Goal: Task Accomplishment & Management: Manage account settings

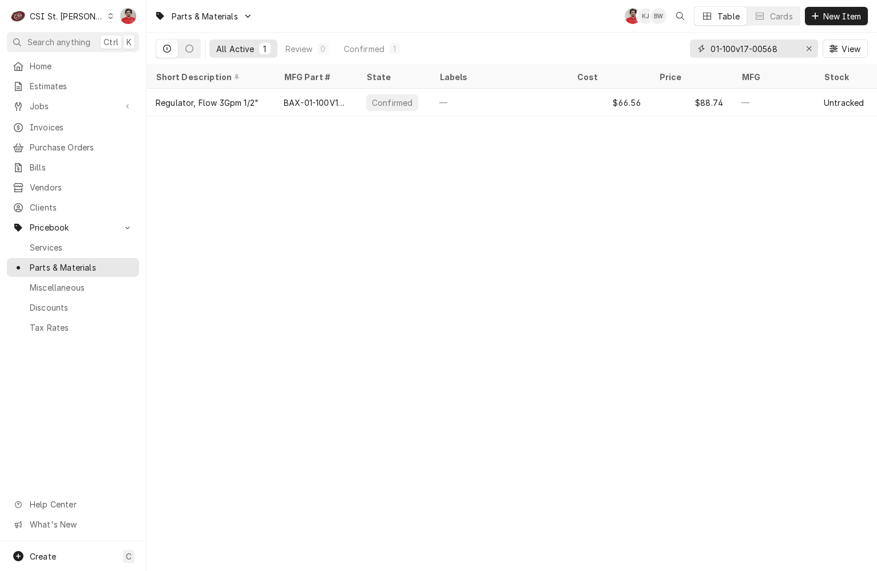
click at [795, 49] on input "01-100v17-00568" at bounding box center [754, 48] width 86 height 18
click at [69, 141] on span "Purchase Orders" at bounding box center [82, 147] width 104 height 12
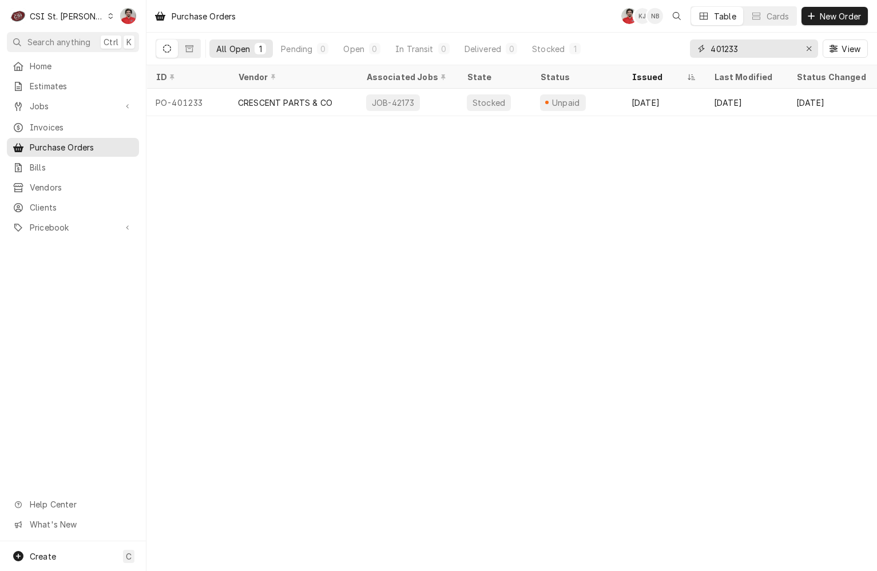
click at [781, 47] on input "401233" at bounding box center [754, 48] width 86 height 18
type input "401281"
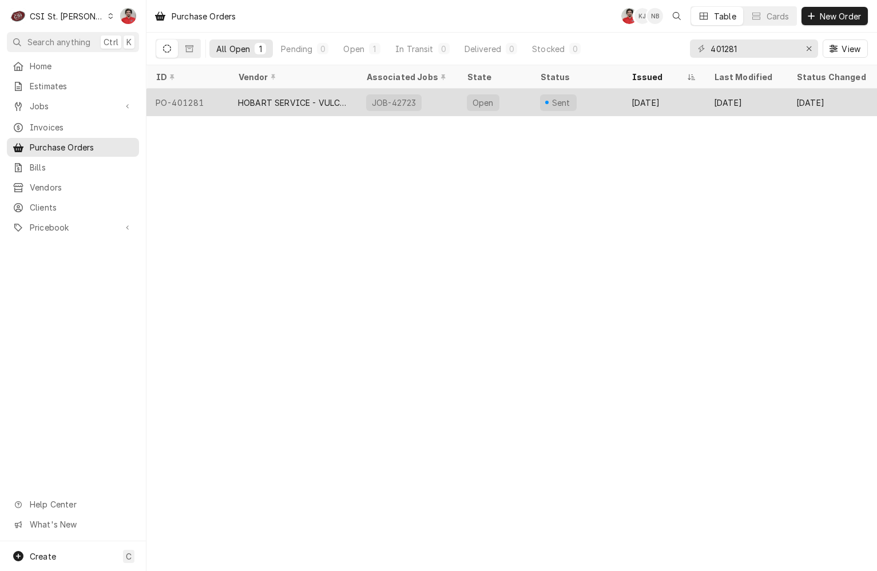
click at [356, 95] on div "HOBART SERVICE - VULCAN" at bounding box center [293, 102] width 128 height 27
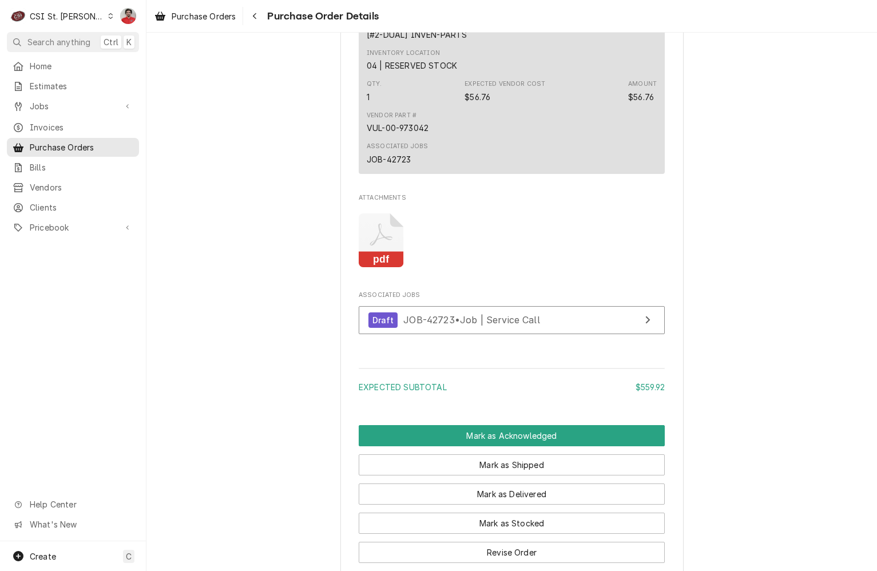
scroll to position [1202, 0]
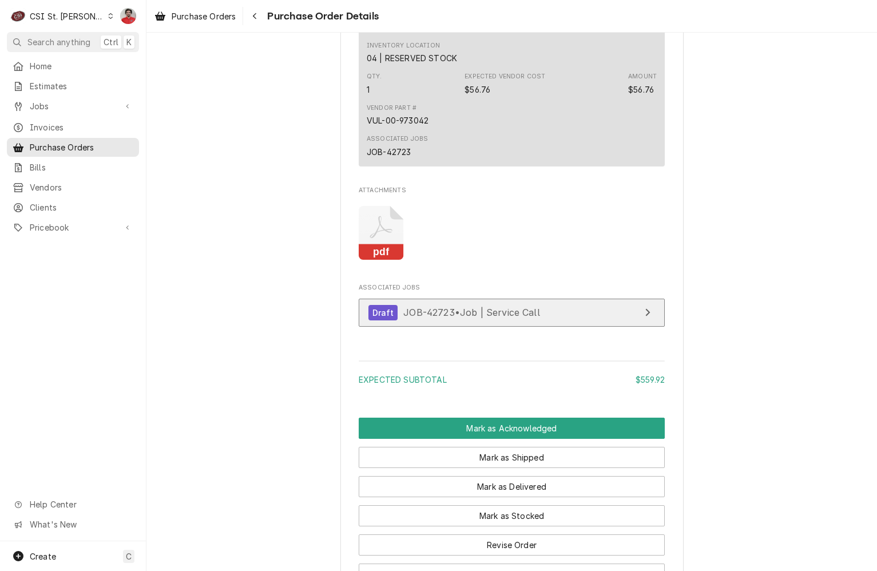
click at [504, 327] on link "Draft JOB-42723 • Job | Service Call" at bounding box center [512, 313] width 306 height 28
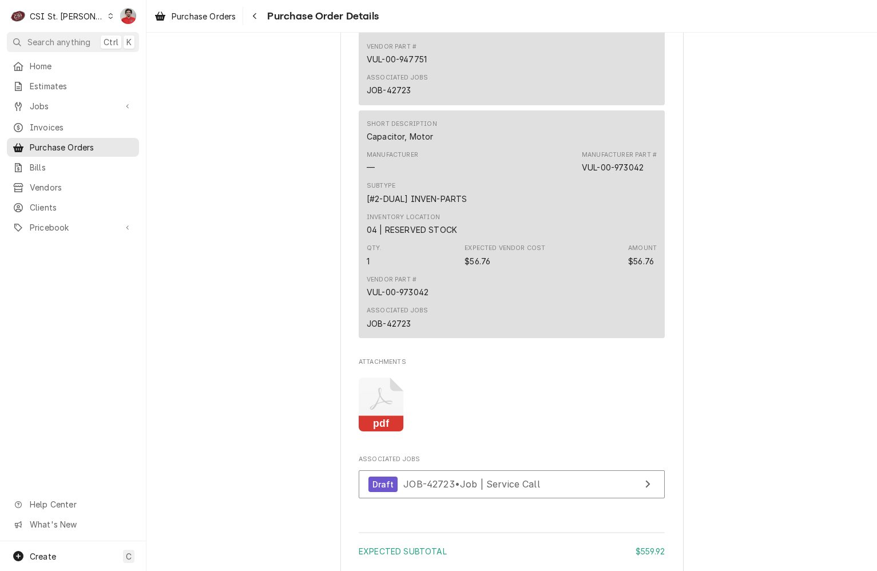
scroll to position [1359, 0]
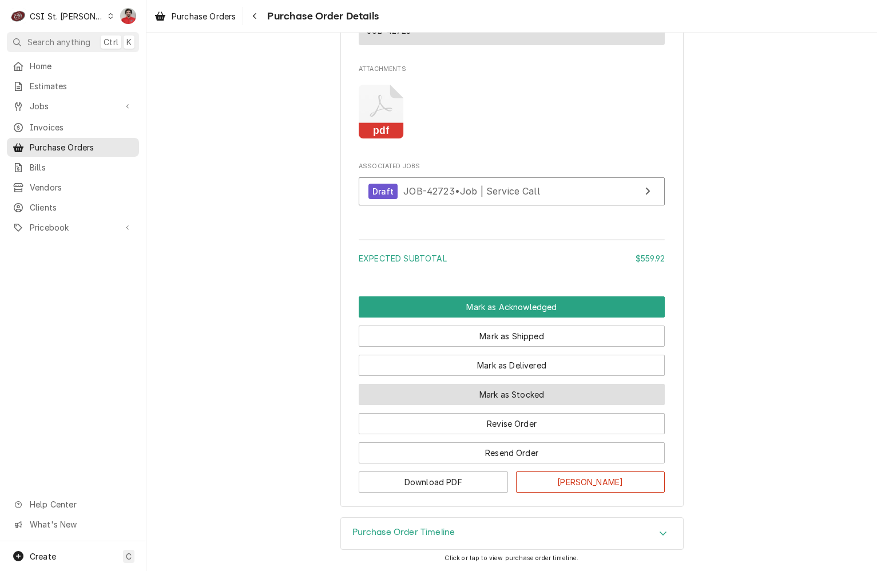
click at [477, 397] on button "Mark as Stocked" at bounding box center [512, 394] width 306 height 21
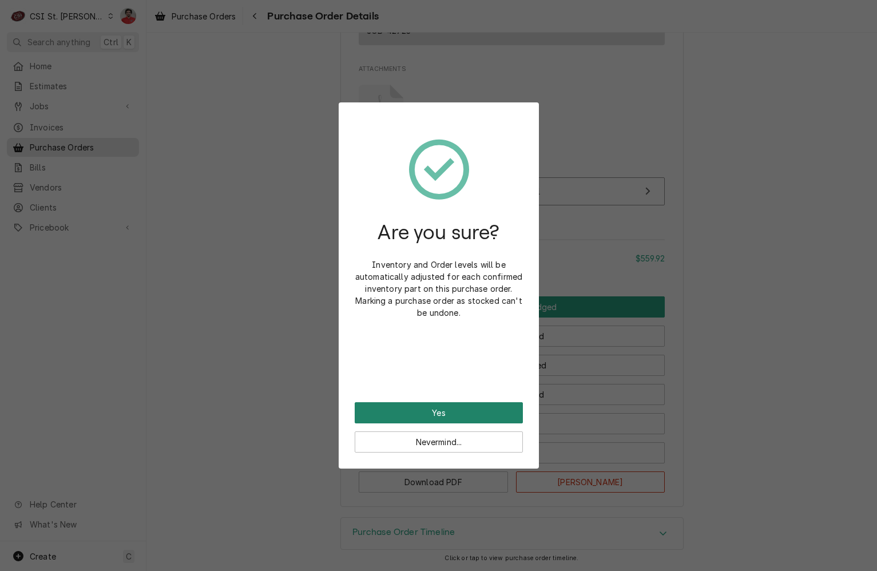
click at [476, 412] on button "Yes" at bounding box center [439, 412] width 168 height 21
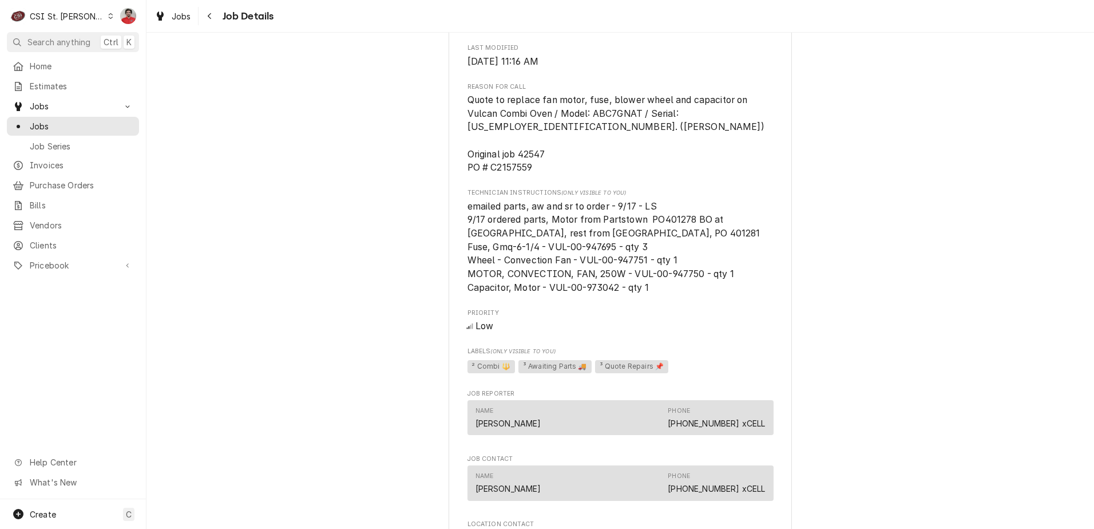
scroll to position [916, 0]
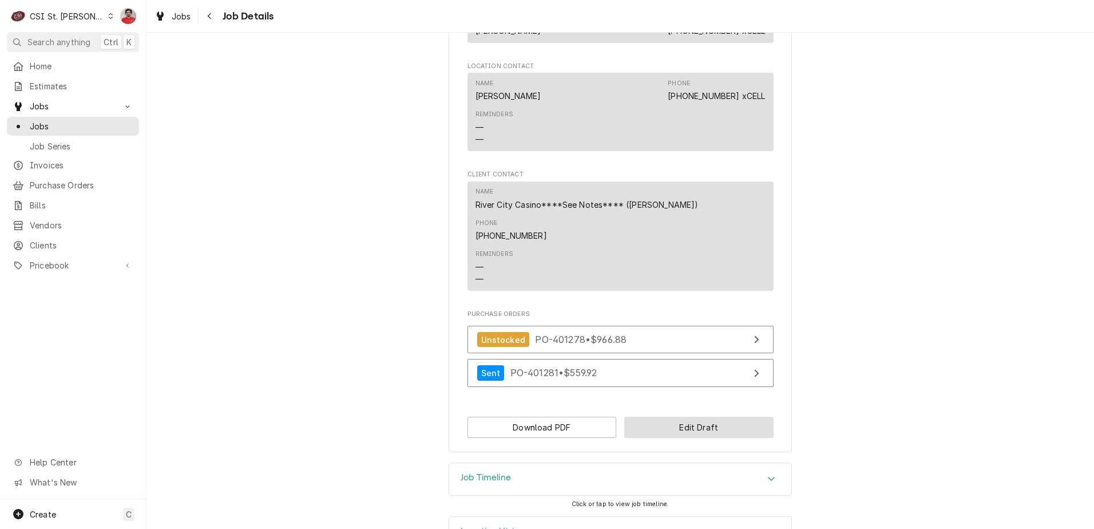
click at [690, 417] on button "Edit Draft" at bounding box center [698, 427] width 149 height 21
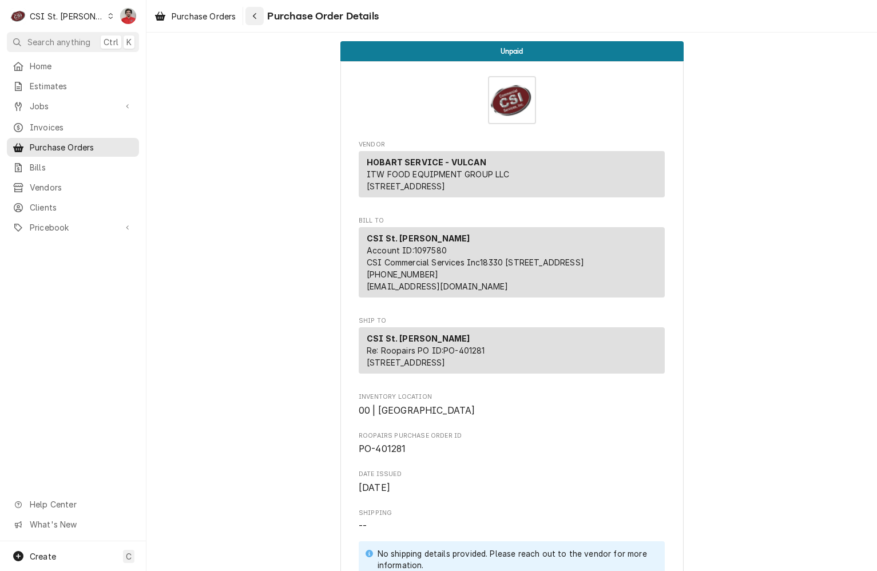
click at [258, 11] on div "Navigate back" at bounding box center [254, 15] width 11 height 11
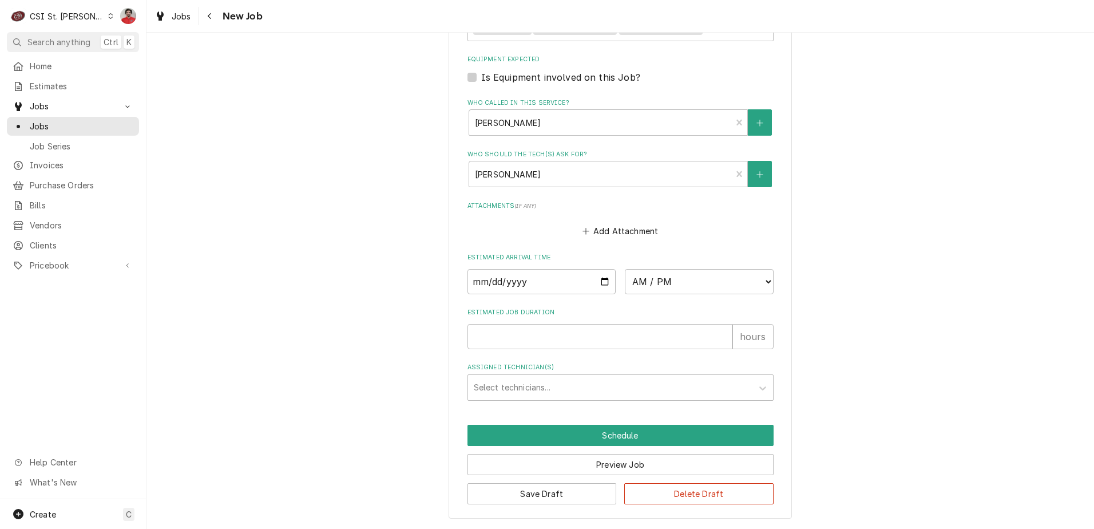
scroll to position [445, 0]
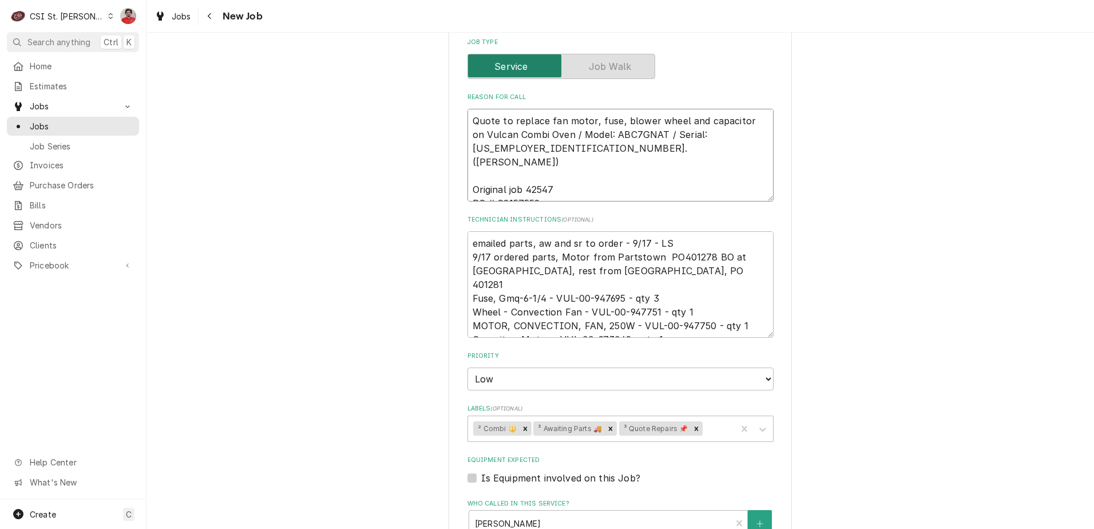
click at [558, 119] on textarea "Quote to replace fan motor, fuse, blower wheel and capacitor on Vulcan Combi Ov…" at bounding box center [621, 155] width 306 height 93
type textarea "x"
type textarea "Quote to replace fan motor, fuse, blower wheel and capacitor on Vulcan Combi Ov…"
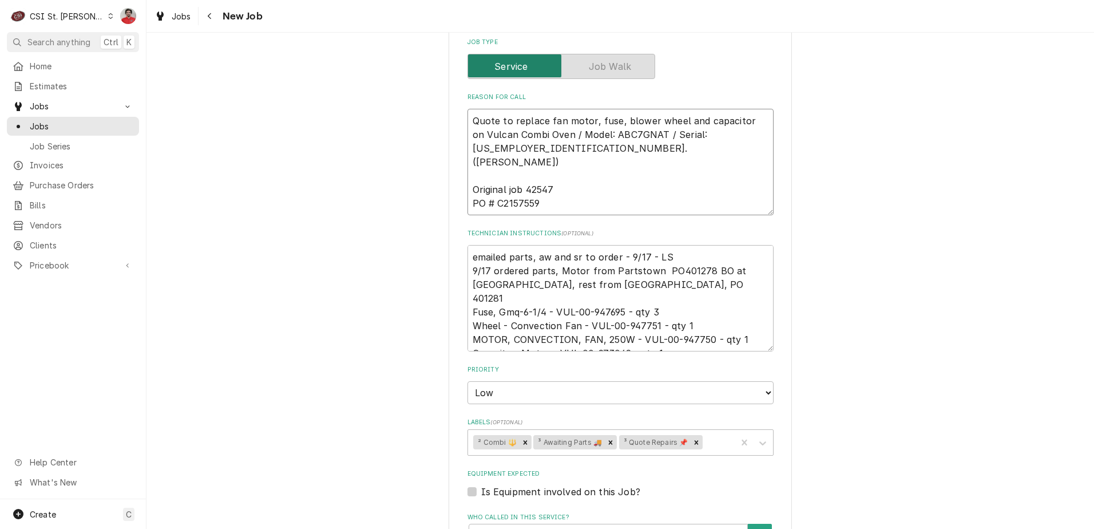
type textarea "x"
type textarea "R Quote to replace fan motor, fuse, blower wheel and capacitor on Vulcan Combi …"
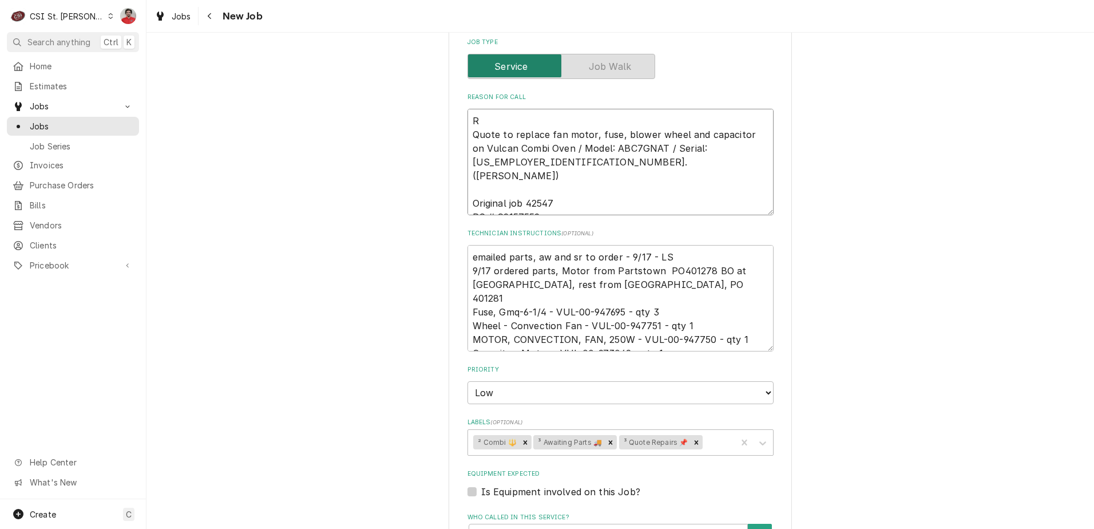
type textarea "x"
type textarea "Re Quote to replace fan motor, fuse, blower wheel and capacitor on Vulcan Combi…"
type textarea "x"
type textarea "Rec Quote to replace fan motor, fuse, blower wheel and capacitor on Vulcan Comb…"
type textarea "x"
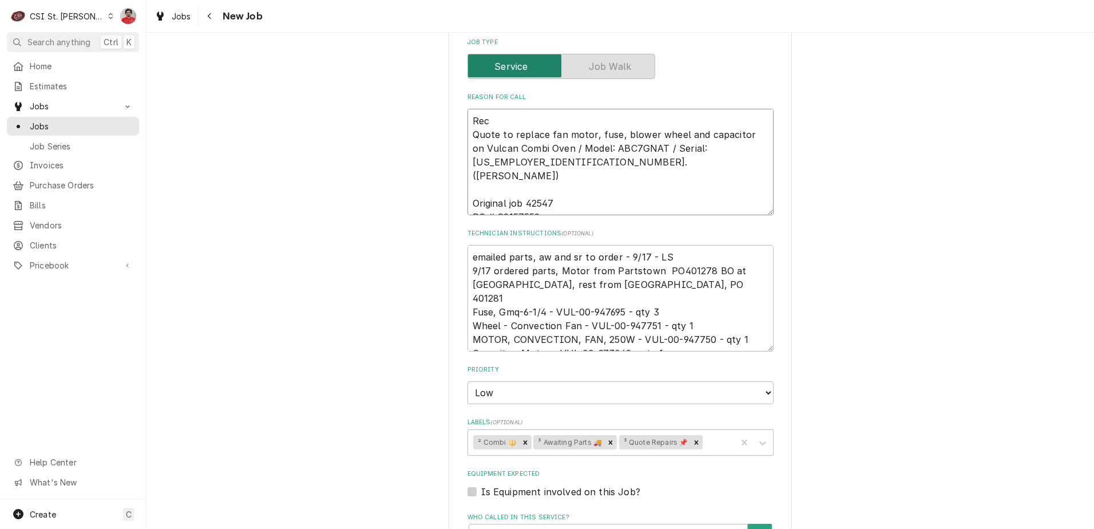
type textarea "Rec Quote to replace fan motor, fuse, blower wheel and capacitor on Vulcan Comb…"
type textarea "x"
type textarea "Rec F Quote to replace fan motor, fuse, blower wheel and capacitor on Vulcan Co…"
type textarea "x"
type textarea "Rec Fu Quote to replace fan motor, fuse, blower wheel and capacitor on Vulcan C…"
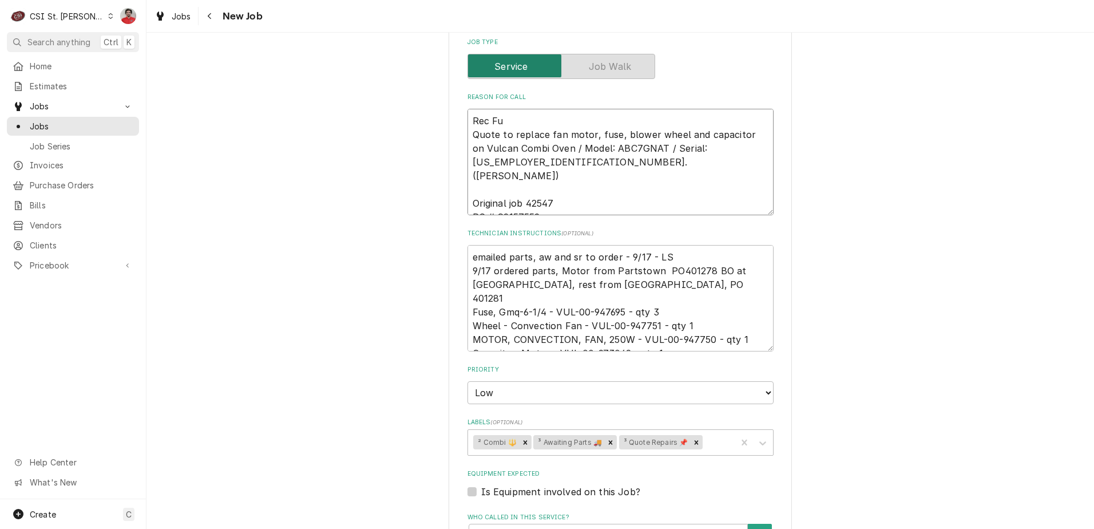
type textarea "x"
type textarea "Rec Fus Quote to replace fan motor, fuse, blower wheel and capacitor on Vulcan …"
type textarea "x"
type textarea "Rec Fuse Quote to replace fan motor, fuse, blower wheel and capacitor on Vulcan…"
type textarea "x"
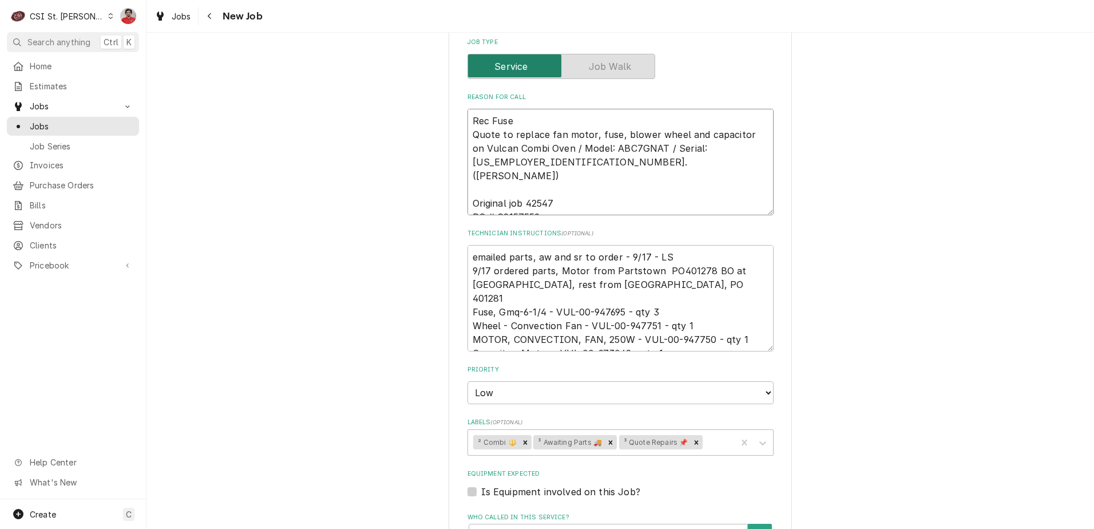
type textarea "Rec Fuses Quote to replace fan motor, fuse, blower wheel and capacitor on Vulca…"
type textarea "x"
type textarea "Rec Fuses, Quote to replace fan motor, fuse, blower wheel and capacitor on Vulc…"
type textarea "x"
type textarea "Rec Fuses, Quote to replace fan motor, fuse, blower wheel and capacitor on Vulc…"
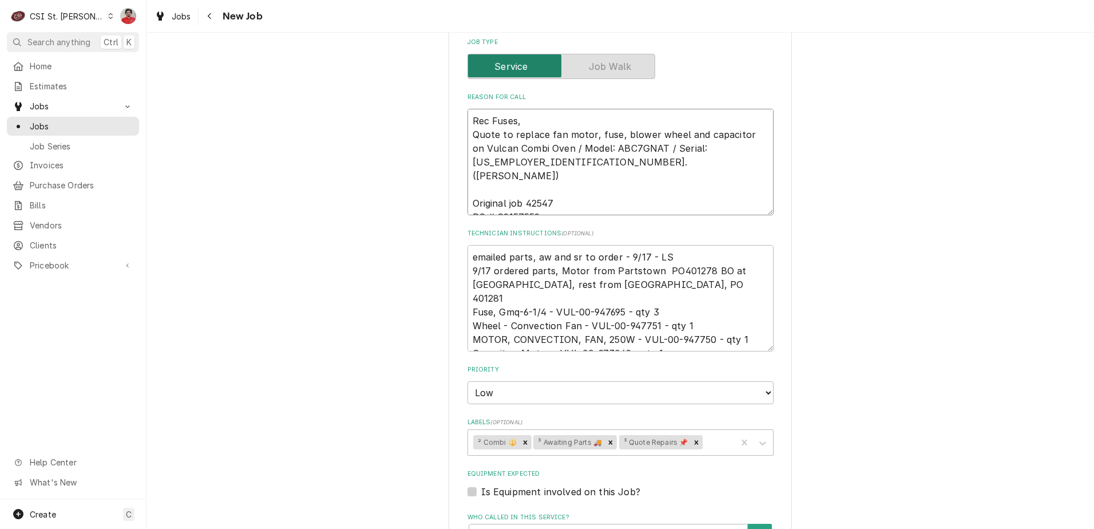
type textarea "x"
type textarea "Rec Fuses, Quote to replace fan motor, fuse, blower wheel and capacitor on Vulc…"
type textarea "x"
type textarea "Rec Fuses Quote to replace fan motor, fuse, blower wheel and capacitor on Vulca…"
type textarea "x"
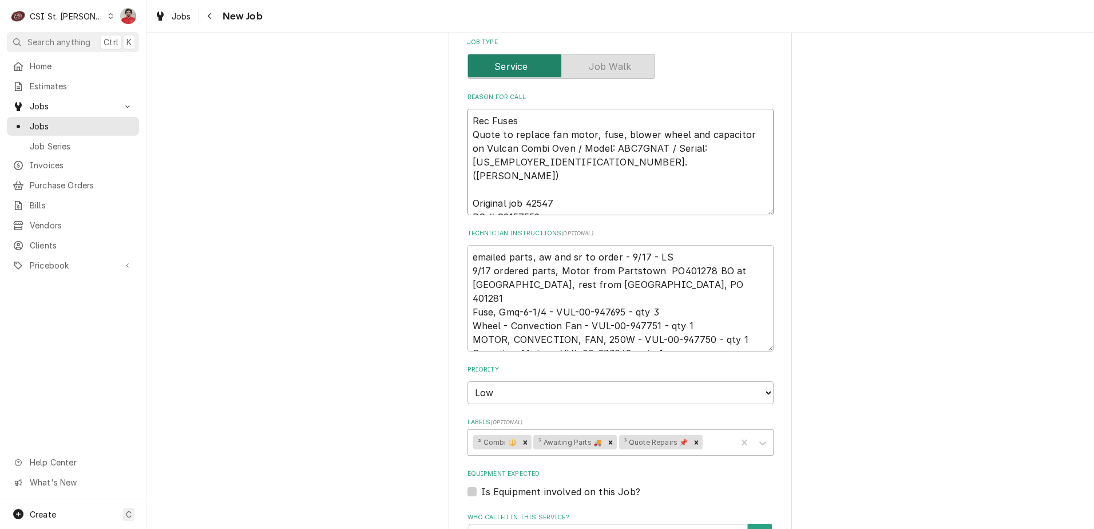
type textarea "Rec Fuse Quote to replace fan motor, fuse, blower wheel and capacitor on Vulcan…"
type textarea "x"
type textarea "Rec Fus Quote to replace fan motor, fuse, blower wheel and capacitor on Vulcan …"
type textarea "x"
type textarea "Rec Fu Quote to replace fan motor, fuse, blower wheel and capacitor on Vulcan C…"
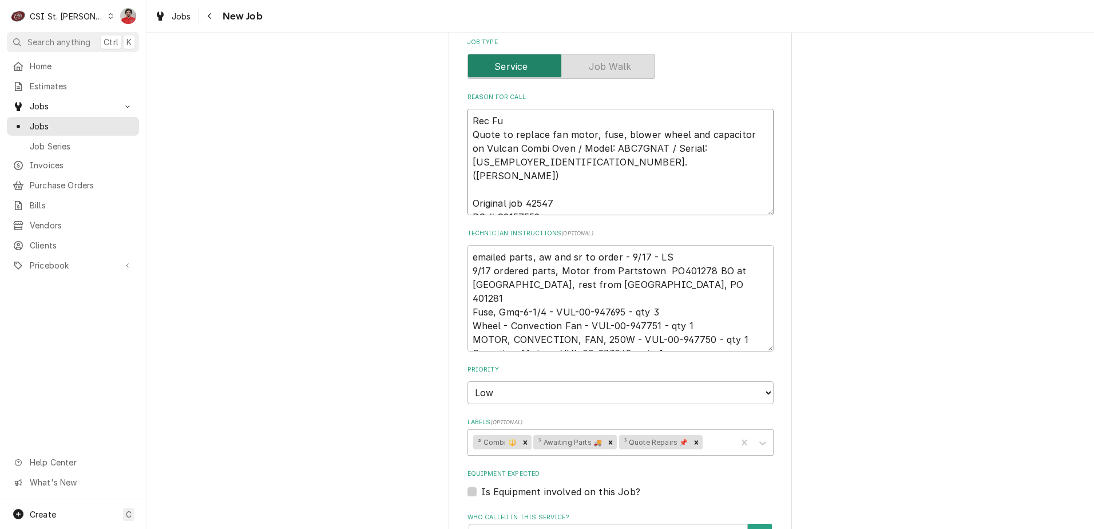
type textarea "x"
type textarea "Rec F Quote to replace fan motor, fuse, blower wheel and capacitor on Vulcan Co…"
type textarea "x"
type textarea "Rec Quote to replace fan motor, fuse, blower wheel and capacitor on Vulcan Comb…"
type textarea "x"
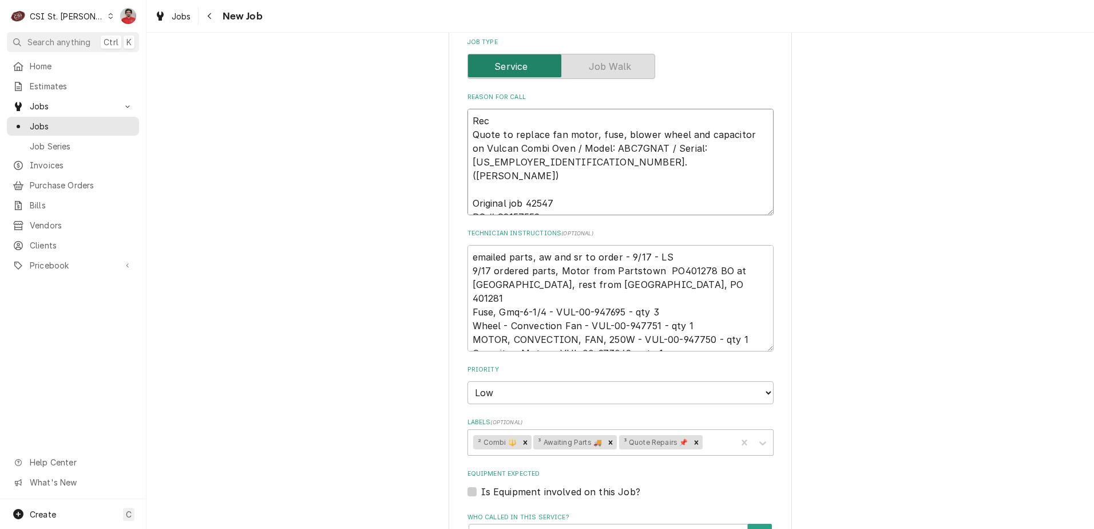
type textarea "Rec Quote to replace fan motor, fuse, blower wheel and capacitor on Vulcan Comb…"
drag, startPoint x: 624, startPoint y: 293, endPoint x: 555, endPoint y: 300, distance: 69.6
click at [555, 300] on textarea "emailed parts, aw and sr to order - 9/17 - LS 9/17 ordered parts, Motor from Pa…" at bounding box center [621, 298] width 306 height 106
click at [509, 114] on textarea "Rec Quote to replace fan motor, fuse, blower wheel and capacitor on Vulcan Comb…" at bounding box center [621, 162] width 306 height 106
paste textarea "VUL-00-947695"
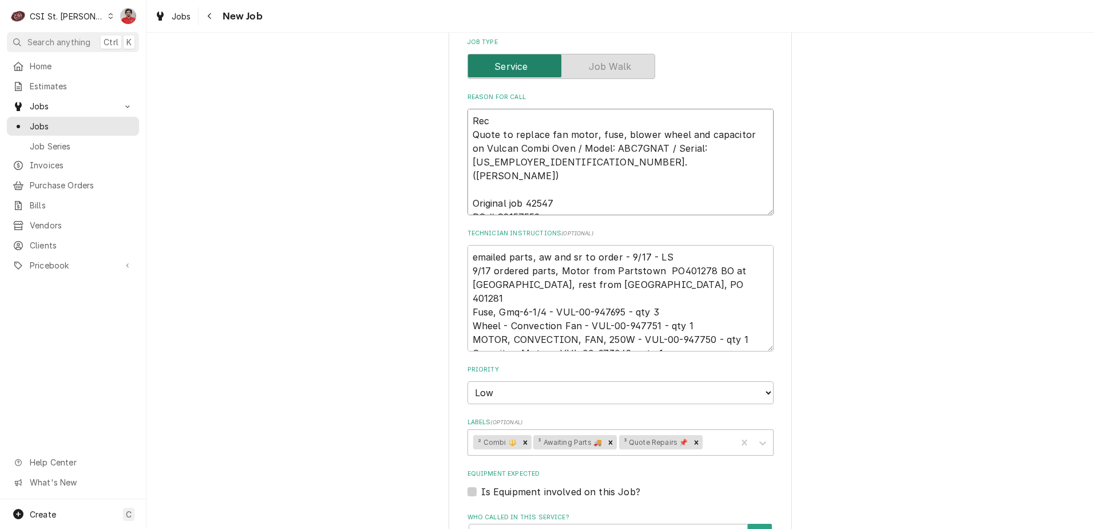
type textarea "x"
type textarea "Rec VUL-00-947695 Quote to replace fan motor, fuse, blower wheel and capacitor …"
type textarea "x"
type textarea "Rec VUL-00-947695 , Quote to replace fan motor, fuse, blower wheel and capacito…"
type textarea "x"
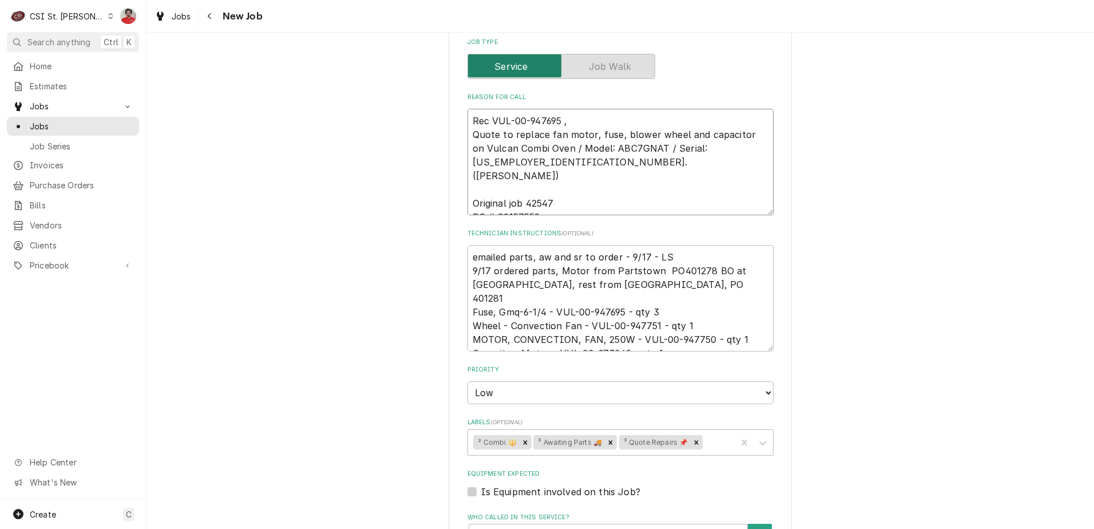
type textarea "Rec VUL-00-947695 , Quote to replace fan motor, fuse, blower wheel and capacito…"
type textarea "x"
type textarea "Rec VUL-00-947695 , Quote to replace fan motor, fuse, blower wheel and capacito…"
drag, startPoint x: 653, startPoint y: 310, endPoint x: 585, endPoint y: 310, distance: 67.5
click at [585, 310] on textarea "emailed parts, aw and sr to order - 9/17 - LS 9/17 ordered parts, Motor from Pa…" at bounding box center [621, 298] width 306 height 106
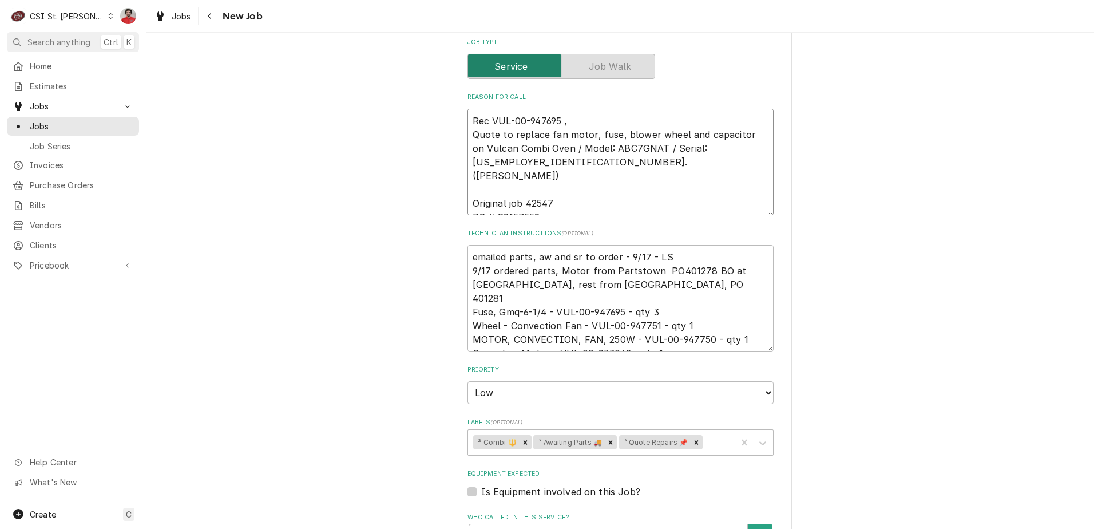
click at [579, 117] on textarea "Rec VUL-00-947695 , Quote to replace fan motor, fuse, blower wheel and capacito…" at bounding box center [621, 162] width 306 height 106
paste textarea "VUL-00-947751"
type textarea "x"
type textarea "Rec VUL-00-947695 , VUL-00-947751 Quote to replace fan motor, fuse, blower whee…"
type textarea "x"
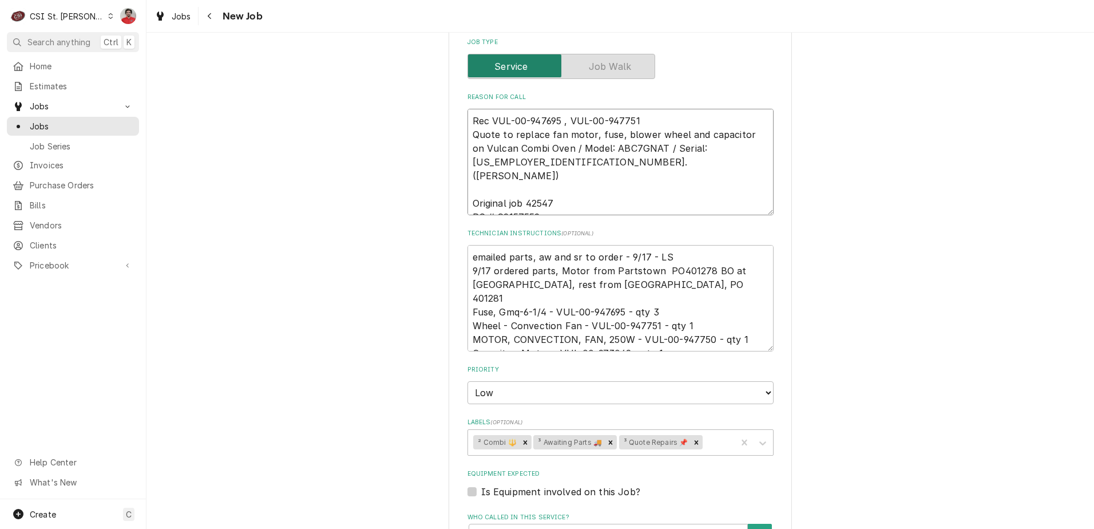
type textarea "Rec VUL-00-947695 , VUL-00-947751, Quote to replace fan motor, fuse, blower whe…"
type textarea "x"
type textarea "Rec VUL-00-947695 , VUL-00-947751, Quote to replace fan motor, fuse, blower whe…"
type textarea "x"
type textarea "Rec VUL-00-947695 , VUL-00-947751, an Quote to replace fan motor, fuse, blower …"
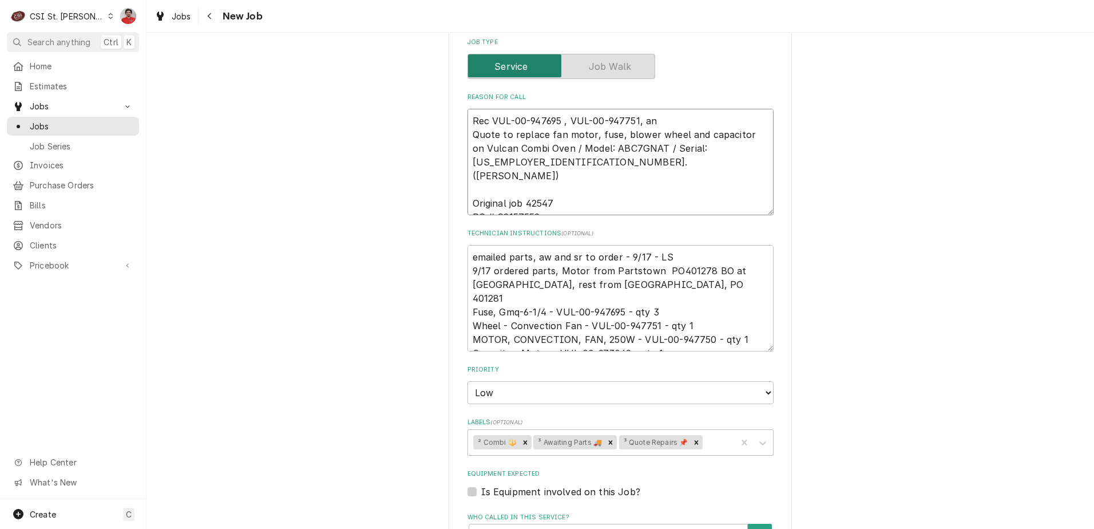
type textarea "x"
type textarea "Rec VUL-00-947695 , VUL-00-947751, and Quote to replace fan motor, fuse, blower…"
type textarea "x"
type textarea "Rec VUL-00-947695 , VUL-00-947751, and Quote to replace fan motor, fuse, blower…"
type textarea "x"
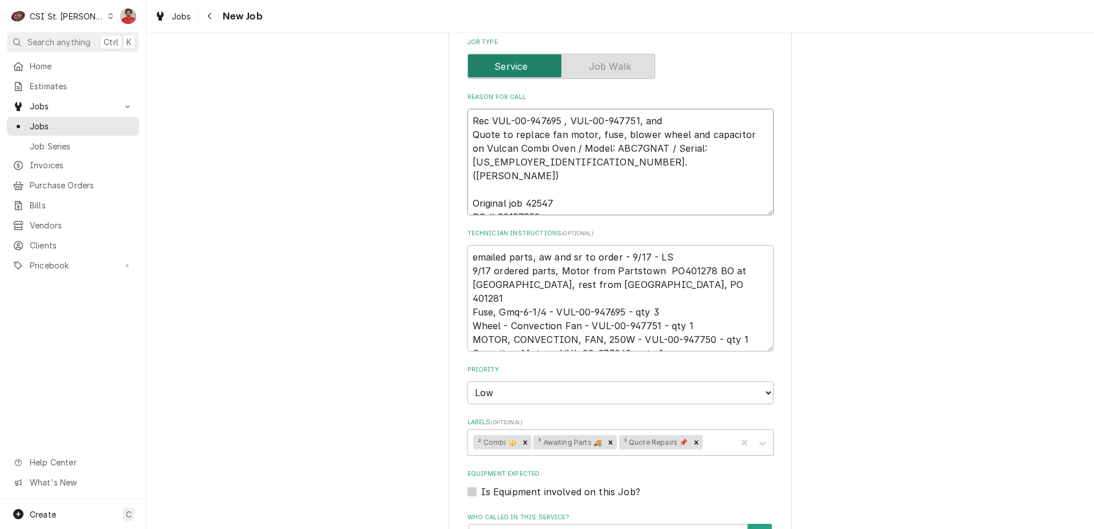
type textarea "Rec VUL-00-947695 , VUL-00-947751, and Quote to replace fan motor, fuse, blower…"
drag, startPoint x: 707, startPoint y: 325, endPoint x: 637, endPoint y: 324, distance: 69.3
click at [637, 324] on textarea "emailed parts, aw and sr to order - 9/17 - LS 9/17 ordered parts, Motor from Pa…" at bounding box center [621, 298] width 306 height 106
click at [676, 121] on textarea "Rec VUL-00-947695 , VUL-00-947751, and Quote to replace fan motor, fuse, blower…" at bounding box center [621, 162] width 306 height 106
paste textarea "VUL-00-947750"
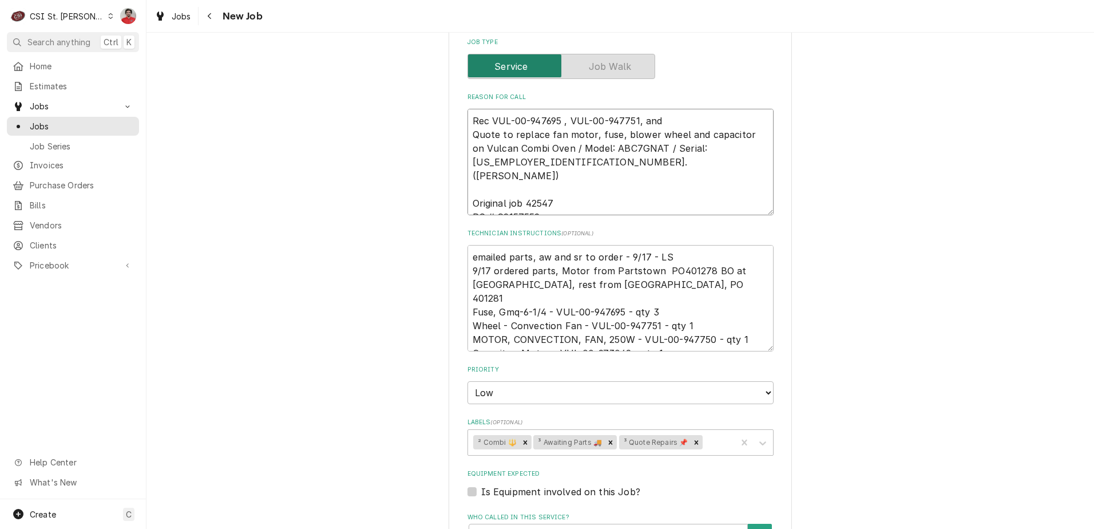
type textarea "x"
type textarea "Rec VUL-00-947695 , VUL-00-947751, and VUL-00-947750 Quote to replace fan motor…"
type textarea "x"
type textarea "Rec VUL-00-947695 , VUL-00-947751, and VUL-00-947750 Quote to replace fan motor…"
drag, startPoint x: 623, startPoint y: 336, endPoint x: 552, endPoint y: 337, distance: 70.4
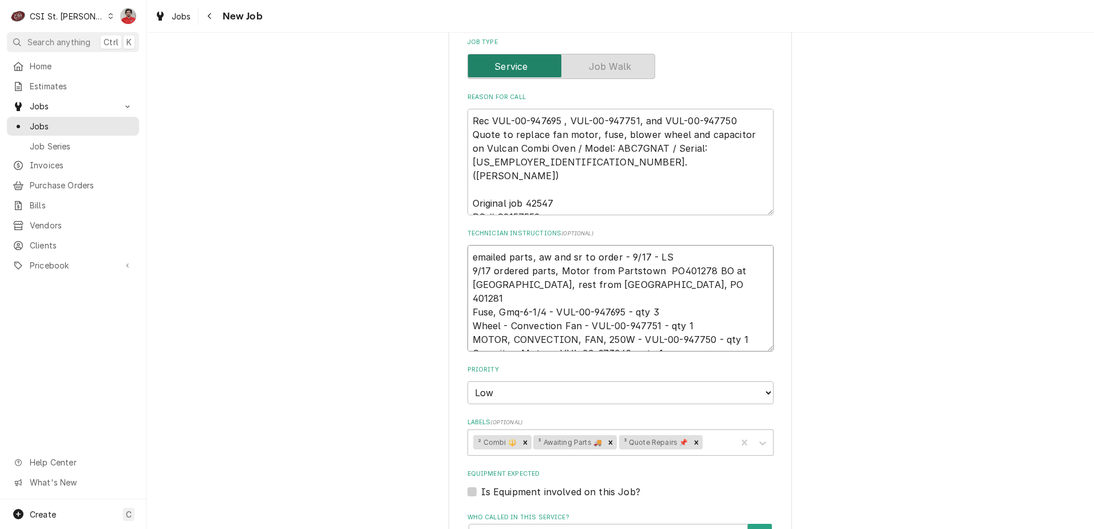
click at [552, 337] on textarea "emailed parts, aw and sr to order - 9/17 - LS 9/17 ordered parts, Motor from Pa…" at bounding box center [621, 298] width 306 height 106
drag, startPoint x: 735, startPoint y: 121, endPoint x: 659, endPoint y: 110, distance: 77.4
click at [659, 110] on textarea "Rec VUL-00-947695 , VUL-00-947751, and VUL-00-947750 Quote to replace fan motor…" at bounding box center [621, 162] width 306 height 106
paste textarea "73042"
type textarea "x"
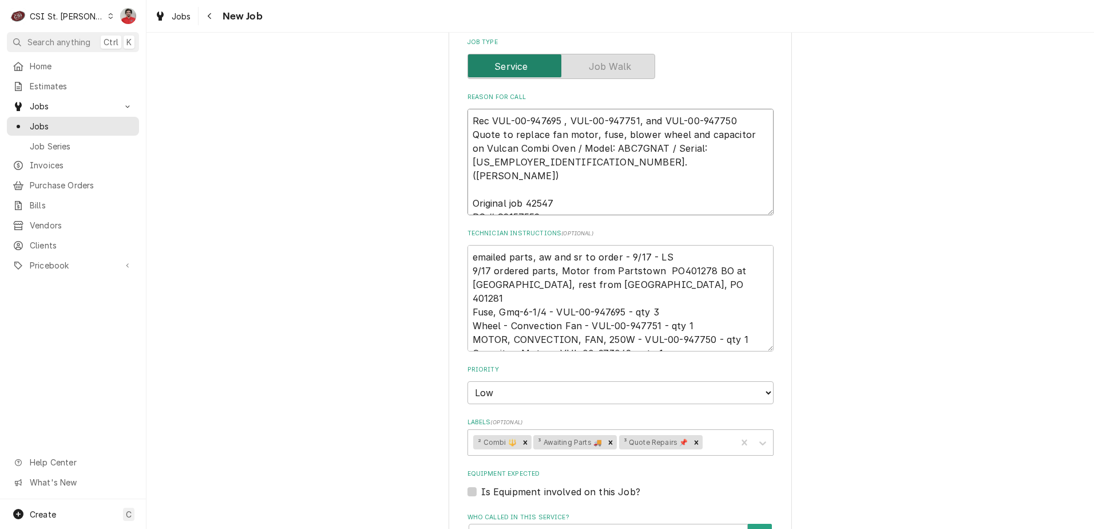
type textarea "Rec VUL-00-947695 , VUL-00-947751, and VUL-00-973042 Quote to replace fan motor…"
type textarea "x"
type textarea "Rec VUL-00-947695 , VUL-00-947751, and VUL-00-973042 Quote to replace fan motor…"
type textarea "x"
type textarea "Rec VUL-00-947695 , VUL-00-947751, and VUL-00-973042 t Quote to replace fan mot…"
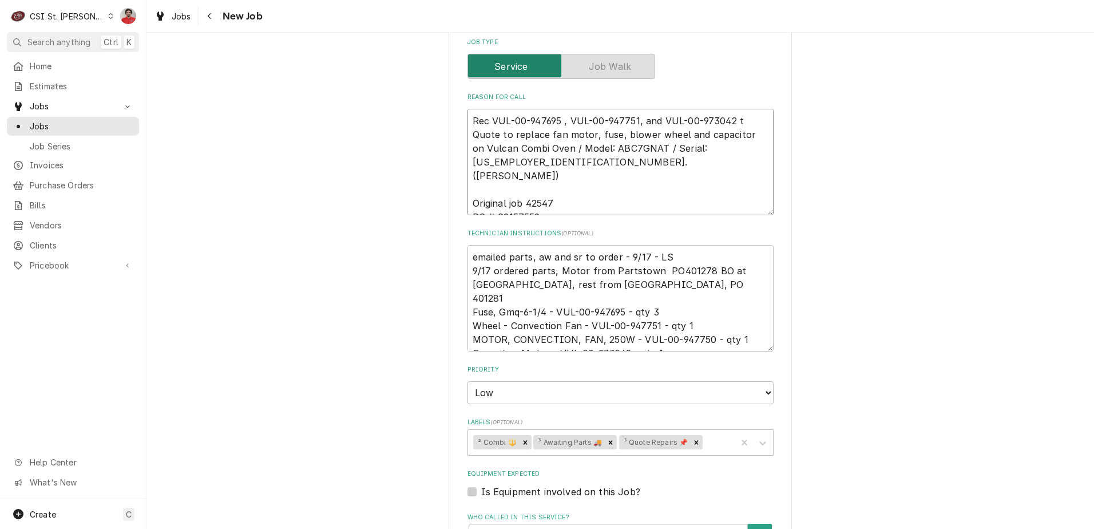
type textarea "x"
type textarea "Rec VUL-00-947695 , VUL-00-947751, and VUL-00-973042 to Quote to replace fan mo…"
type textarea "x"
type textarea "Rec VUL-00-947695 , VUL-00-947751, and VUL-00-973042 to Re Quote to replace fan…"
type textarea "x"
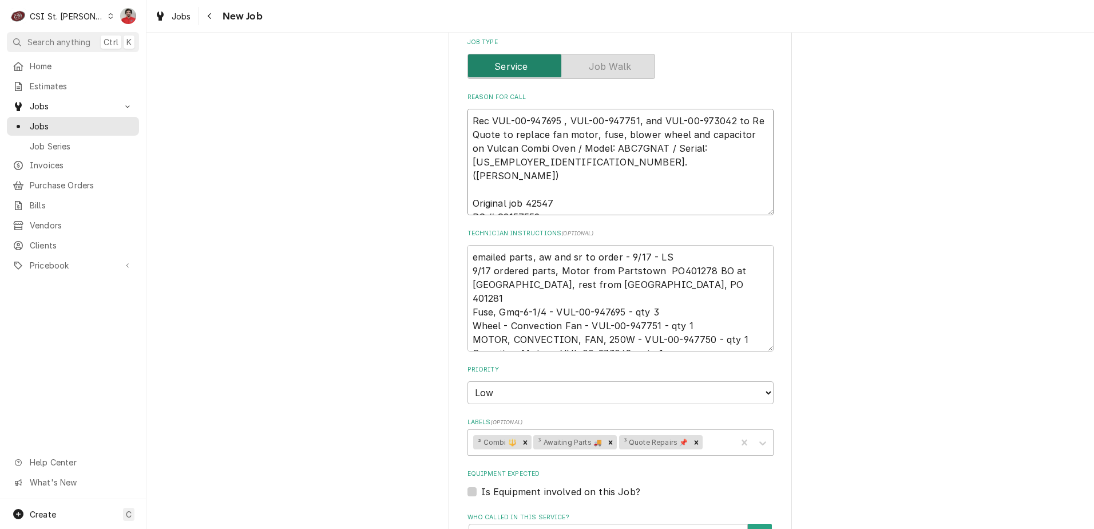
type textarea "Rec VUL-00-947695 , VUL-00-947751, and VUL-00-973042 to Res Quote to replace fa…"
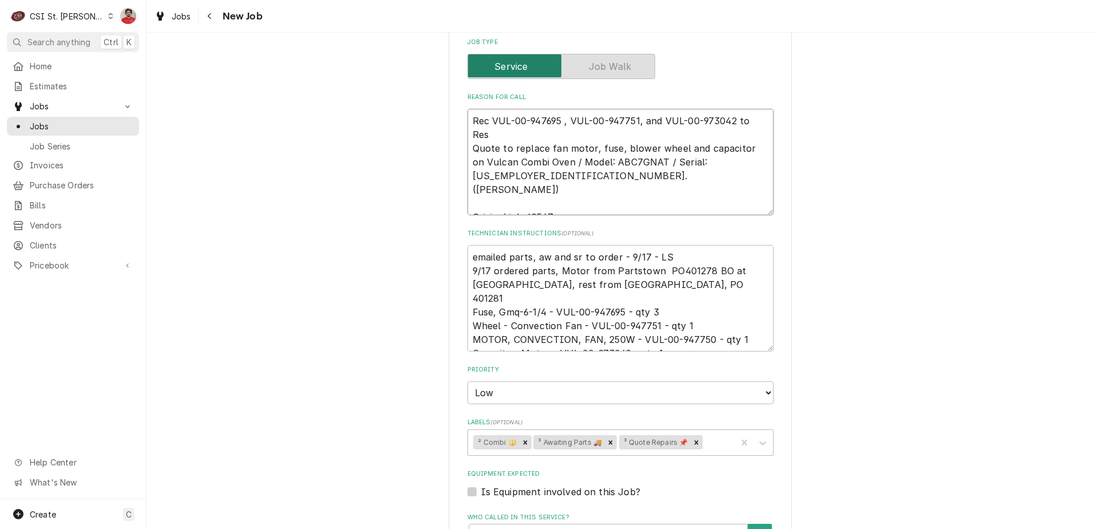
type textarea "x"
type textarea "Rec VUL-00-947695 , VUL-00-947751, and VUL-00-973042 to Rese Quote to replace f…"
type textarea "x"
type textarea "Rec VUL-00-947695 , VUL-00-947751, and VUL-00-973042 to Reser Quote to replace …"
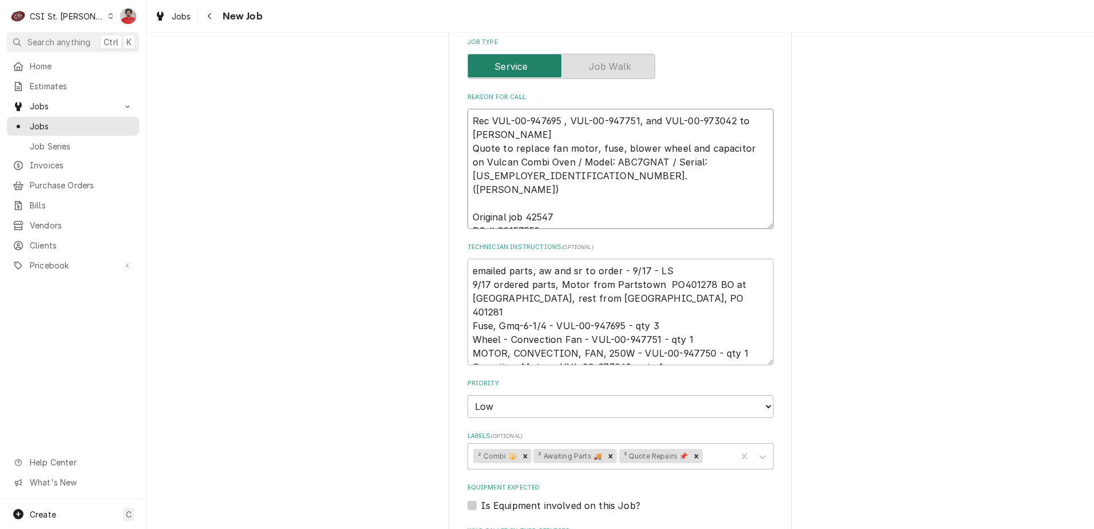
type textarea "x"
type textarea "Rec VUL-00-947695 , VUL-00-947751, and VUL-00-973042 to Reserv Quote to replace…"
type textarea "x"
type textarea "Rec VUL-00-947695 , VUL-00-947751, and VUL-00-973042 to Reserve Quote to replac…"
type textarea "x"
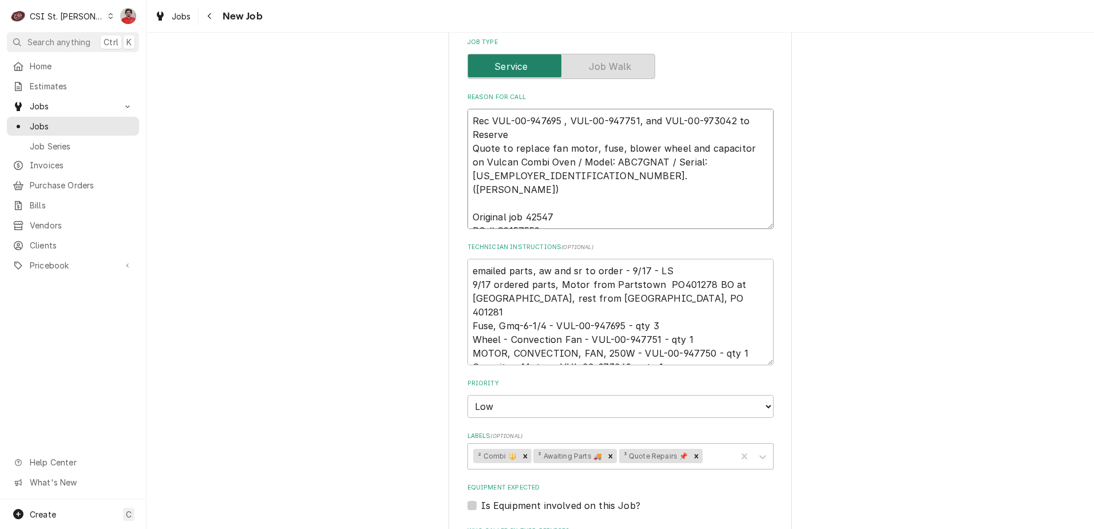
type textarea "Rec VUL-00-947695 , VUL-00-947751, and VUL-00-973042 to Reserve Quote to replac…"
type textarea "x"
type textarea "Rec VUL-00-947695 , VUL-00-947751, and VUL-00-973042 to Reserve s Quote to repl…"
type textarea "x"
type textarea "Rec VUL-00-947695 , VUL-00-947751, and VUL-00-973042 to Reserve sh Quote to rep…"
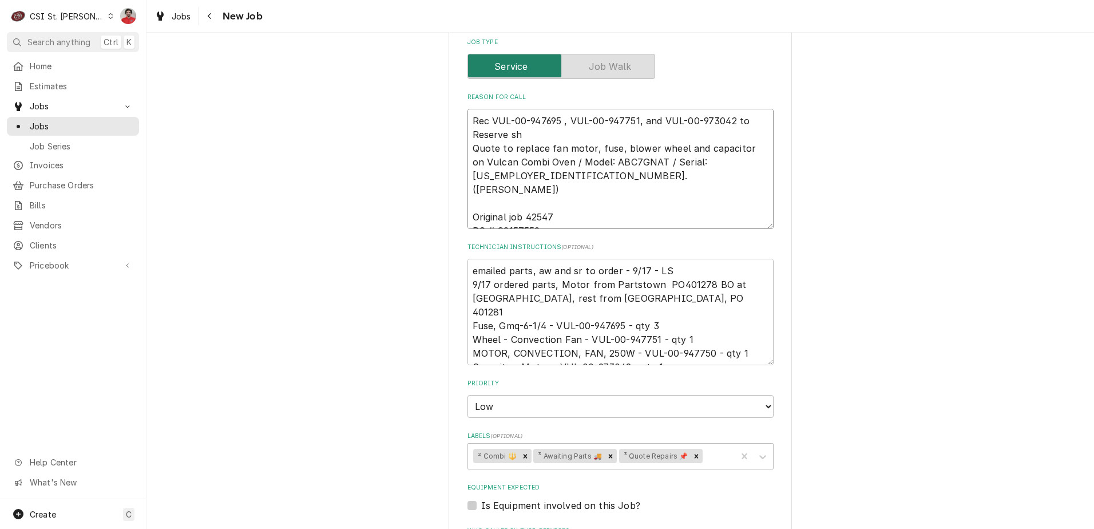
type textarea "x"
type textarea "Rec VUL-00-947695 , VUL-00-947751, and VUL-00-973042 to Reserve she Quote to re…"
type textarea "x"
type textarea "Rec VUL-00-947695 , VUL-00-947751, and VUL-00-973042 to Reserve shel Quote to r…"
type textarea "x"
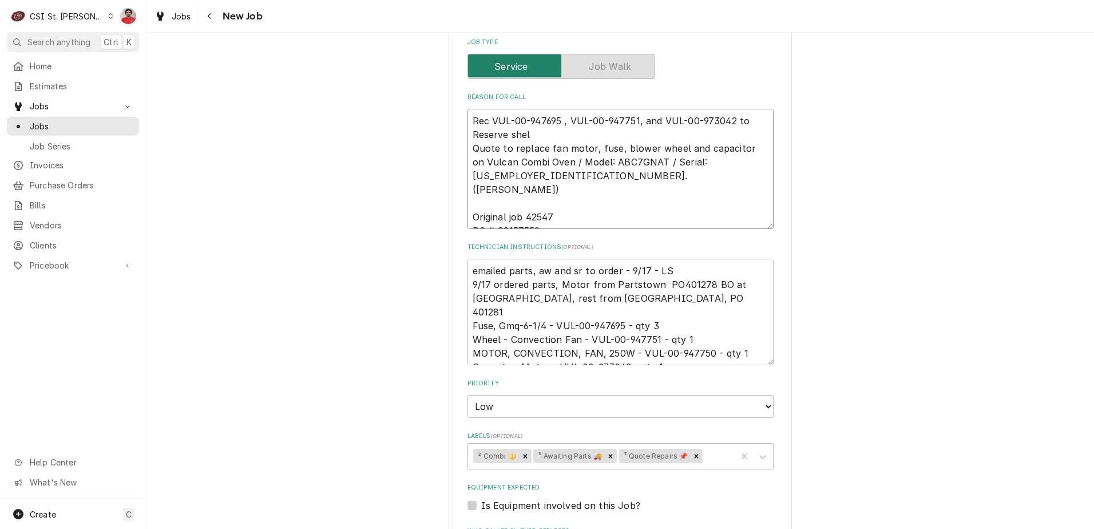
type textarea "Rec VUL-00-947695 , VUL-00-947751, and VUL-00-973042 to Reserve shelf Quote to …"
type textarea "x"
type textarea "Rec VUL-00-947695 , VUL-00-947751, and VUL-00-973042 to Reserve shelf. Quote to…"
type textarea "x"
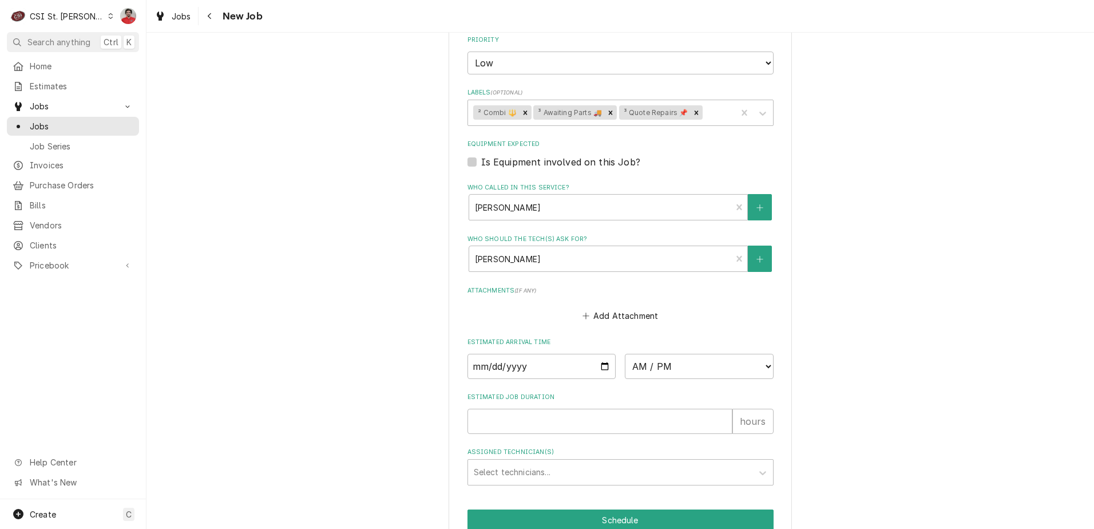
scroll to position [873, 0]
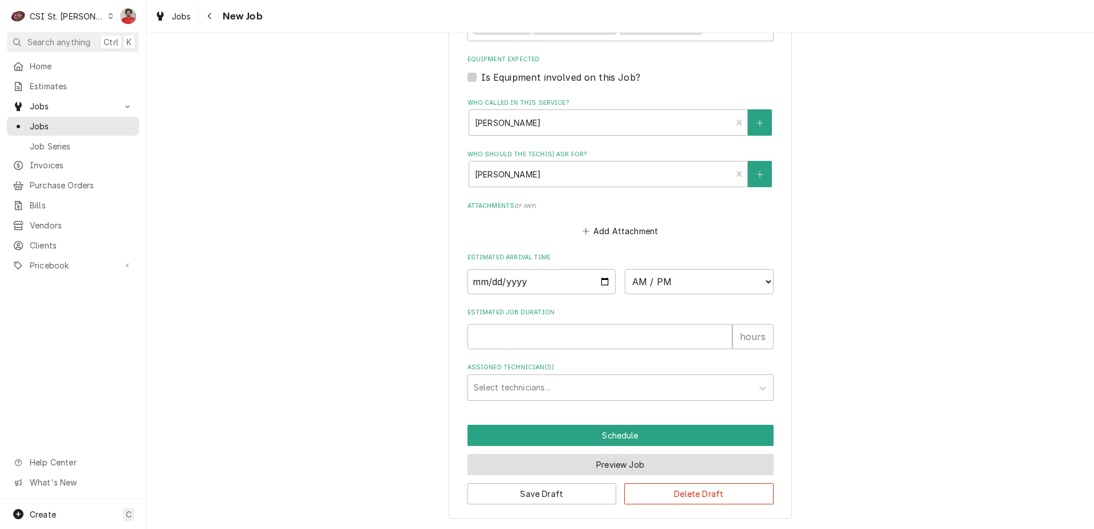
type textarea "Rec VUL-00-947695 , VUL-00-947751, and VUL-00-973042 to Reserve shelf. Quote to…"
click at [626, 466] on button "Preview Job" at bounding box center [621, 464] width 306 height 21
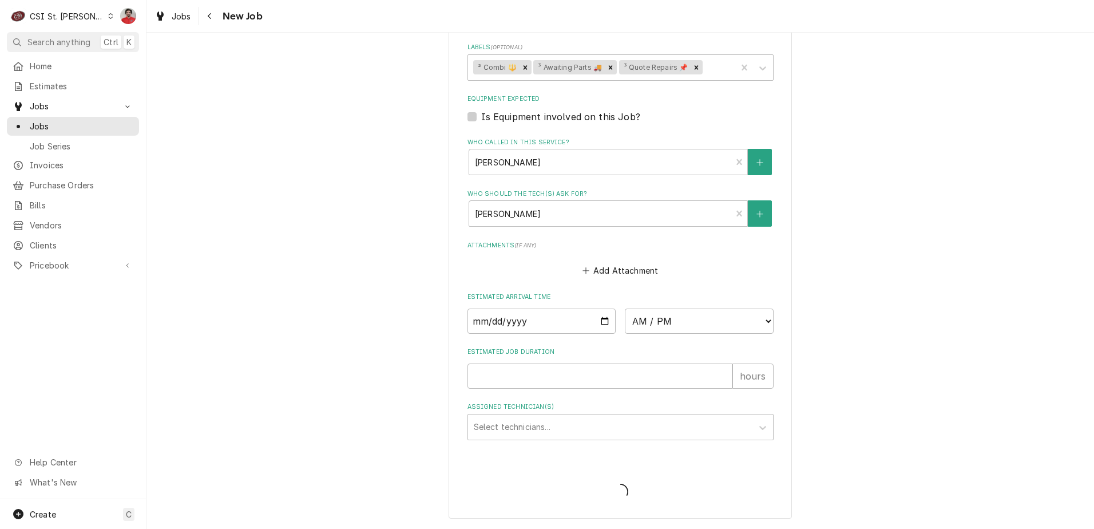
scroll to position [834, 0]
type textarea "x"
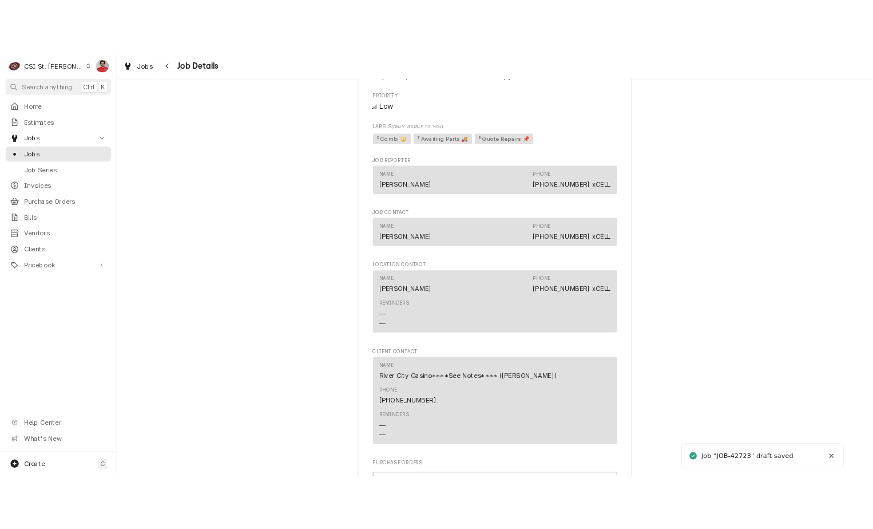
scroll to position [967, 0]
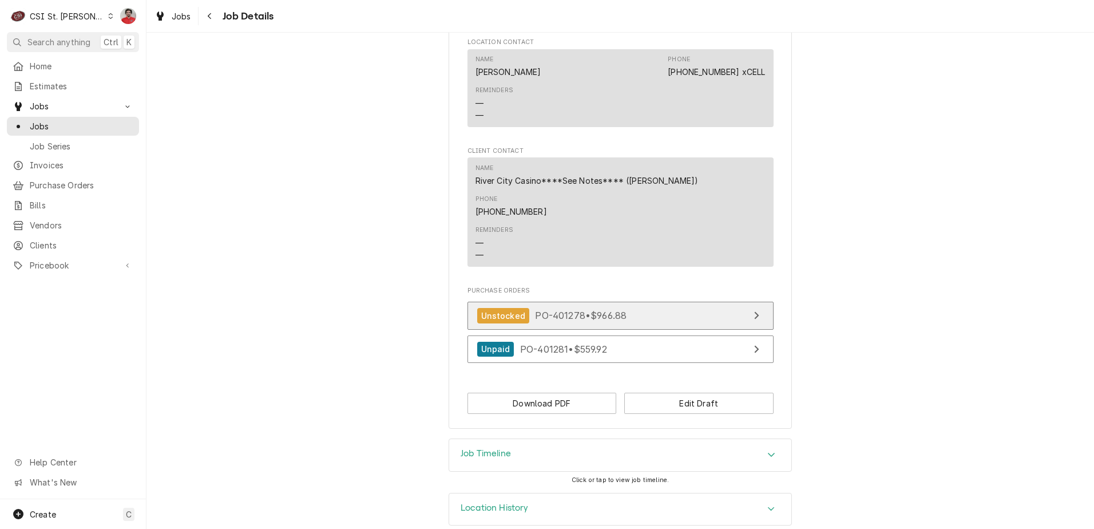
click at [649, 302] on link "Unstocked PO-401278 • $966.88" at bounding box center [621, 316] width 306 height 28
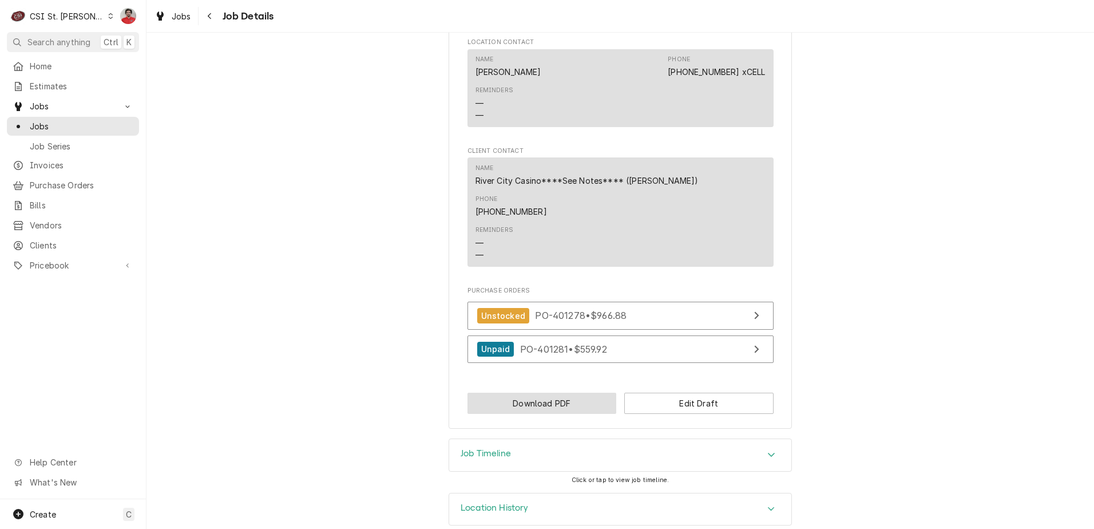
click at [592, 393] on button "Download PDF" at bounding box center [542, 403] width 149 height 21
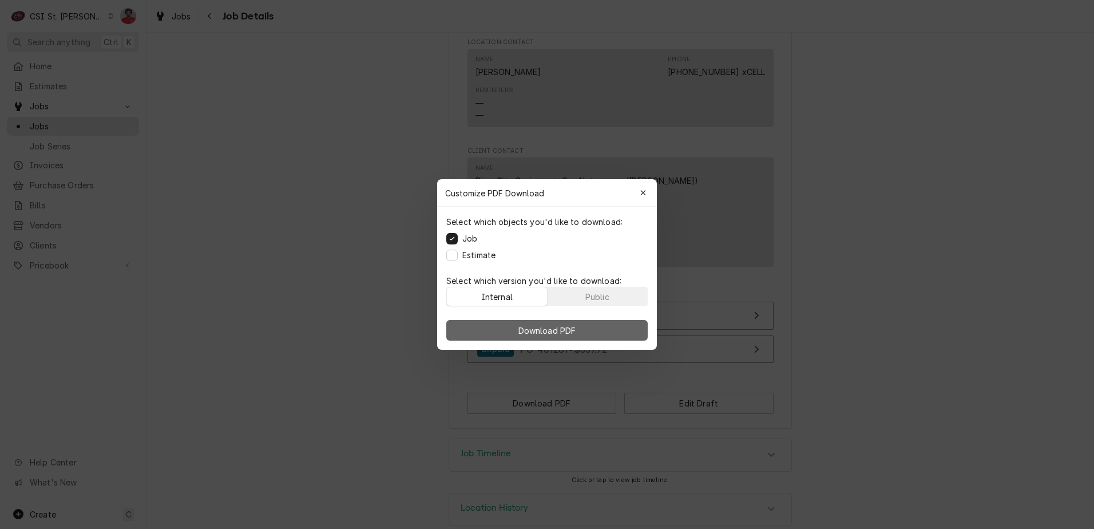
click at [589, 329] on button "Download PDF" at bounding box center [546, 330] width 201 height 21
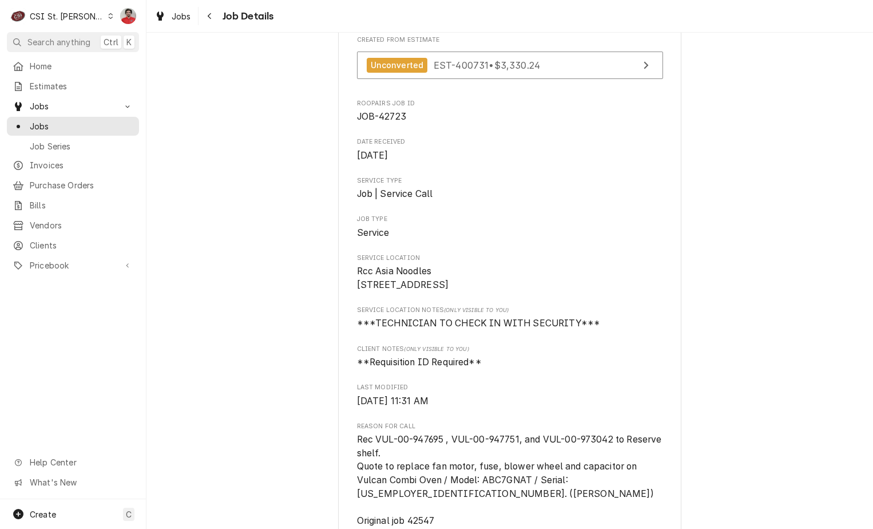
scroll to position [0, 0]
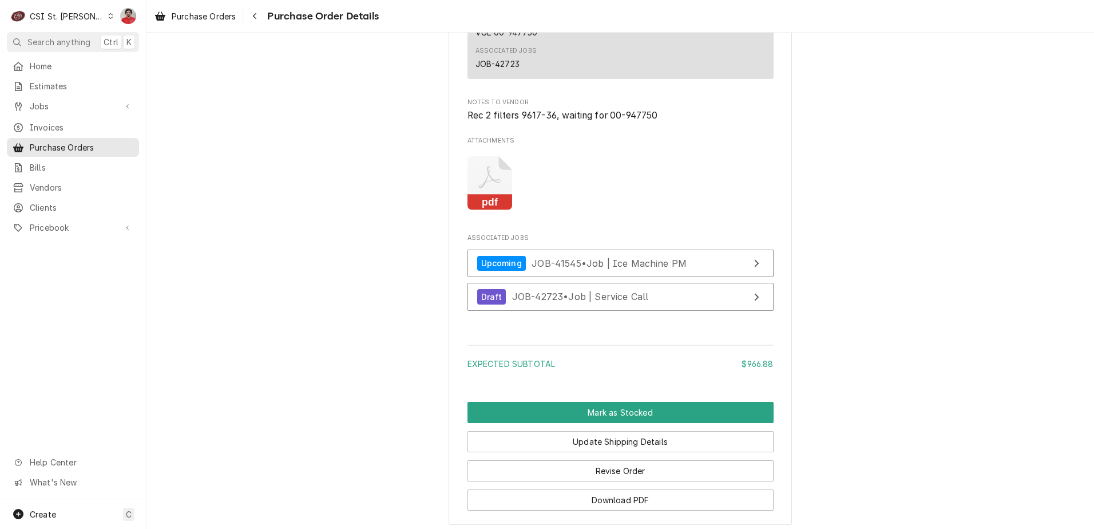
scroll to position [1298, 0]
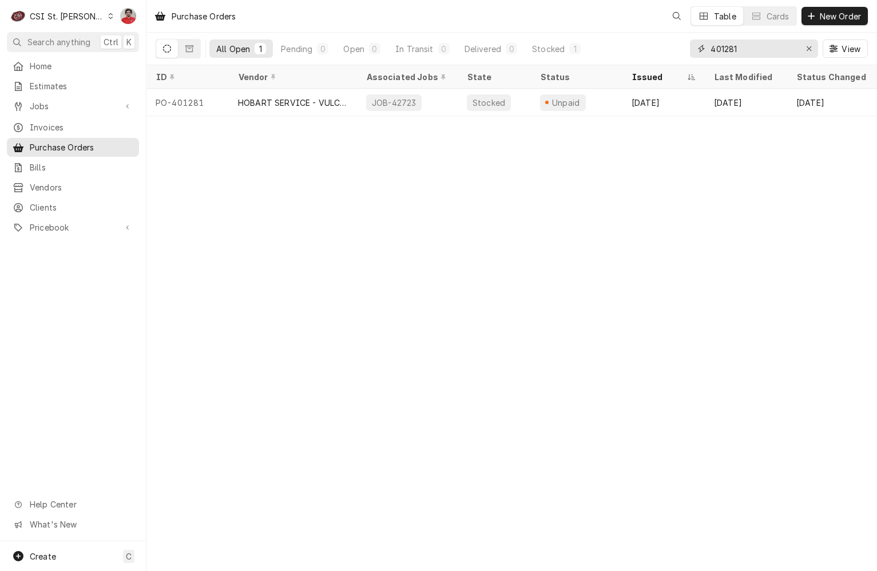
click at [733, 45] on input "401281" at bounding box center [754, 48] width 86 height 18
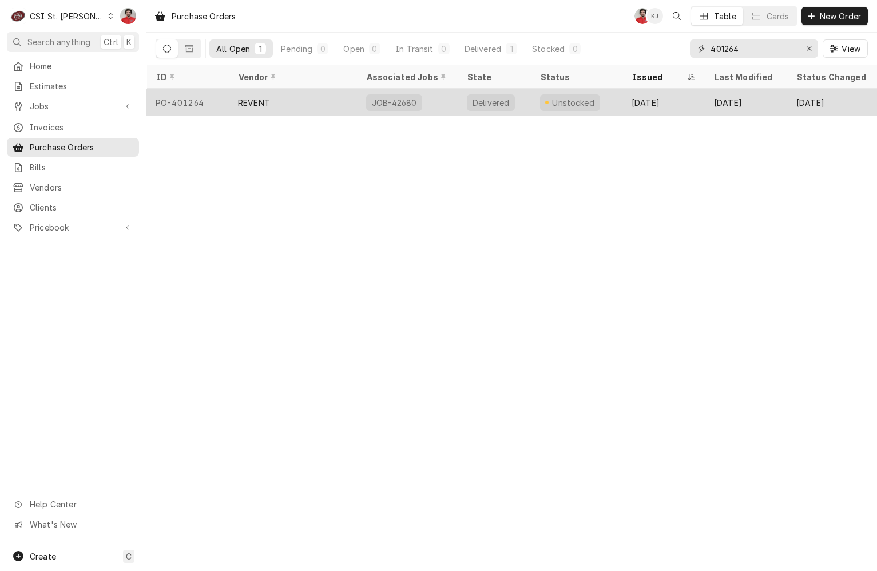
type input "401264"
click at [600, 103] on div "Unstocked" at bounding box center [577, 102] width 92 height 27
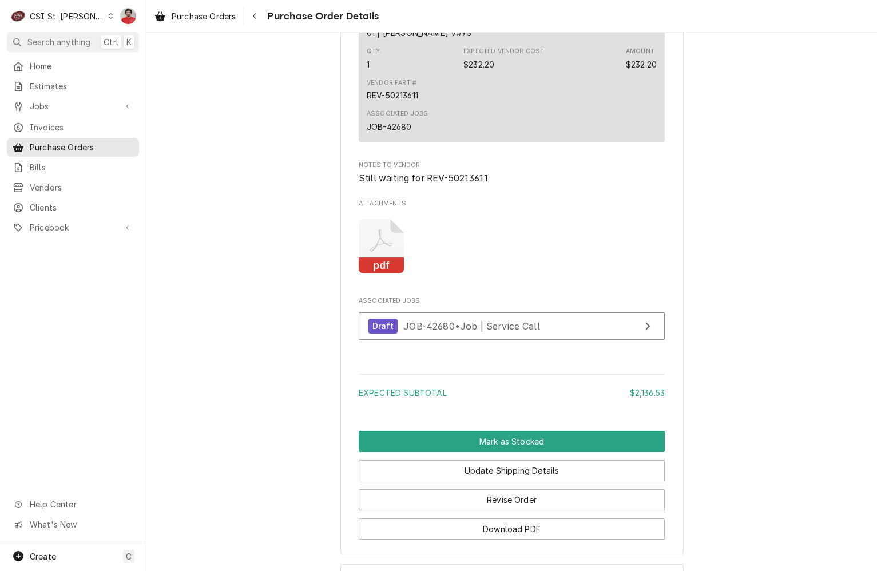
scroll to position [1222, 0]
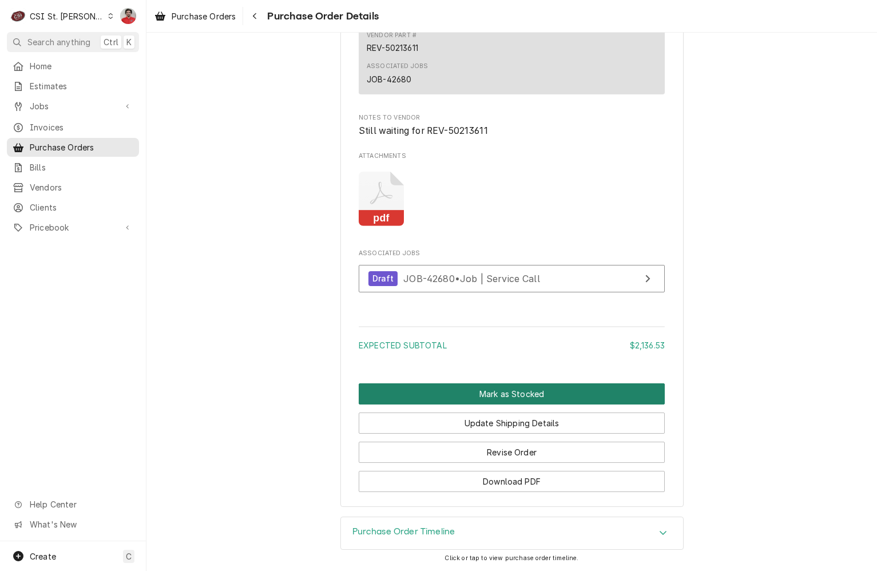
click at [494, 394] on button "Mark as Stocked" at bounding box center [512, 393] width 306 height 21
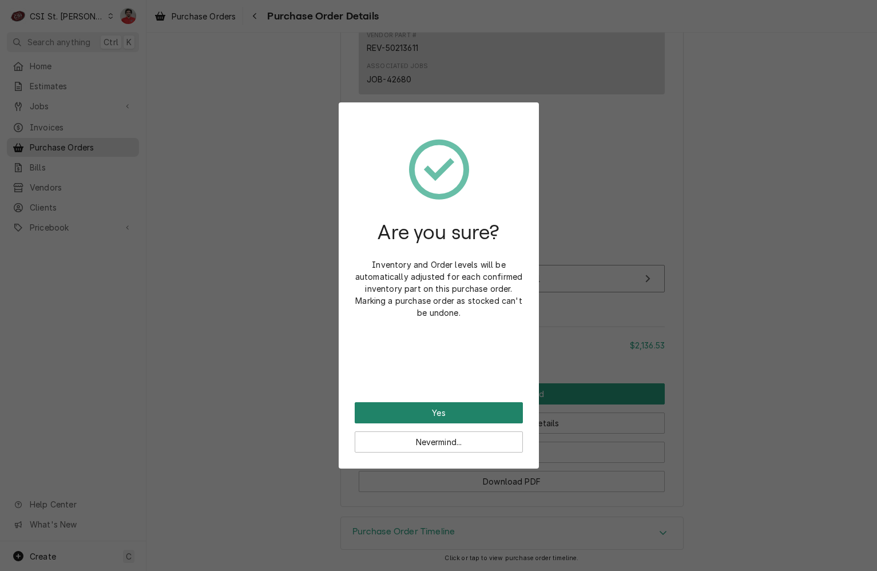
click at [470, 411] on button "Yes" at bounding box center [439, 412] width 168 height 21
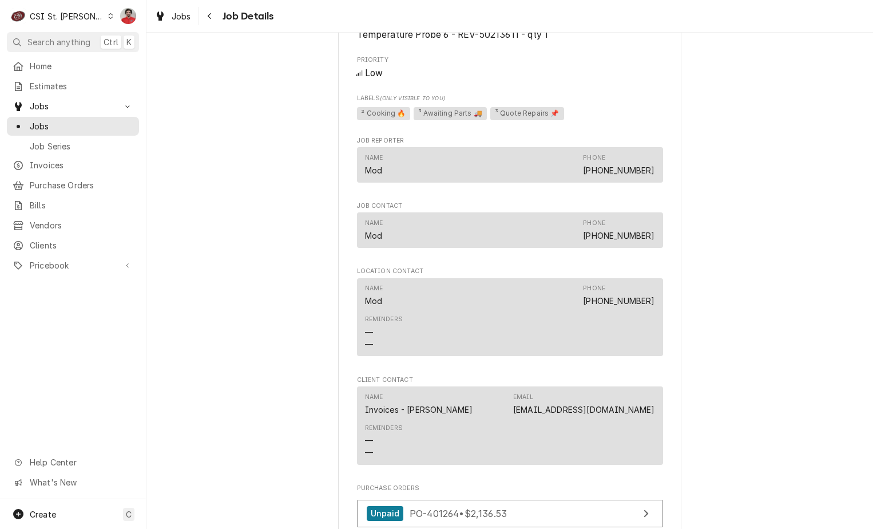
scroll to position [791, 0]
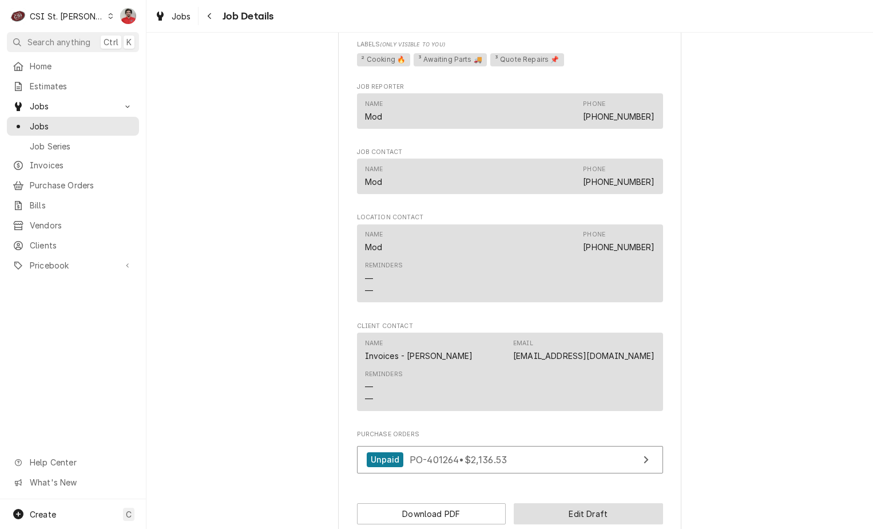
click at [575, 503] on button "Edit Draft" at bounding box center [588, 513] width 149 height 21
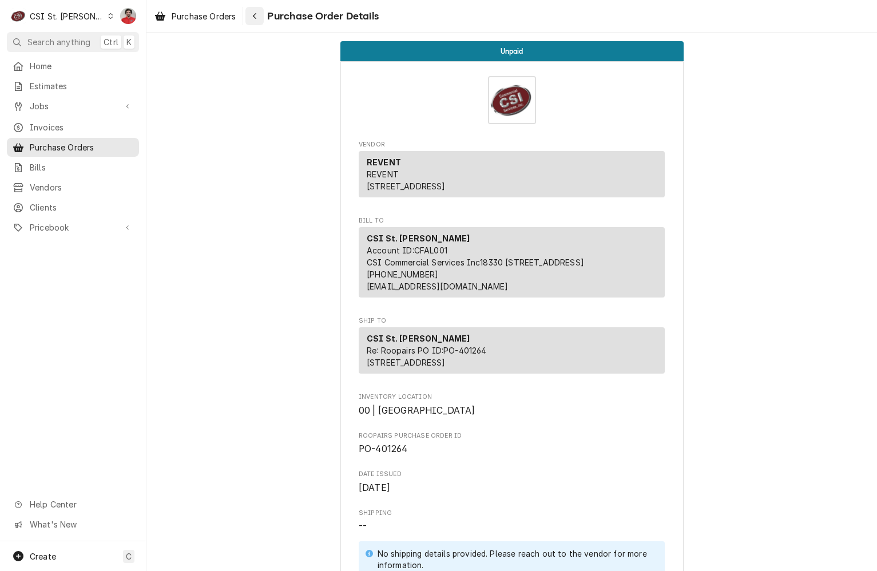
click at [254, 13] on icon "Navigate back" at bounding box center [254, 16] width 5 height 8
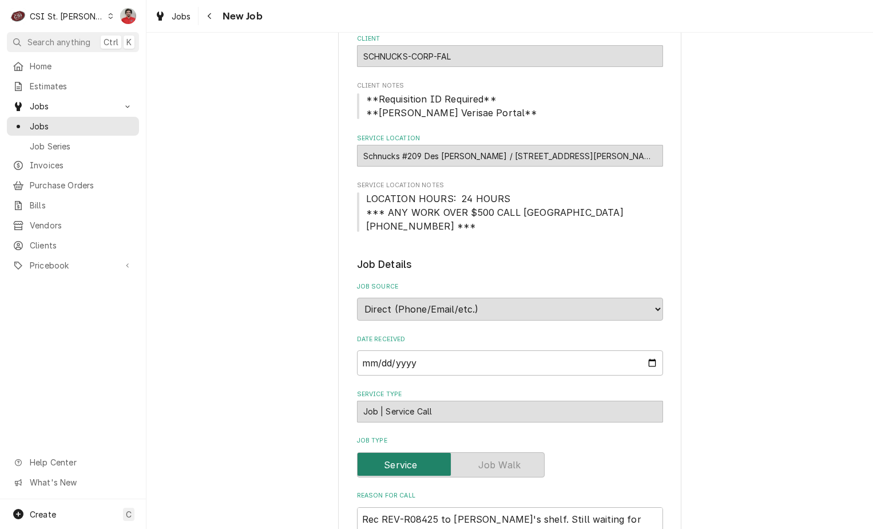
scroll to position [343, 0]
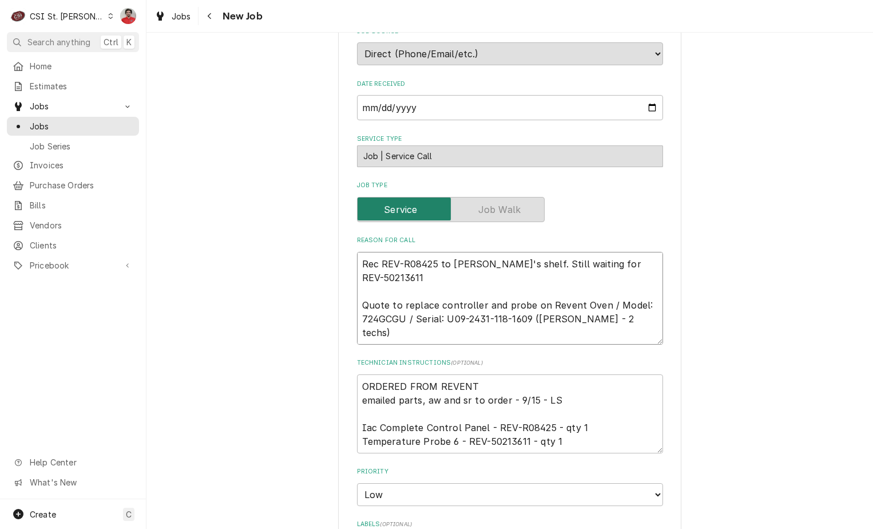
click at [469, 262] on textarea "Rec REV-R08425 to [PERSON_NAME]'s shelf. Still waiting for REV-50213611 Quote t…" at bounding box center [510, 298] width 306 height 93
type textarea "x"
type textarea "Rec REV-R08425 to Chuck's shelf. Still waiting for REV-50213611 Quote to replac…"
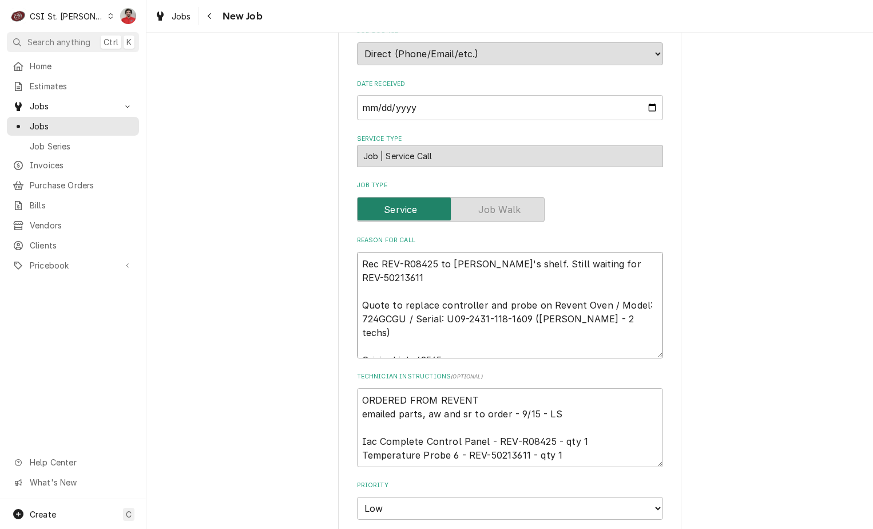
type textarea "x"
type textarea "R Rec REV-R08425 to Chuck's shelf. Still waiting for REV-50213611 Quote to repl…"
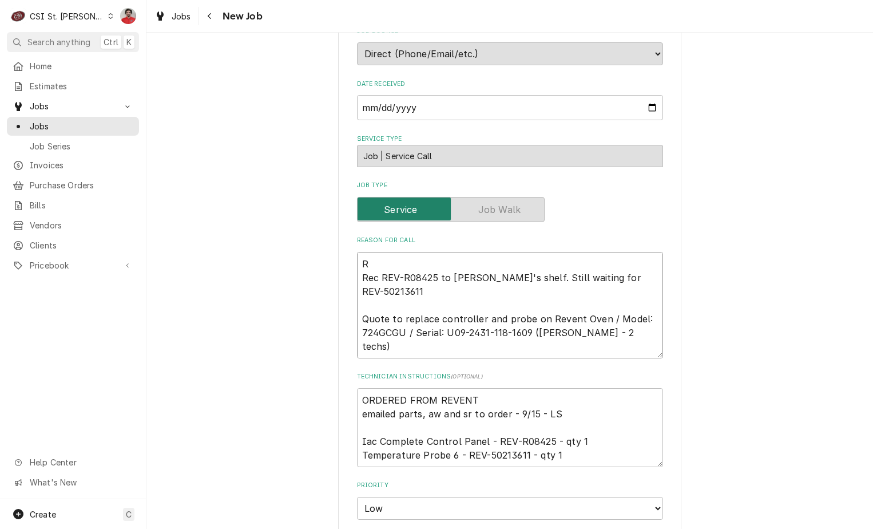
type textarea "x"
type textarea "RE Rec REV-R08425 to Chuck's shelf. Still waiting for REV-50213611 Quote to rep…"
type textarea "x"
type textarea "REc Rec REV-R08425 to Chuck's shelf. Still waiting for REV-50213611 Quote to re…"
type textarea "x"
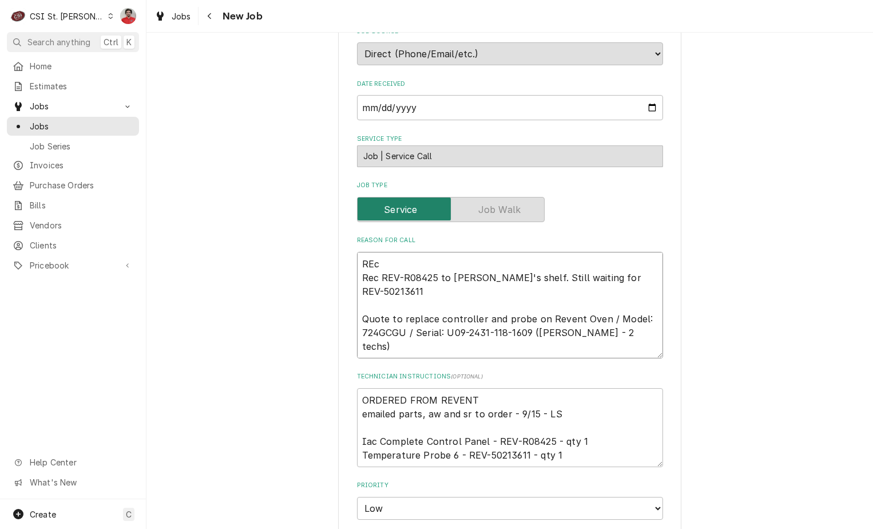
type textarea "REc Rec REV-R08425 to Chuck's shelf. Still waiting for REV-50213611 Quote to re…"
type textarea "x"
type textarea "REc Rec REV-R08425 to Chuck's shelf. Still waiting for REV-50213611 Quote to re…"
type textarea "x"
type textarea "RE Rec REV-R08425 to Chuck's shelf. Still waiting for REV-50213611 Quote to rep…"
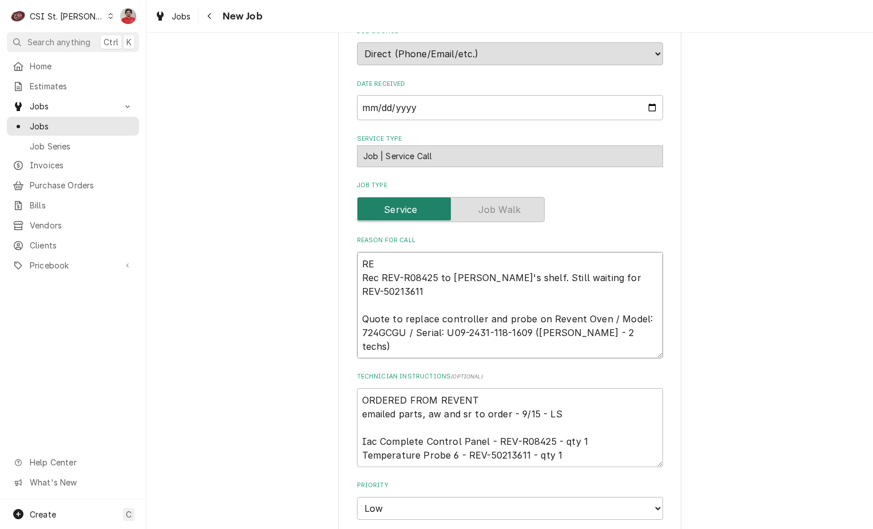
type textarea "x"
type textarea "R Rec REV-R08425 to Chuck's shelf. Still waiting for REV-50213611 Quote to repl…"
type textarea "x"
type textarea "Re Rec REV-R08425 to Chuck's shelf. Still waiting for REV-50213611 Quote to rep…"
type textarea "x"
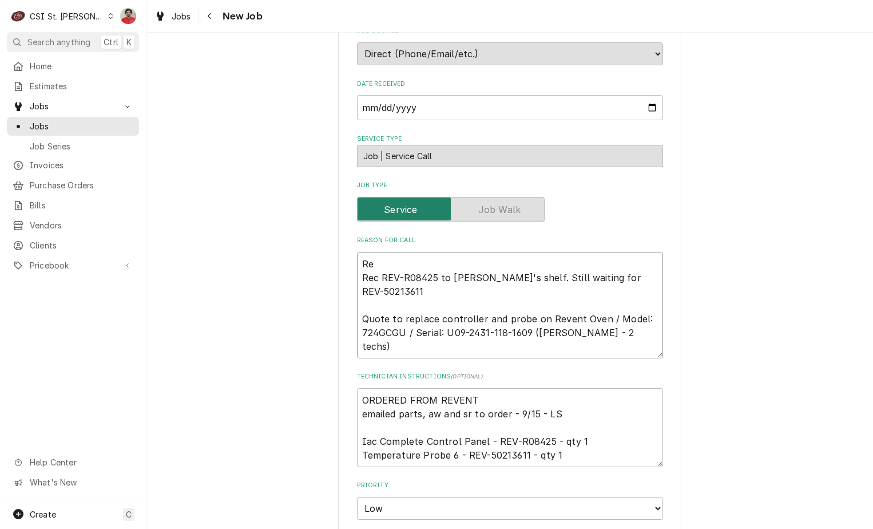
type textarea "Rec Rec REV-R08425 to Chuck's shelf. Still waiting for REV-50213611 Quote to re…"
type textarea "x"
type textarea "Rec Rec REV-R08425 to Chuck's shelf. Still waiting for REV-50213611 Quote to re…"
type textarea "x"
type textarea "Rec R Rec REV-R08425 to Chuck's shelf. Still waiting for REV-50213611 Quote to …"
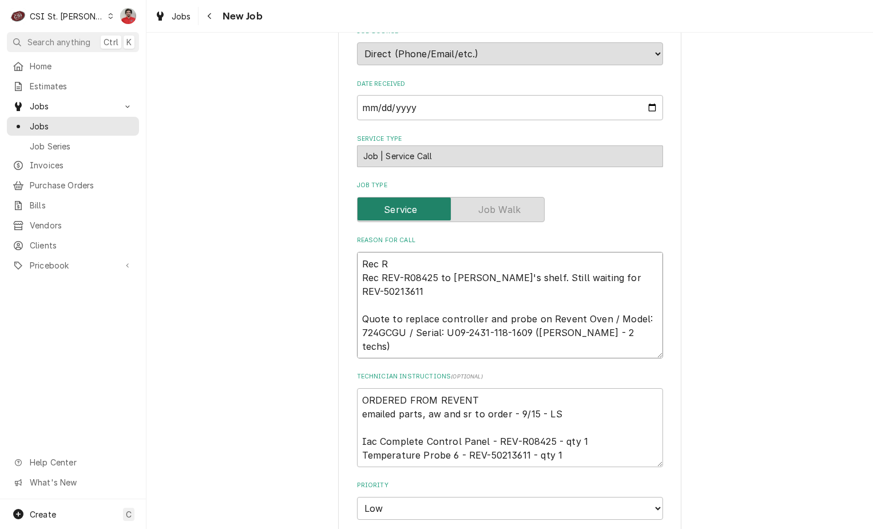
type textarea "x"
type textarea "Rec RE Rec REV-R08425 to Chuck's shelf. Still waiting for REV-50213611 Quote to…"
type textarea "x"
type textarea "Rec REV Rec REV-R08425 to Chuck's shelf. Still waiting for REV-50213611 Quote t…"
type textarea "x"
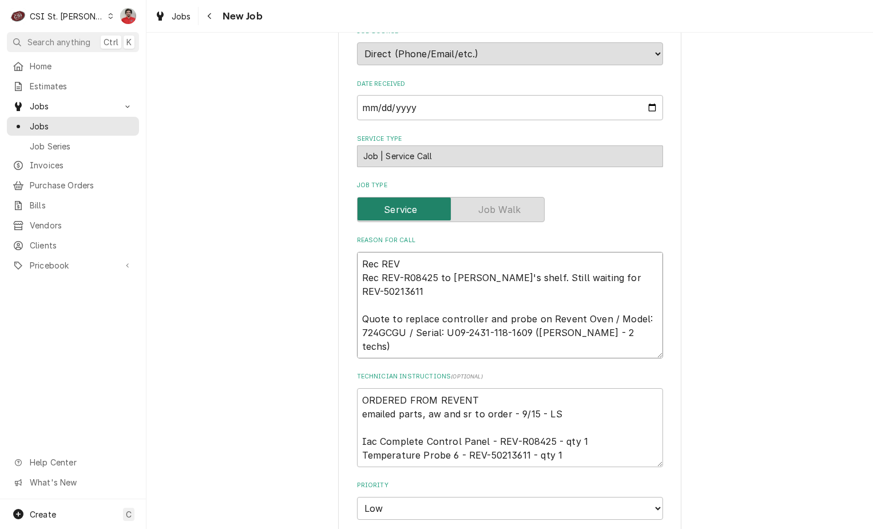
type textarea "Rec REV- Rec REV-R08425 to Chuck's shelf. Still waiting for REV-50213611 Quote …"
type textarea "x"
type textarea "Rec REV-5 Rec REV-R08425 to Chuck's shelf. Still waiting for REV-50213611 Quote…"
type textarea "x"
type textarea "Rec REV-50 Rec REV-R08425 to Chuck's shelf. Still waiting for REV-50213611 Quot…"
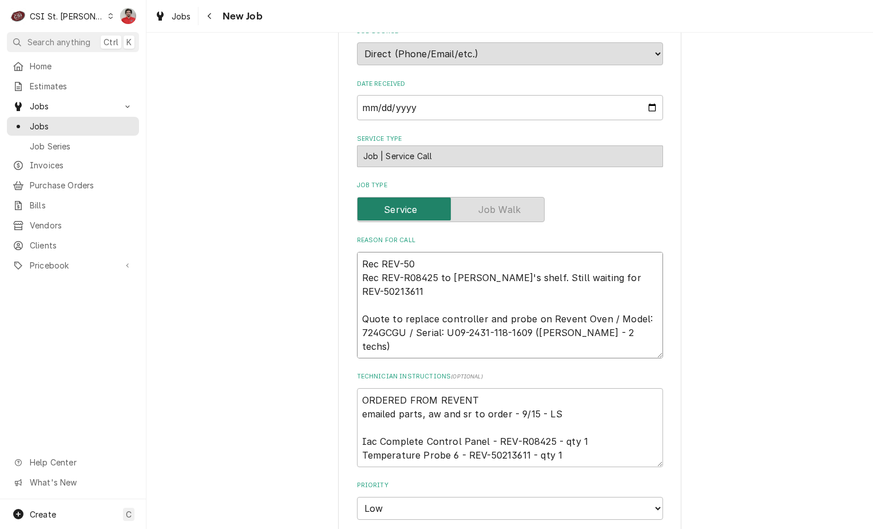
type textarea "x"
type textarea "Rec REV-502 Rec REV-R08425 to Chuck's shelf. Still waiting for REV-50213611 Quo…"
type textarea "x"
type textarea "Rec REV-5021 Rec REV-R08425 to Chuck's shelf. Still waiting for REV-50213611 Qu…"
type textarea "x"
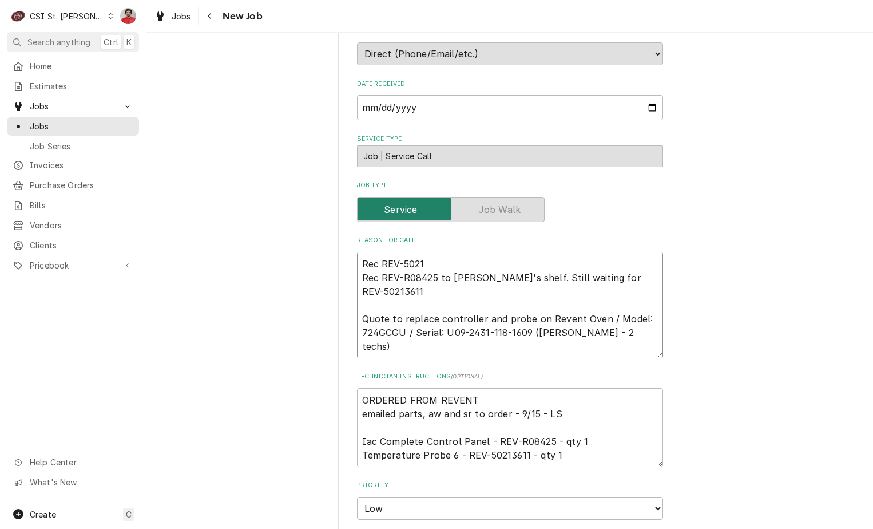
type textarea "Rec REV-50213 Rec REV-R08425 to Chuck's shelf. Still waiting for REV-50213611 Q…"
type textarea "x"
type textarea "Rec REV-502136 Rec REV-R08425 to Chuck's shelf. Still waiting for REV-50213611 …"
type textarea "x"
type textarea "Rec REV-5021361 Rec REV-R08425 to Chuck's shelf. Still waiting for REV-50213611…"
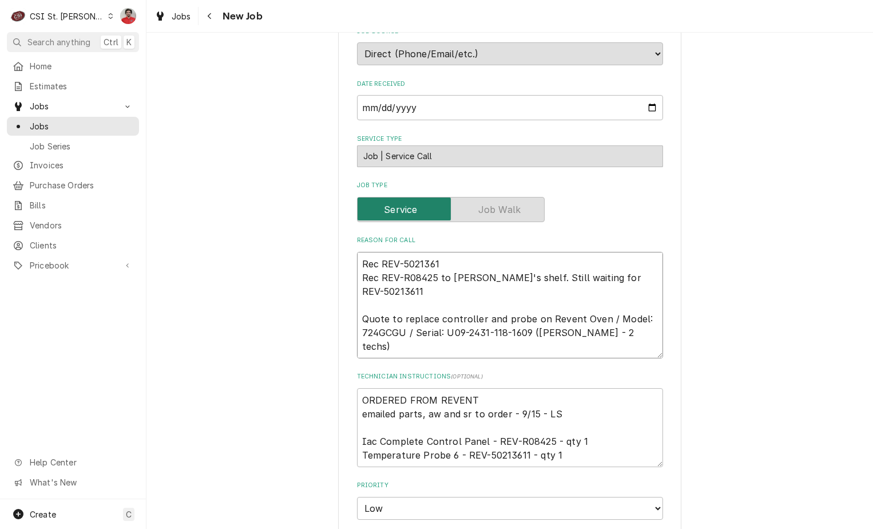
type textarea "x"
type textarea "Rec REV-50213611 Rec REV-R08425 to Chuck's shelf. Still waiting for REV-5021361…"
type textarea "x"
type textarea "Rec REV-50213611 Rec REV-R08425 to Chuck's shelf. Still waiting for REV-5021361…"
type textarea "x"
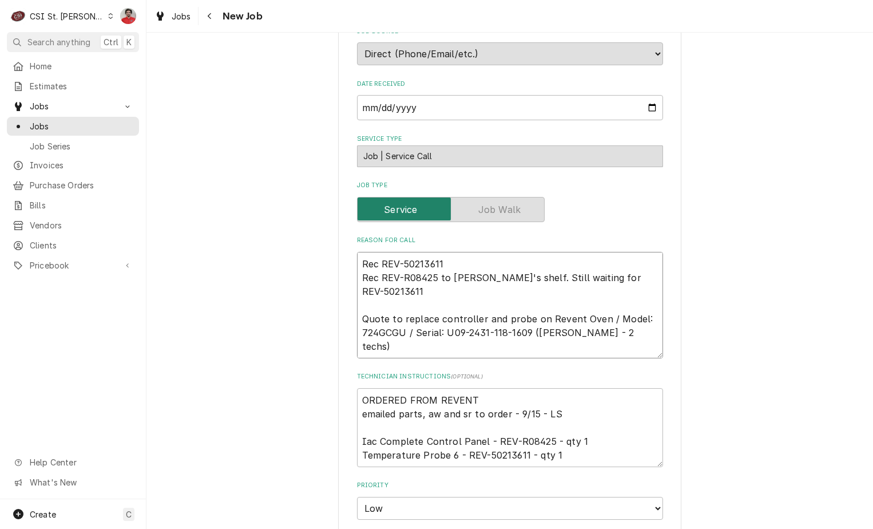
type textarea "Rec REV-50213611 t Rec REV-R08425 to Chuck's shelf. Still waiting for REV-50213…"
type textarea "x"
type textarea "Rec REV-50213611 to Rec REV-R08425 to Chuck's shelf. Still waiting for REV-5021…"
type textarea "x"
type textarea "Rec REV-50213611 to C Rec REV-R08425 to Chuck's shelf. Still waiting for REV-50…"
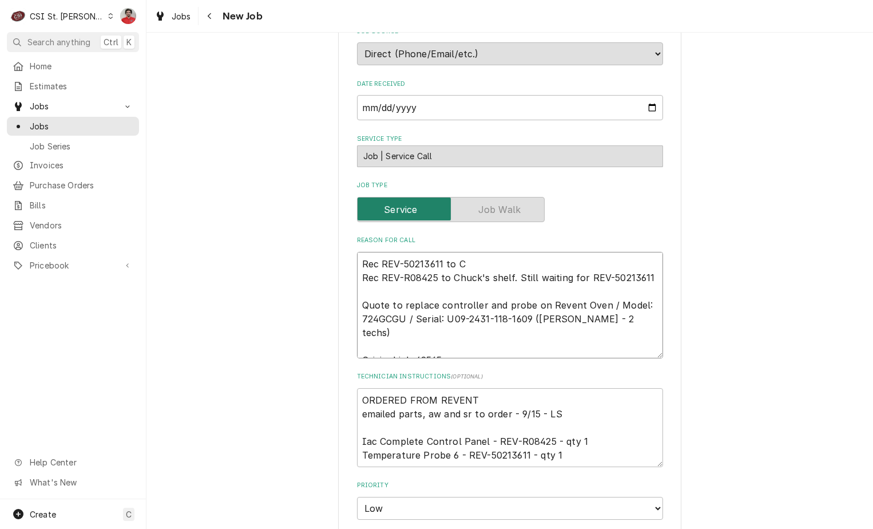
type textarea "x"
type textarea "Rec REV-50213611 to CH Rec REV-R08425 to Chuck's shelf. Still waiting for REV-5…"
type textarea "x"
type textarea "Rec REV-50213611 to CHu Rec REV-R08425 to Chuck's shelf. Still waiting for REV-…"
type textarea "x"
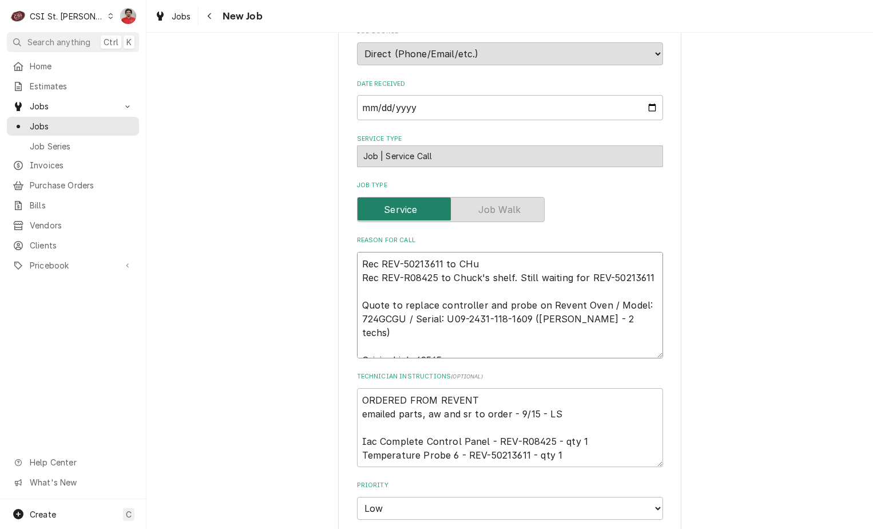
type textarea "Rec REV-50213611 to CHuc Rec REV-R08425 to Chuck's shelf. Still waiting for REV…"
type textarea "x"
type textarea "Rec REV-50213611 to CHuck Rec REV-R08425 to Chuck's shelf. Still waiting for RE…"
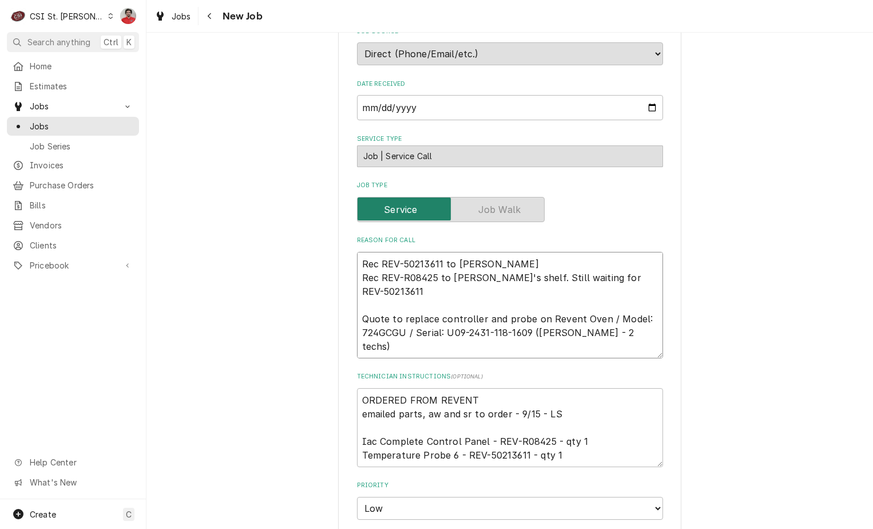
type textarea "x"
type textarea "Rec REV-50213611 to CHuck' Rec REV-R08425 to Chuck's shelf. Still waiting for R…"
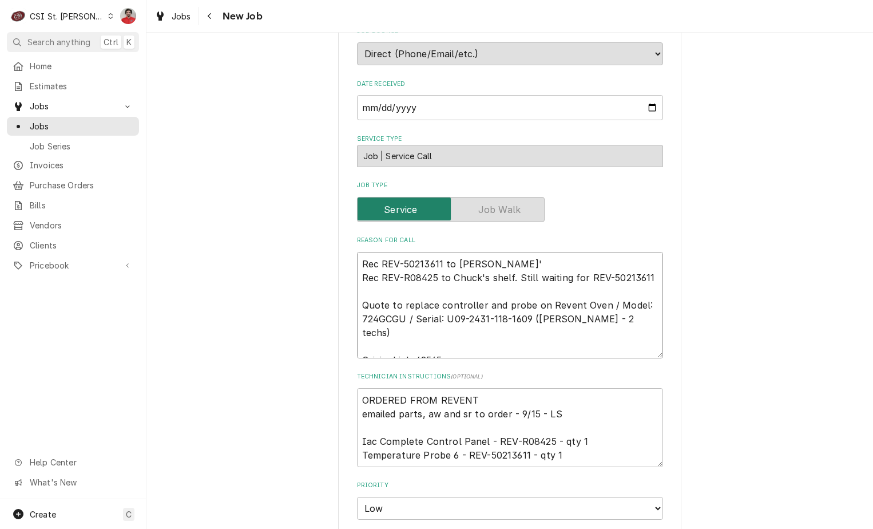
type textarea "x"
type textarea "Rec REV-50213611 to CHuck's Rec REV-R08425 to Chuck's shelf. Still waiting for …"
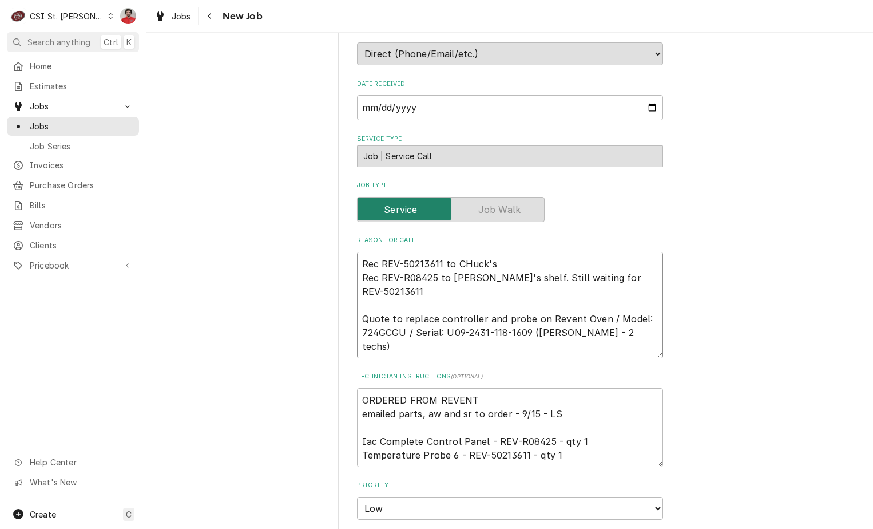
type textarea "x"
type textarea "Rec REV-50213611 to CHuck's Rec REV-R08425 to Chuck's shelf. Still waiting for …"
type textarea "x"
type textarea "Rec REV-50213611 to CHuck's s Rec REV-R08425 to Chuck's shelf. Still waiting fo…"
type textarea "x"
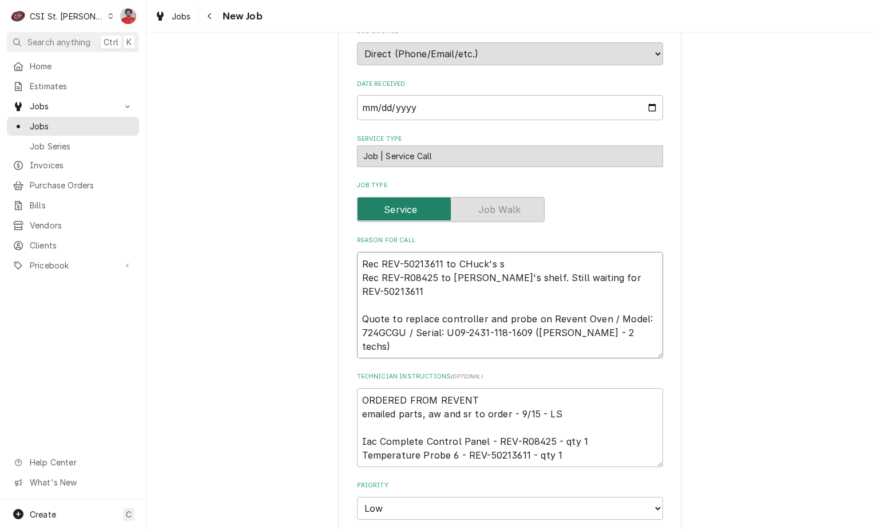
type textarea "Rec REV-50213611 to CHuck's sh Rec REV-R08425 to Chuck's shelf. Still waiting f…"
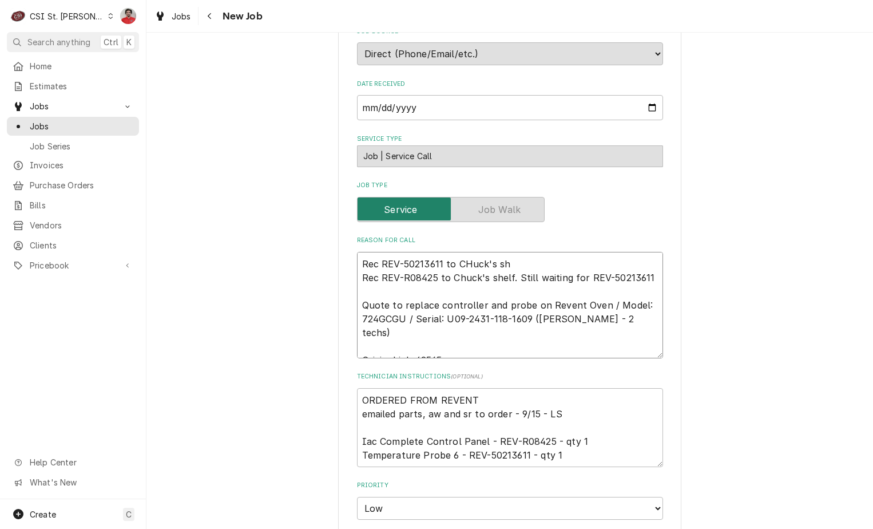
type textarea "x"
type textarea "Rec REV-50213611 to CHuck's she Rec REV-R08425 to Chuck's shelf. Still waiting …"
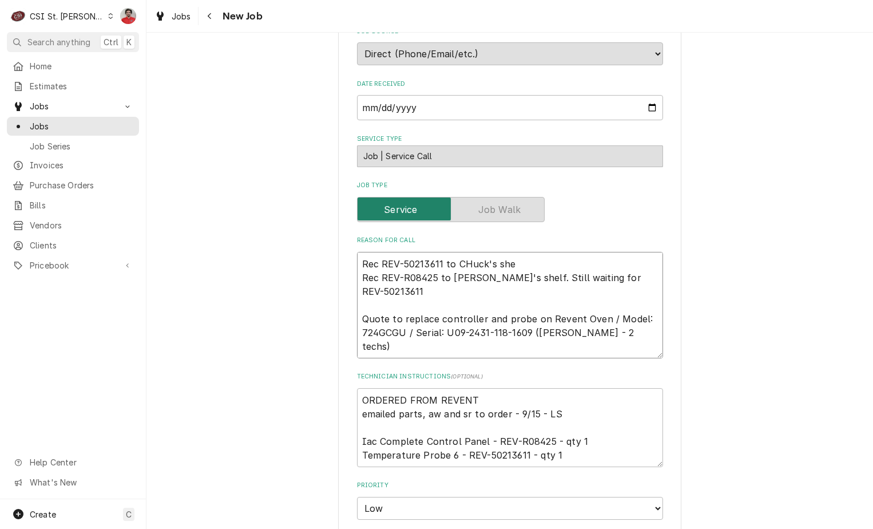
type textarea "x"
type textarea "Rec REV-50213611 to CHuck's shel Rec REV-R08425 to Chuck's shelf. Still waiting…"
type textarea "x"
type textarea "Rec REV-50213611 to CHuck's shelf Rec REV-R08425 to Chuck's shelf. Still waitin…"
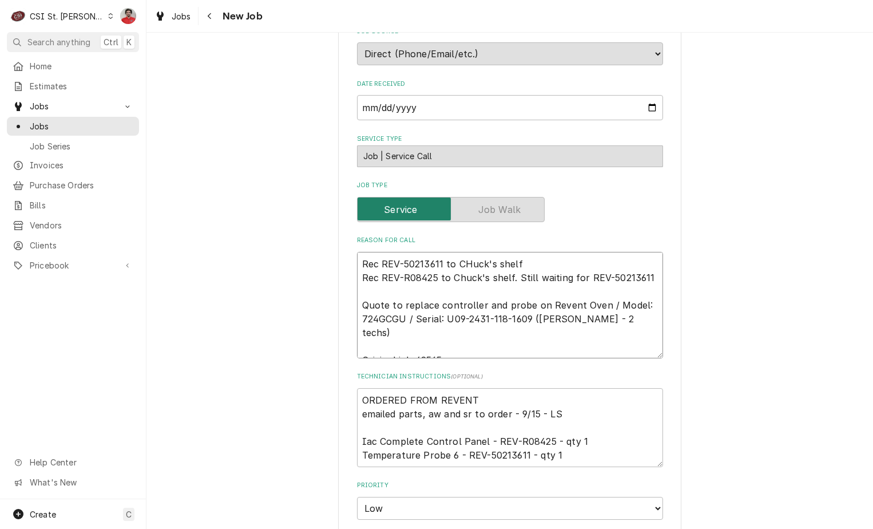
type textarea "x"
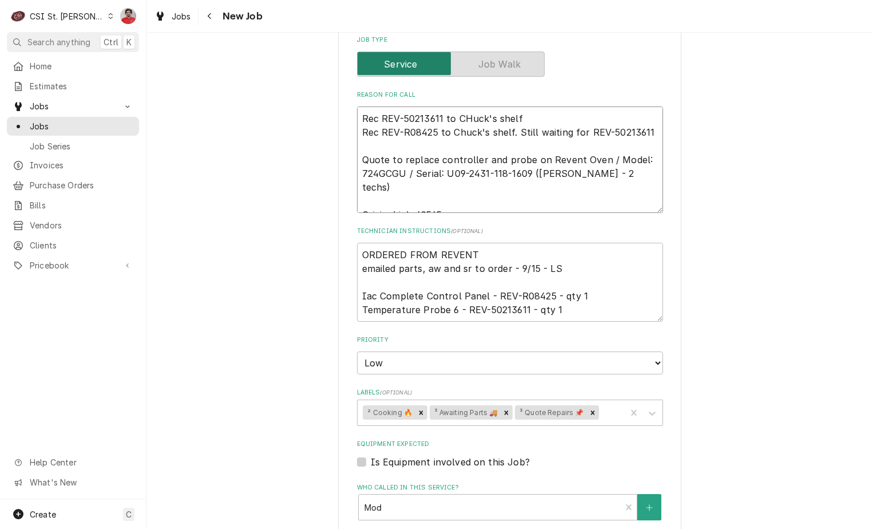
scroll to position [801, 0]
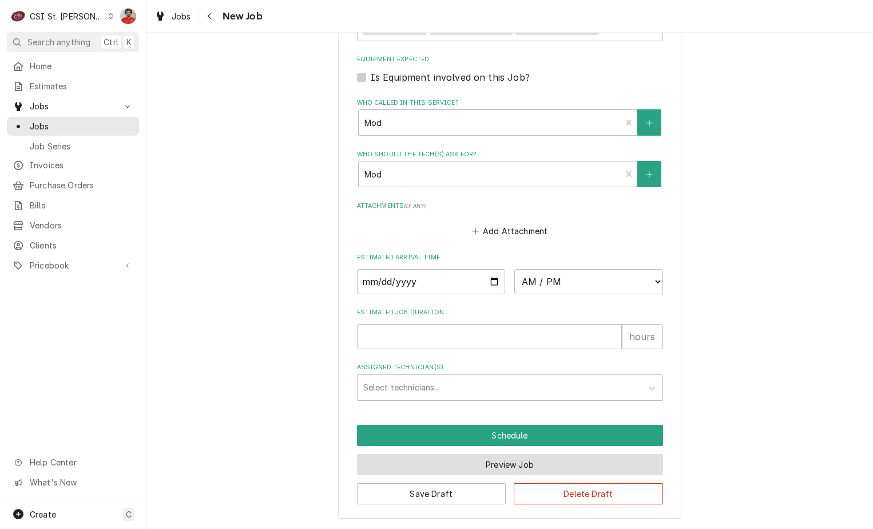
type textarea "Rec REV-50213611 to CHuck's shelf Rec REV-R08425 to Chuck's shelf. Still waitin…"
click at [507, 467] on button "Preview Job" at bounding box center [510, 464] width 306 height 21
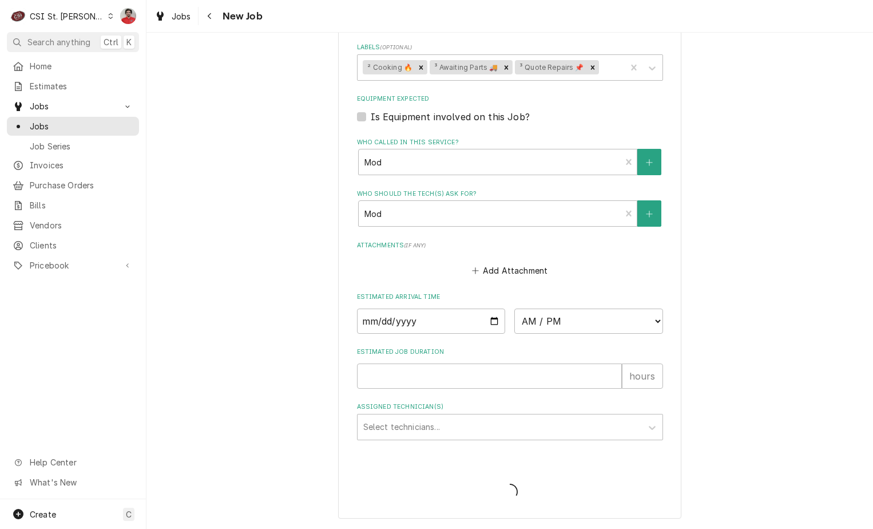
scroll to position [834, 0]
type textarea "x"
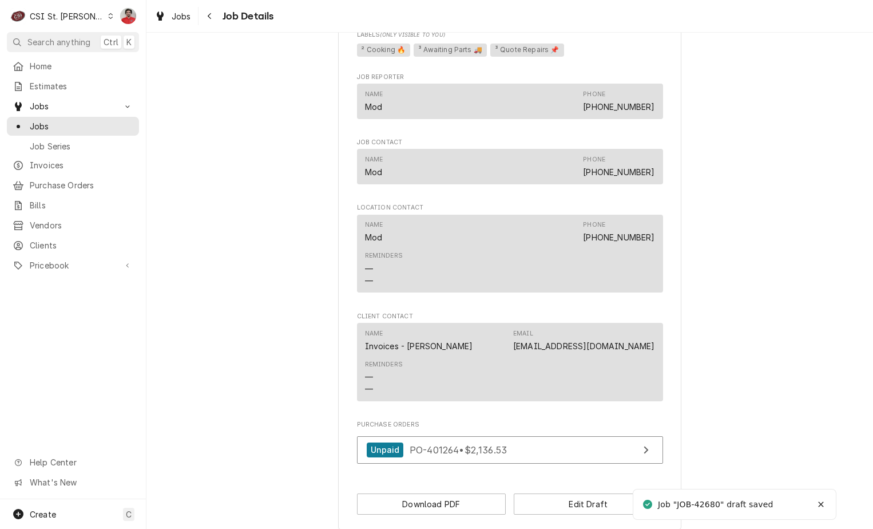
scroll to position [920, 0]
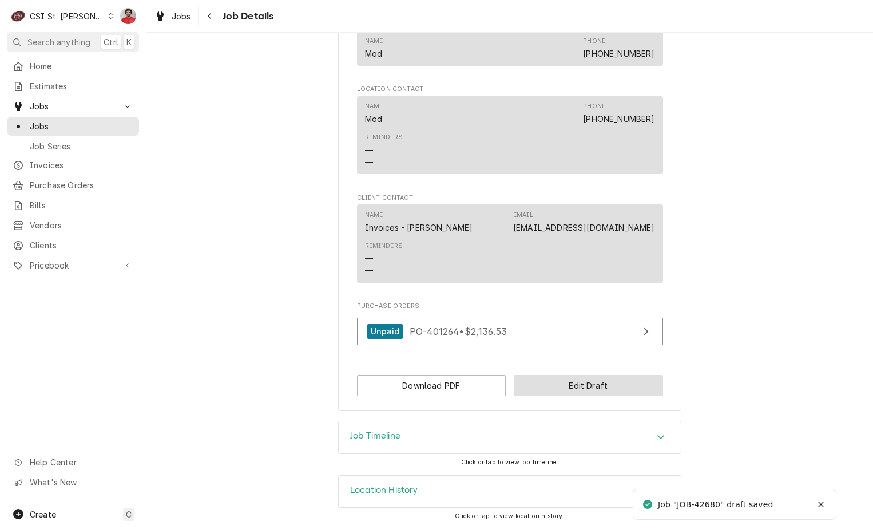
click at [581, 385] on button "Edit Draft" at bounding box center [588, 385] width 149 height 21
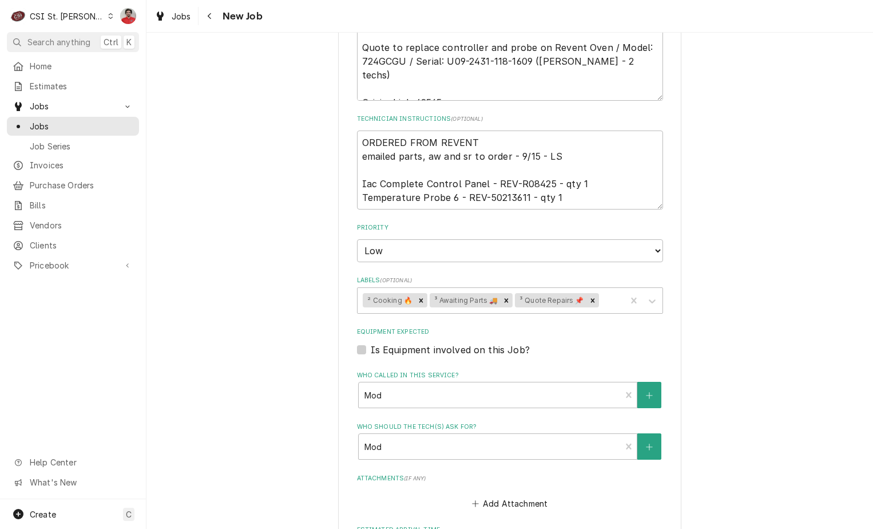
scroll to position [629, 0]
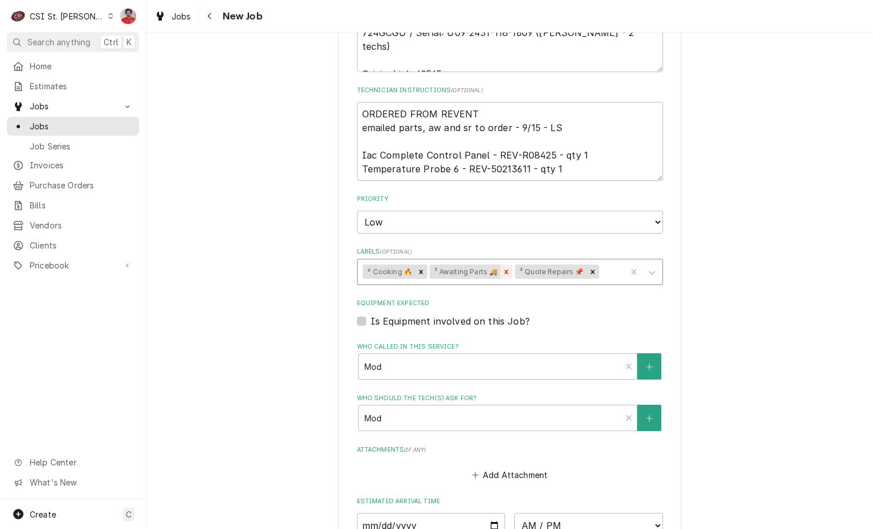
click at [505, 270] on icon "Remove ³ Awaiting Parts 🚚" at bounding box center [507, 272] width 4 height 4
click at [524, 272] on div "Labels" at bounding box center [568, 272] width 105 height 21
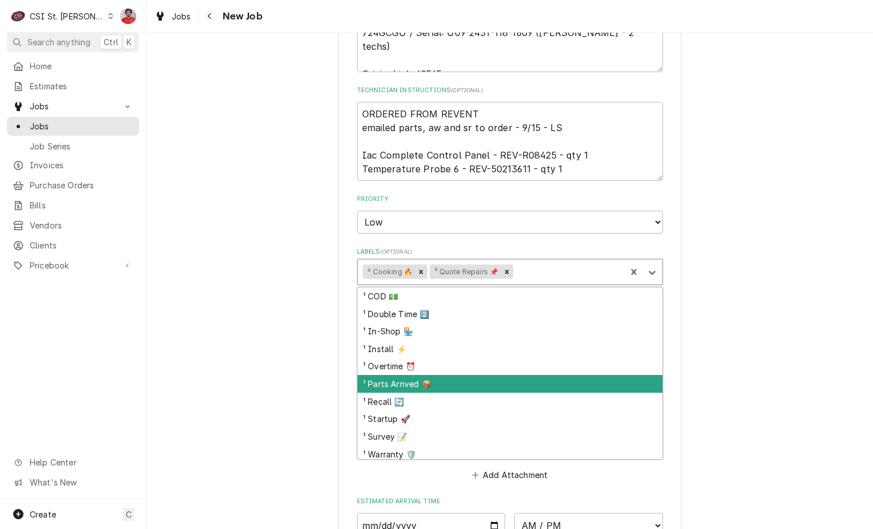
click at [471, 376] on div "¹ Parts Arrived 📦" at bounding box center [510, 384] width 305 height 18
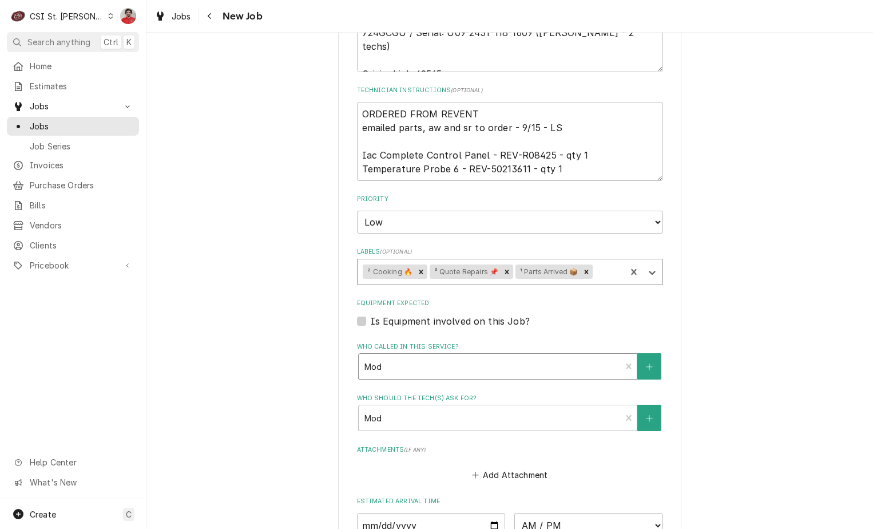
scroll to position [873, 0]
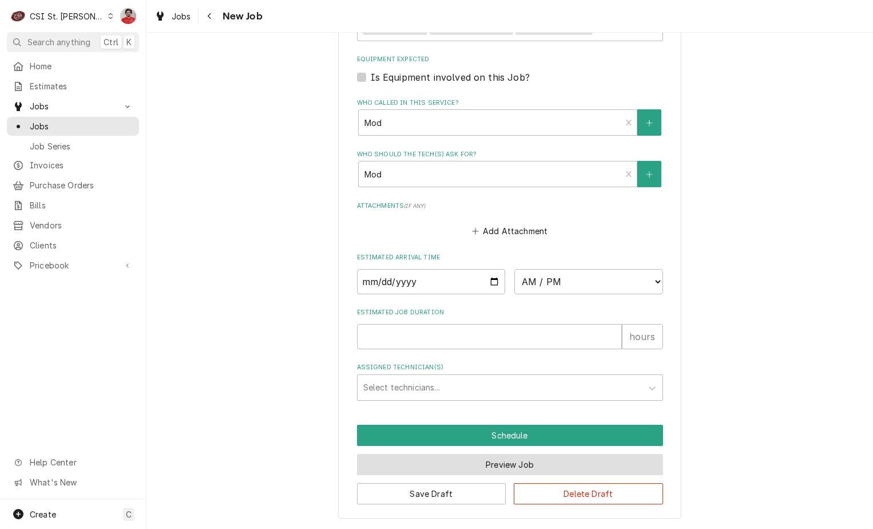
click at [514, 463] on button "Preview Job" at bounding box center [510, 464] width 306 height 21
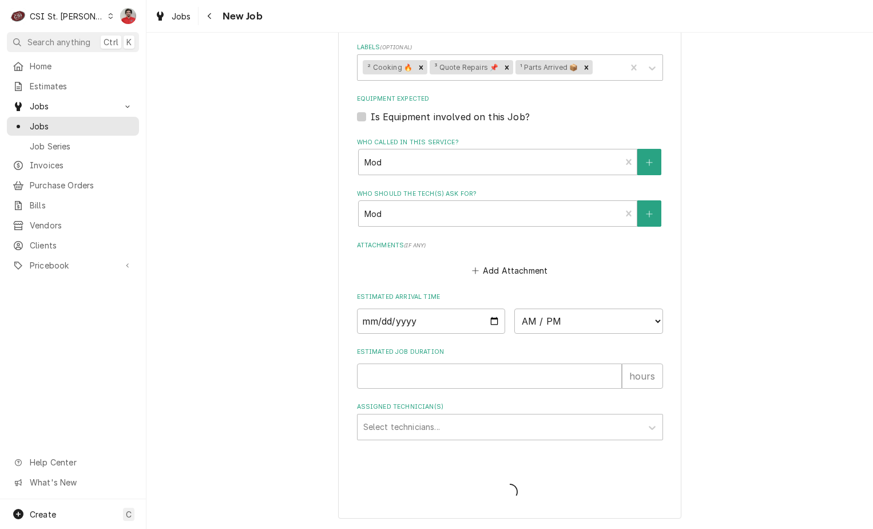
type textarea "x"
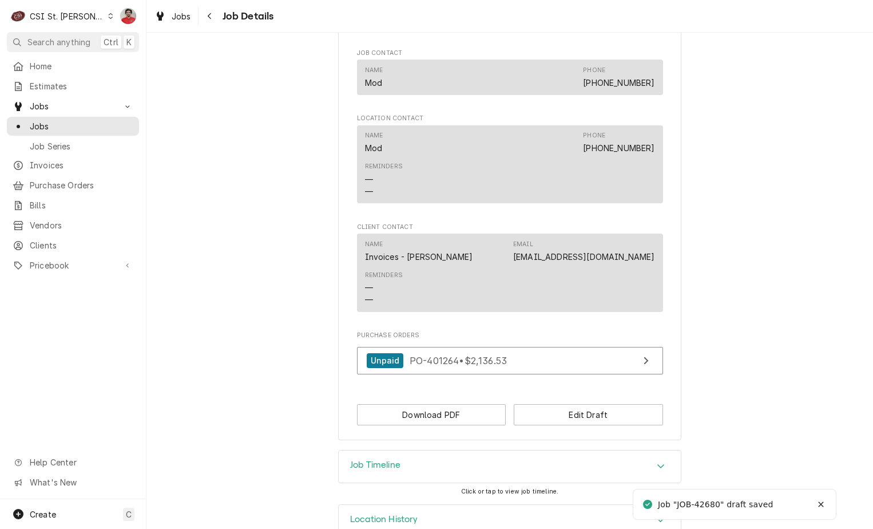
scroll to position [920, 0]
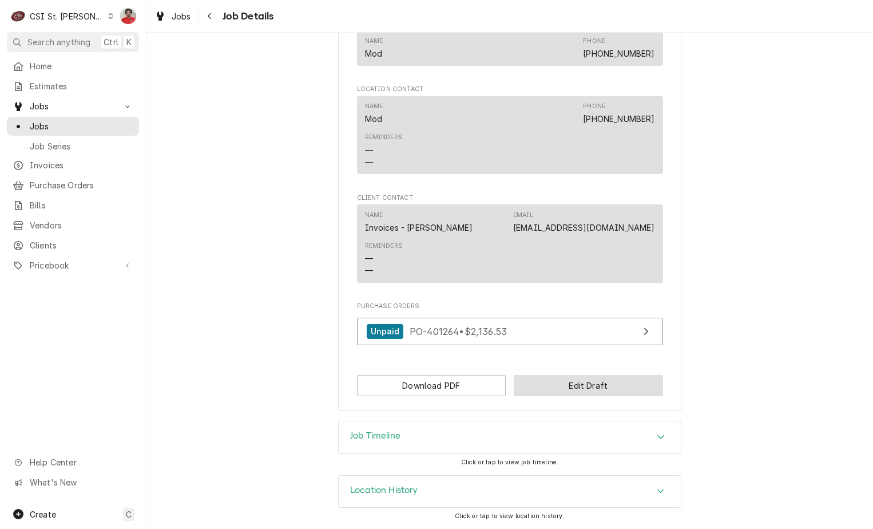
click at [553, 388] on button "Edit Draft" at bounding box center [588, 385] width 149 height 21
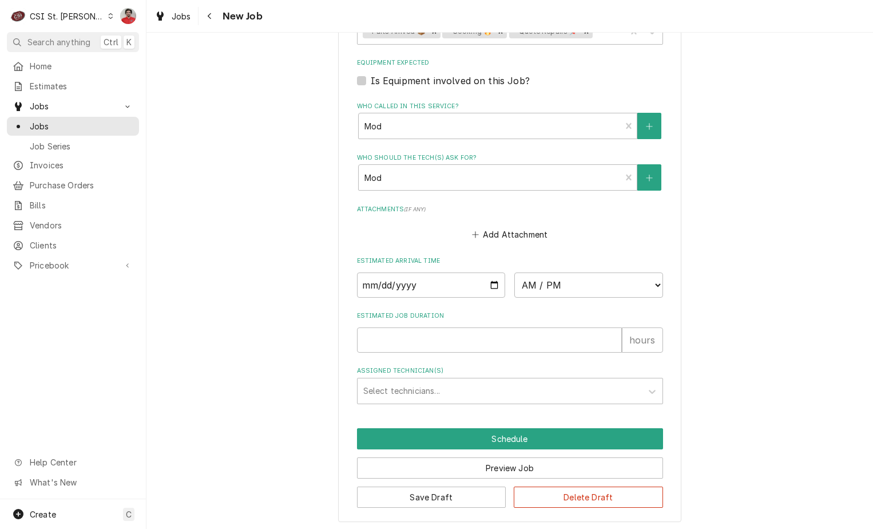
scroll to position [873, 0]
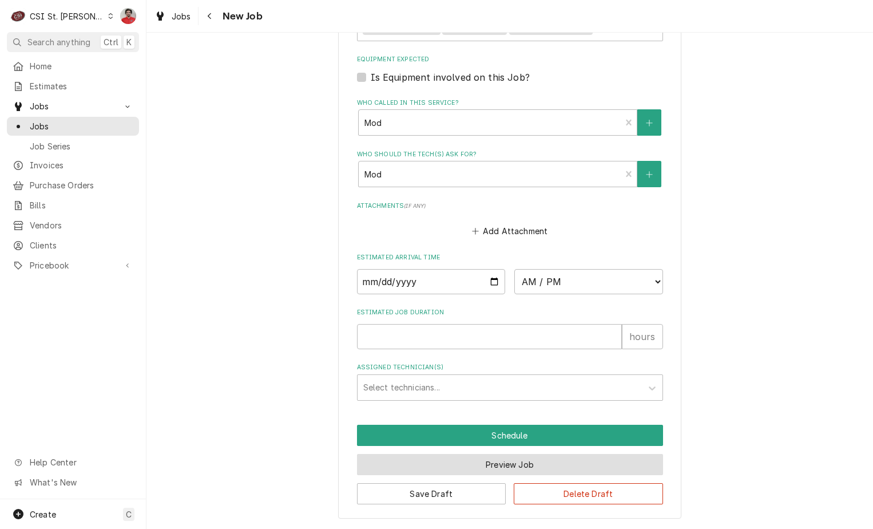
click at [467, 469] on button "Preview Job" at bounding box center [510, 464] width 306 height 21
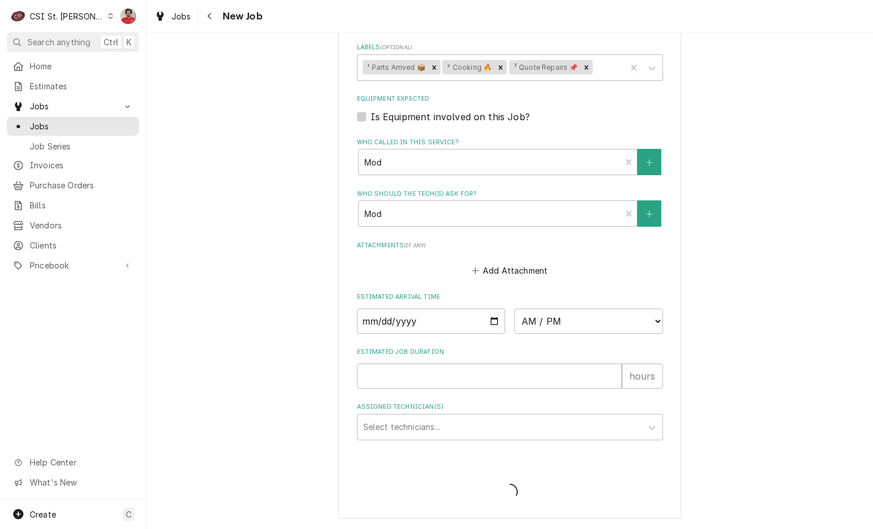
type textarea "x"
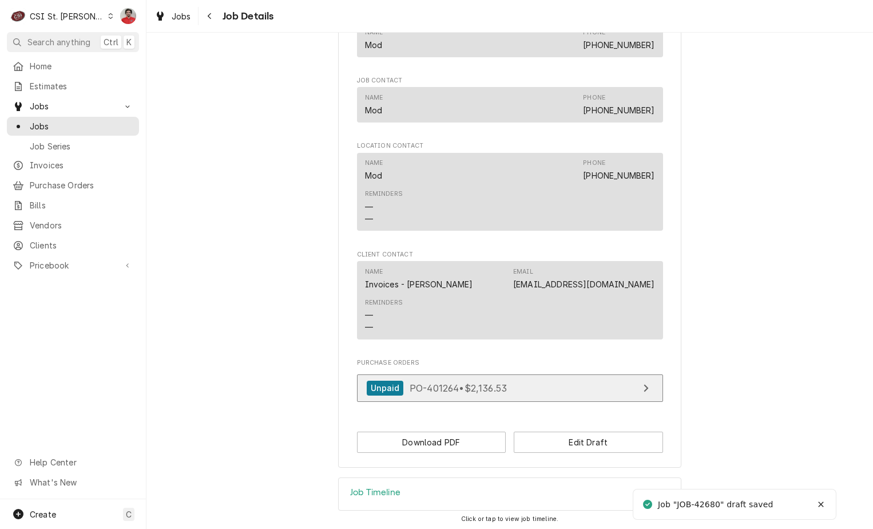
scroll to position [920, 0]
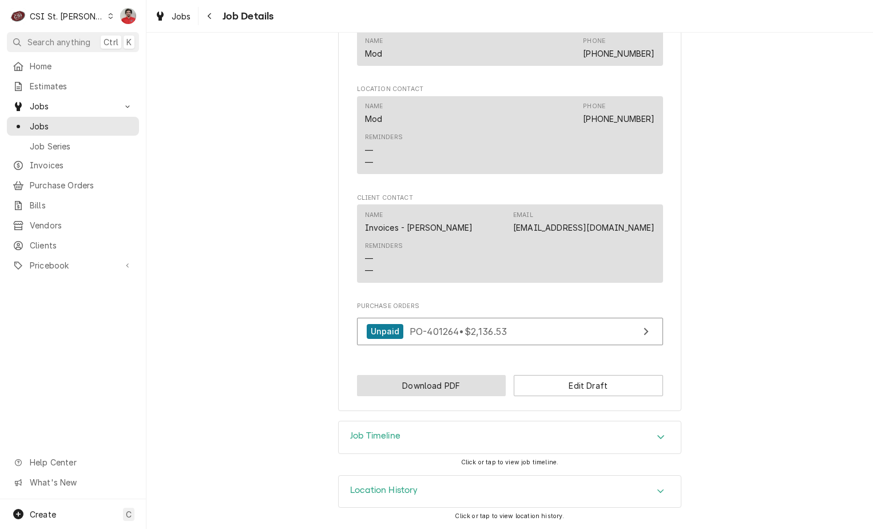
click at [468, 386] on button "Download PDF" at bounding box center [431, 385] width 149 height 21
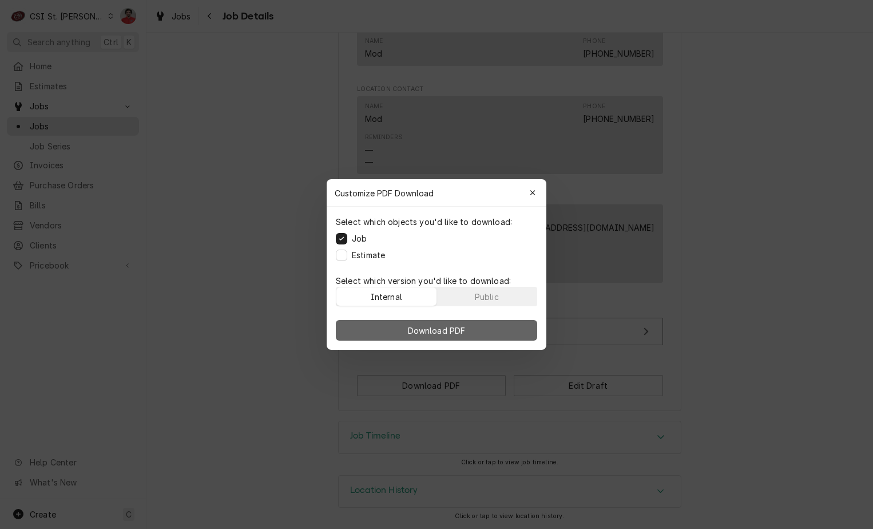
click at [480, 334] on button "Download PDF" at bounding box center [436, 330] width 201 height 21
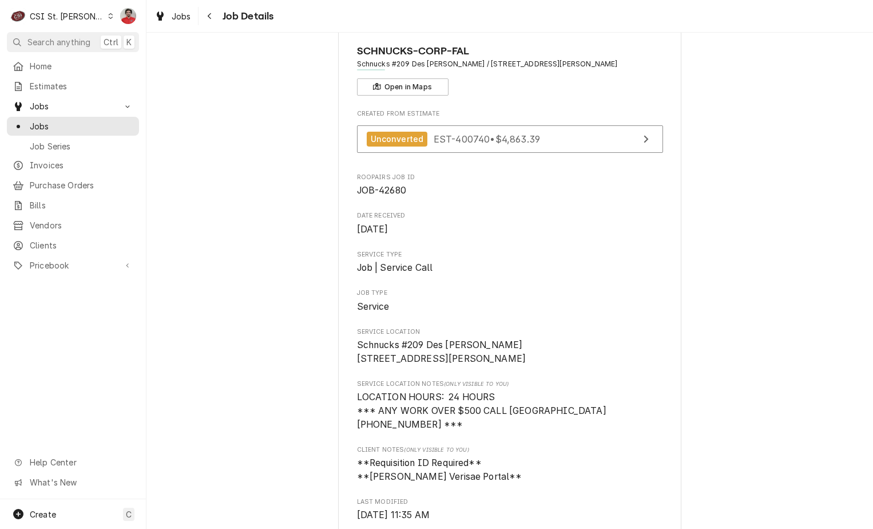
scroll to position [0, 0]
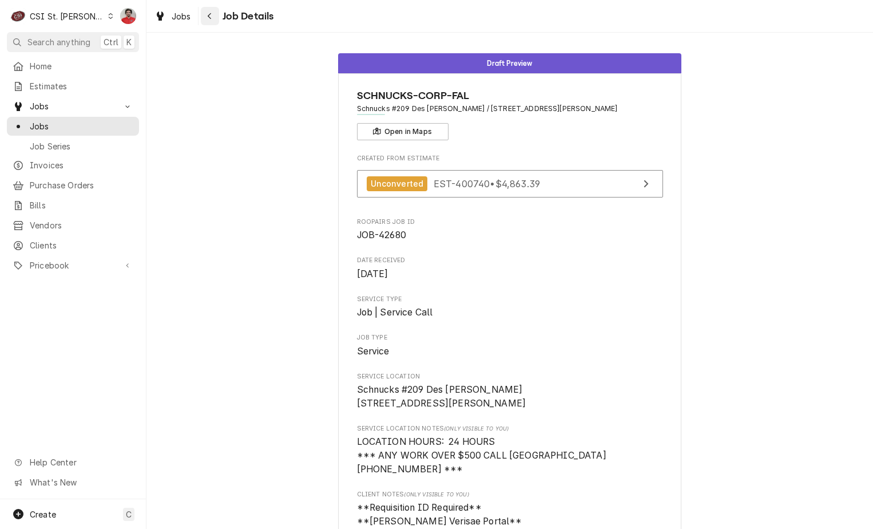
click at [205, 18] on div "Navigate back" at bounding box center [209, 15] width 11 height 11
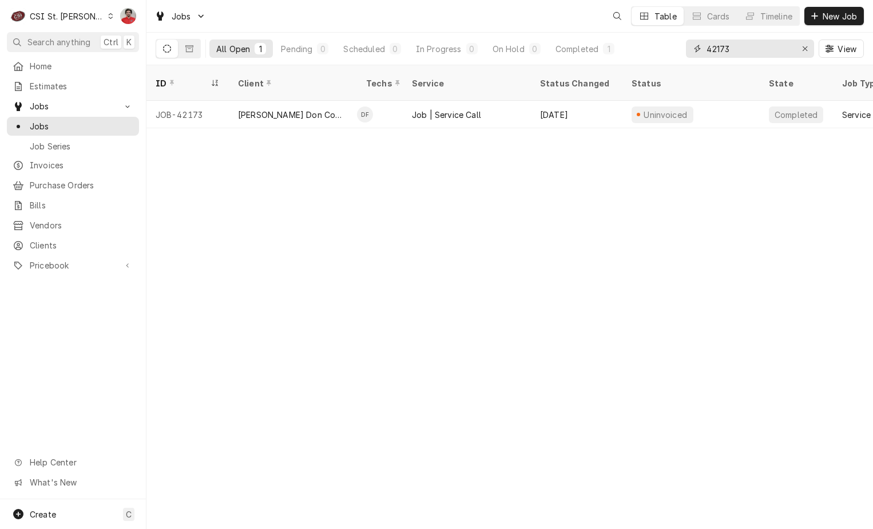
click at [731, 41] on input "42173" at bounding box center [750, 48] width 86 height 18
type input "4"
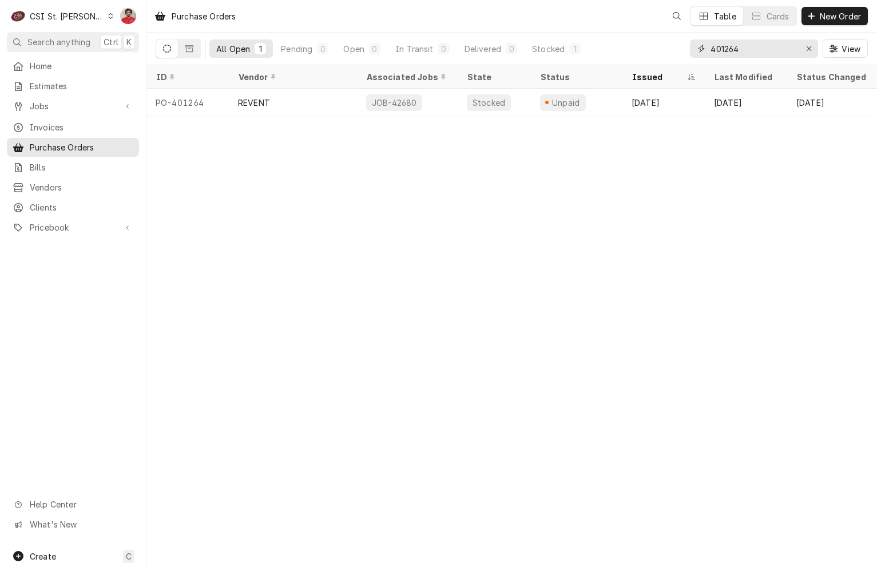
click at [763, 51] on input "401264" at bounding box center [754, 48] width 86 height 18
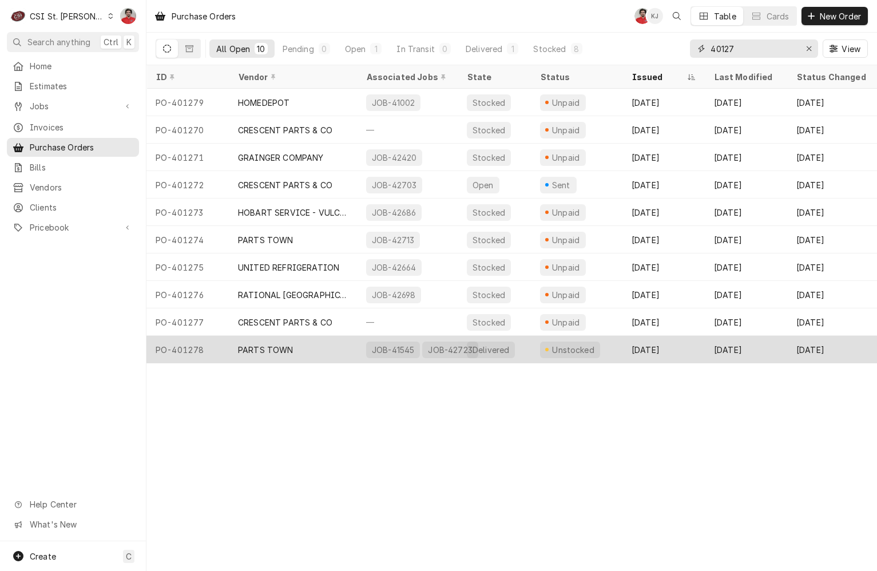
type input "40127"
click at [606, 350] on div "Unstocked" at bounding box center [577, 349] width 92 height 27
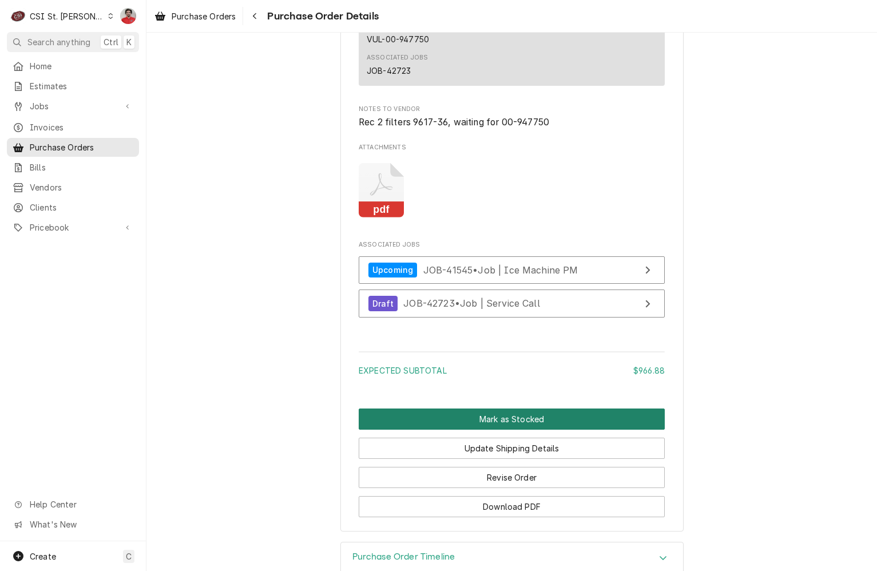
scroll to position [1256, 0]
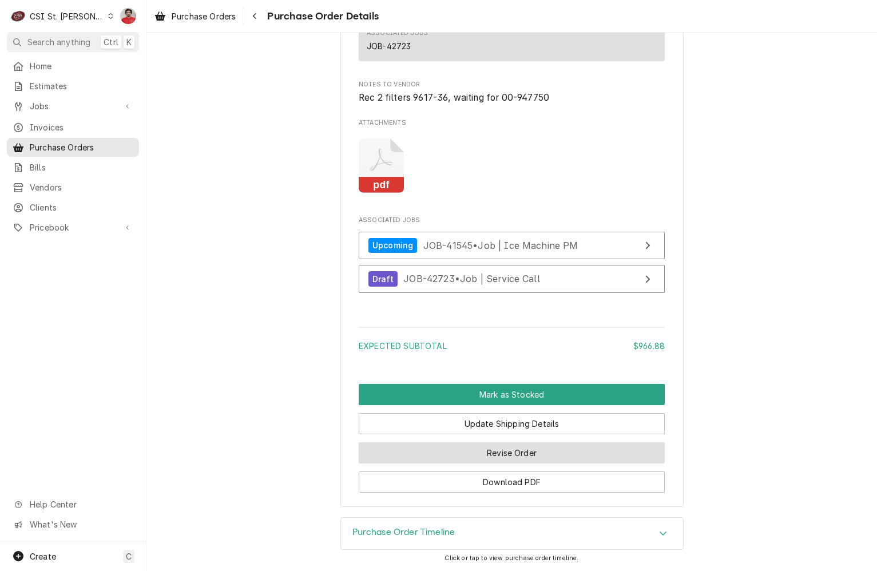
click at [497, 451] on button "Revise Order" at bounding box center [512, 452] width 306 height 21
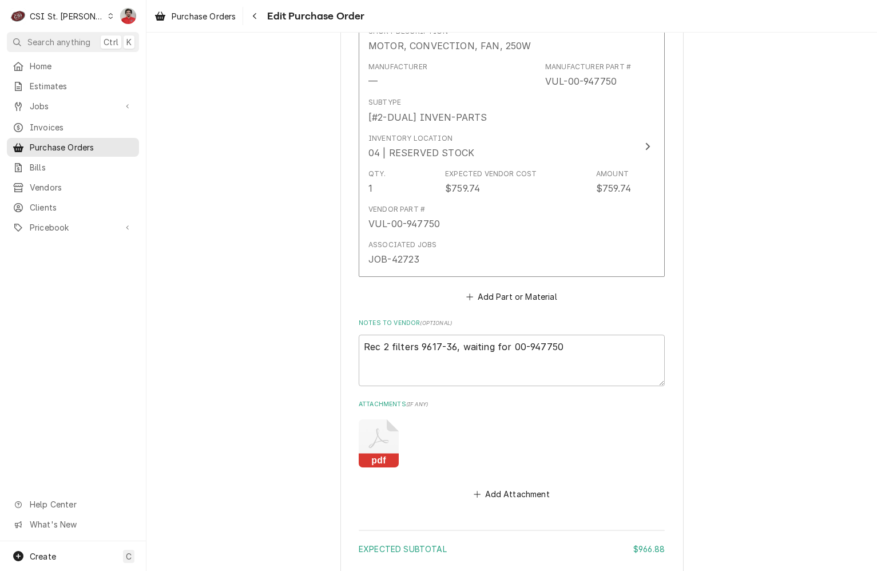
scroll to position [940, 0]
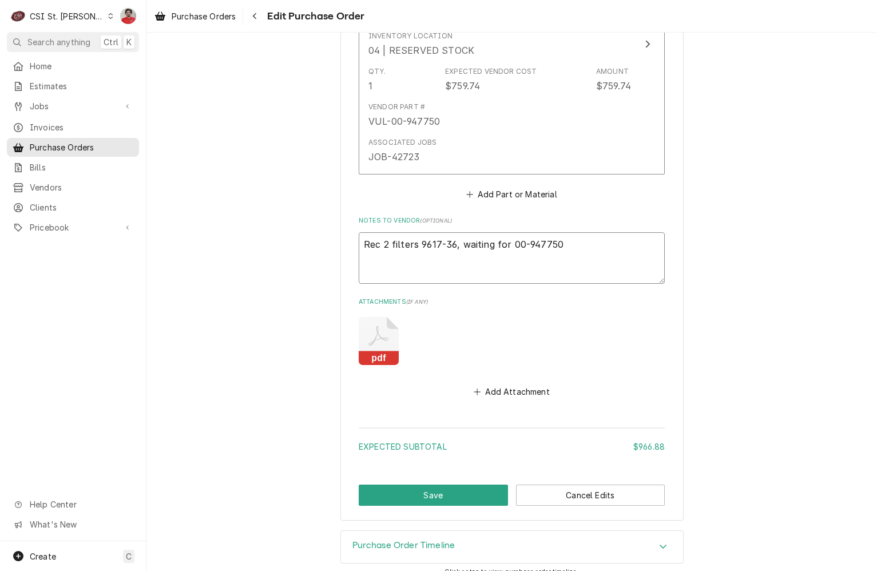
drag, startPoint x: 563, startPoint y: 228, endPoint x: 450, endPoint y: 215, distance: 113.5
click at [450, 216] on div "Notes to Vendor ( optional ) Rec 2 filters 9617-36, waiting for 00-947750" at bounding box center [512, 249] width 306 height 67
type textarea "x"
type textarea "Rec 2 filters 9617-36"
click at [438, 486] on button "Save" at bounding box center [433, 495] width 149 height 21
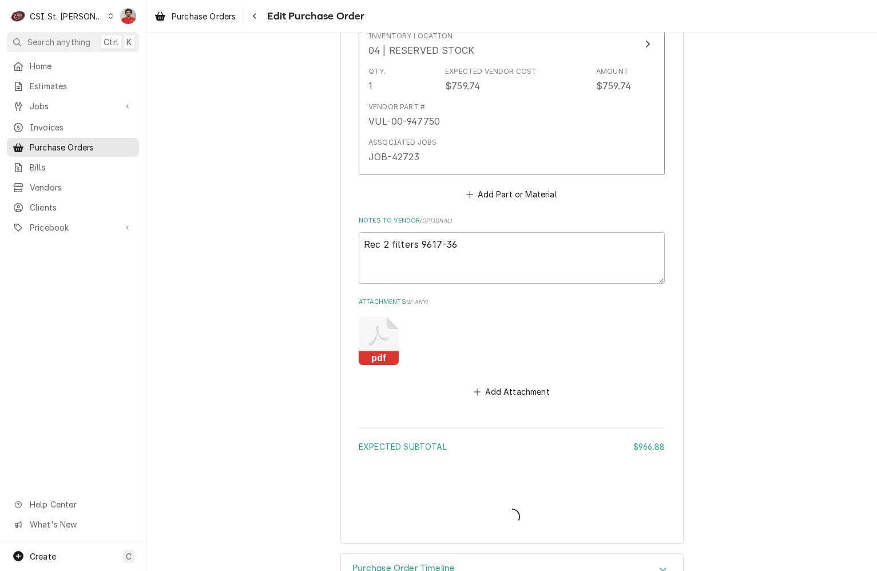
type textarea "x"
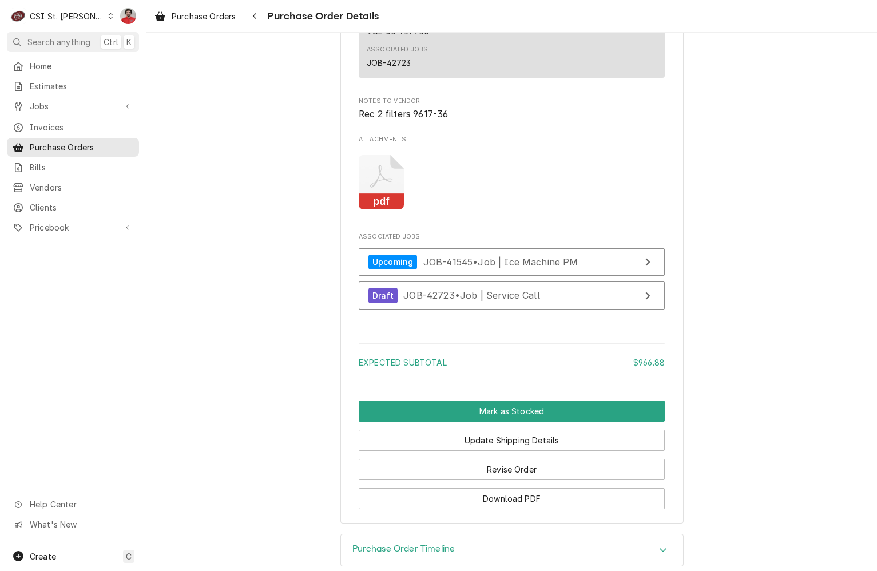
scroll to position [1256, 0]
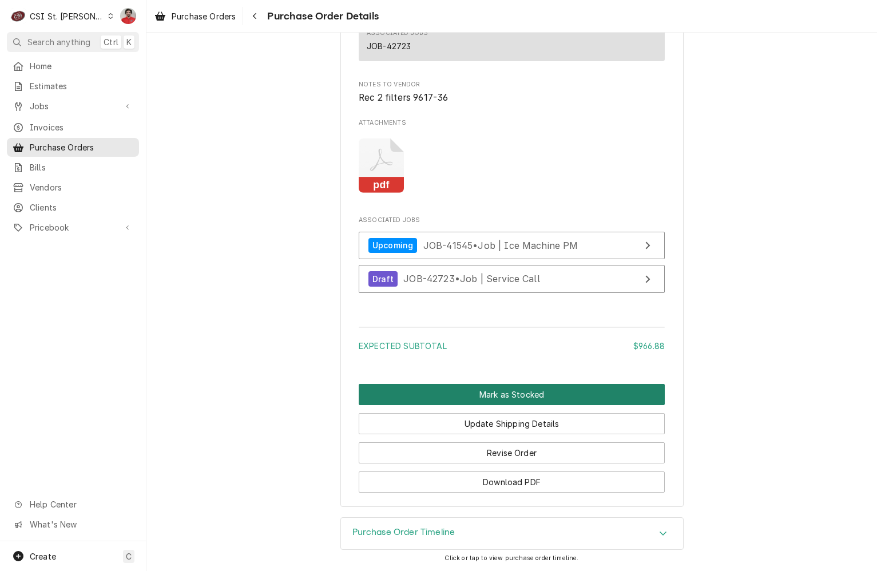
click at [526, 394] on button "Mark as Stocked" at bounding box center [512, 394] width 306 height 21
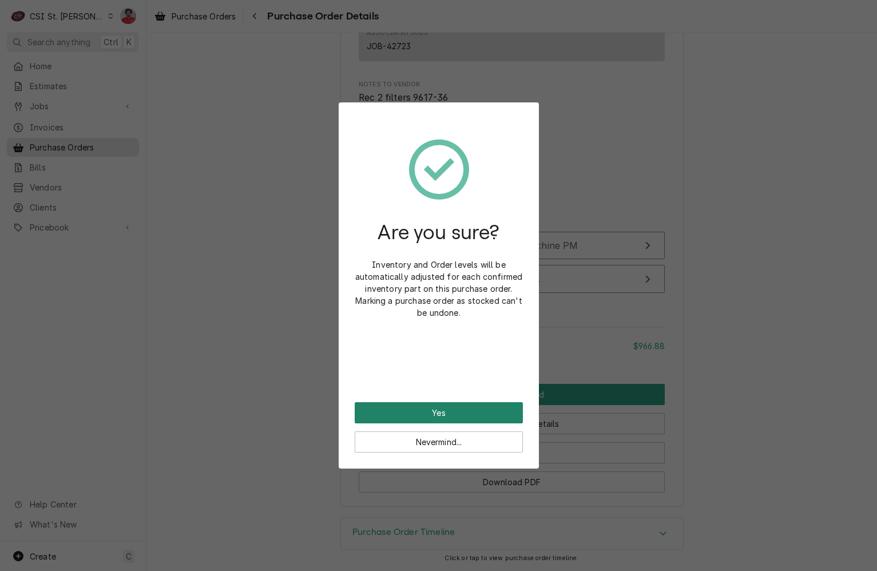
click at [472, 413] on button "Yes" at bounding box center [439, 412] width 168 height 21
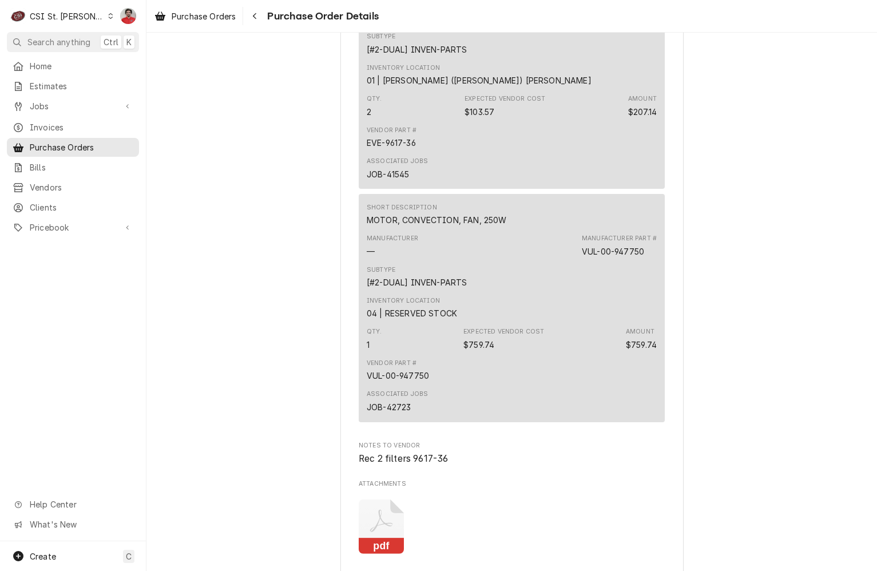
scroll to position [1256, 0]
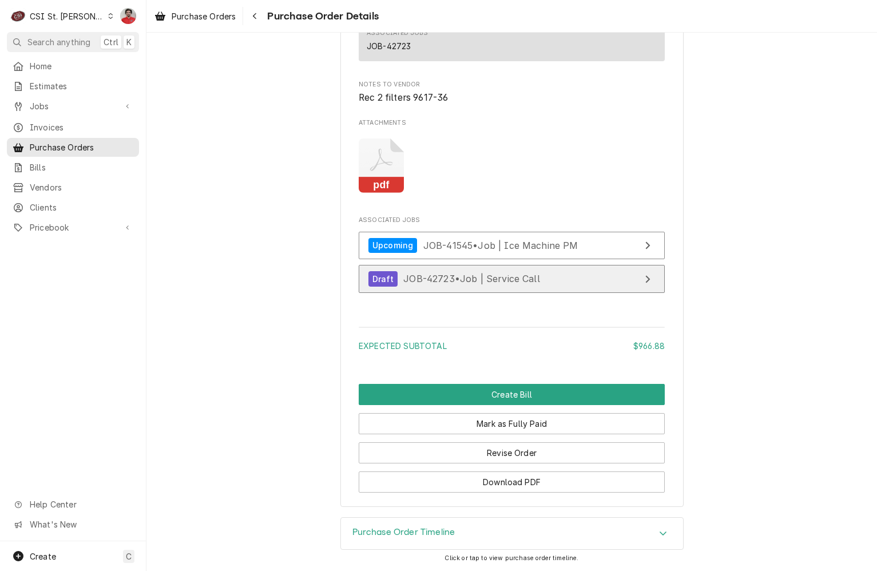
click at [458, 277] on span "JOB-42723 • Job | Service Call" at bounding box center [471, 278] width 137 height 11
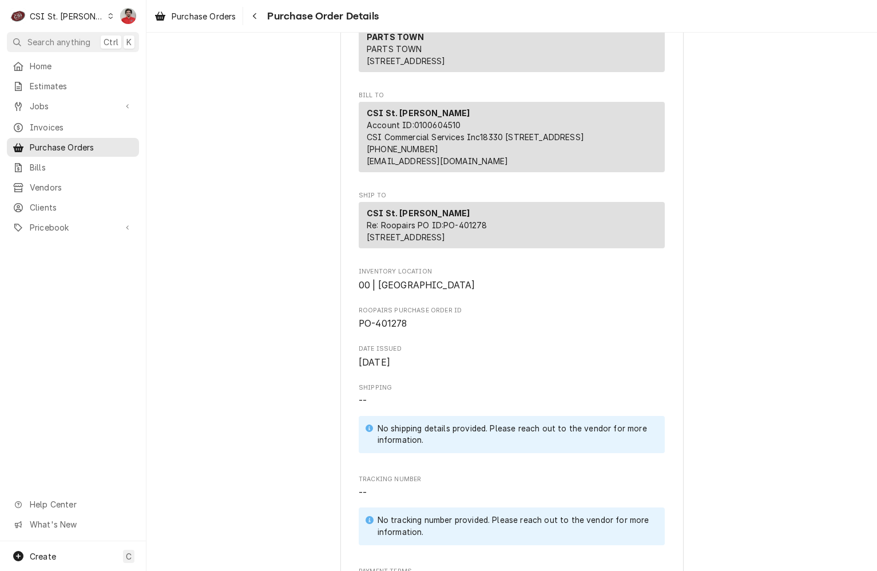
scroll to position [0, 0]
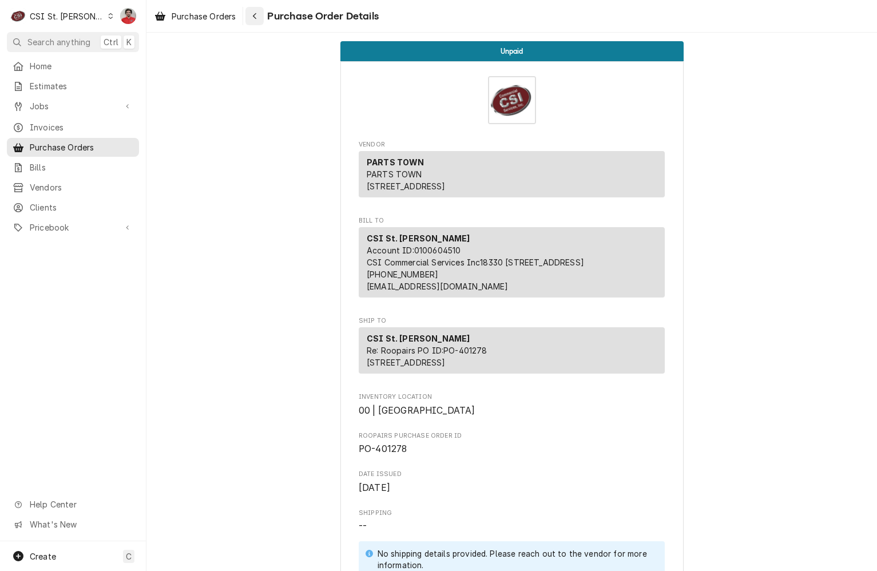
click at [247, 17] on div "Purchase Orders Purchase Order Details" at bounding box center [264, 16] width 229 height 19
click at [248, 18] on button "Navigate back" at bounding box center [254, 16] width 18 height 18
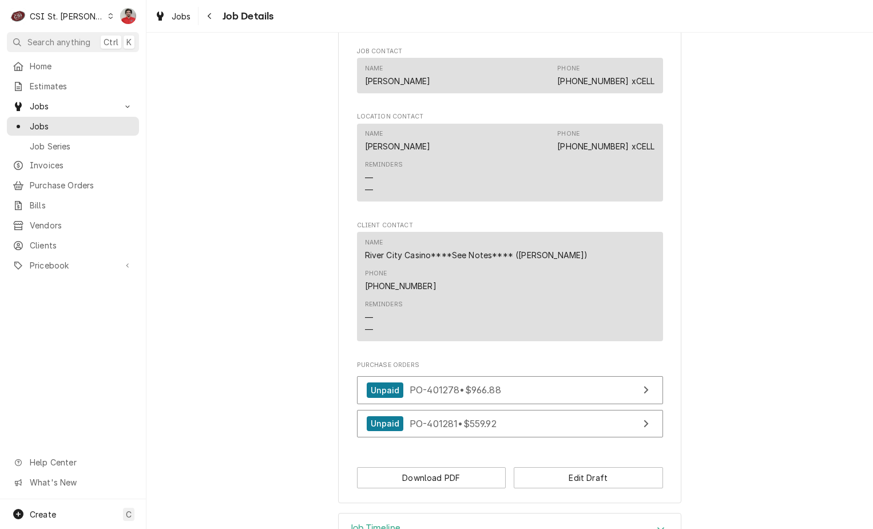
scroll to position [967, 0]
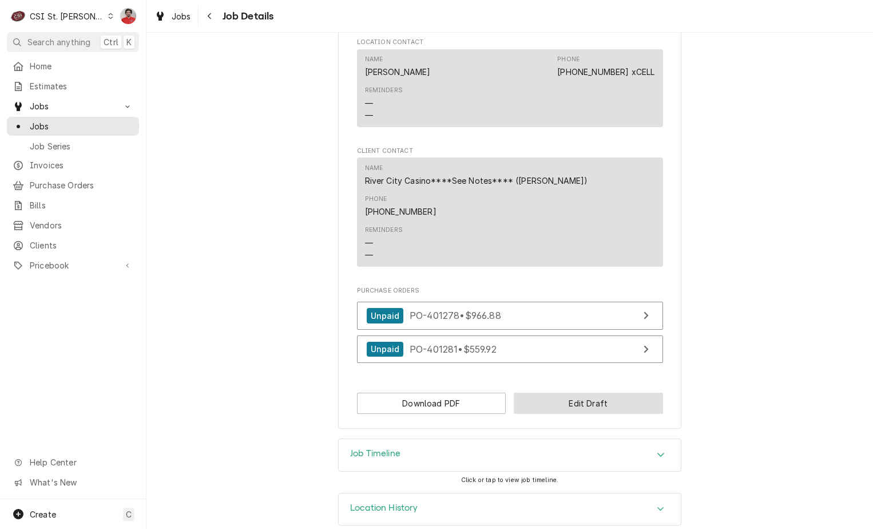
click at [560, 393] on button "Edit Draft" at bounding box center [588, 403] width 149 height 21
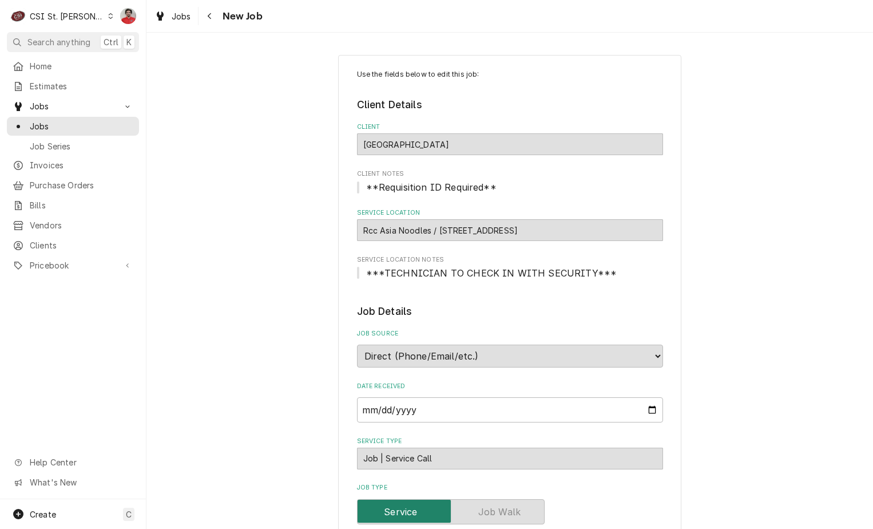
scroll to position [401, 0]
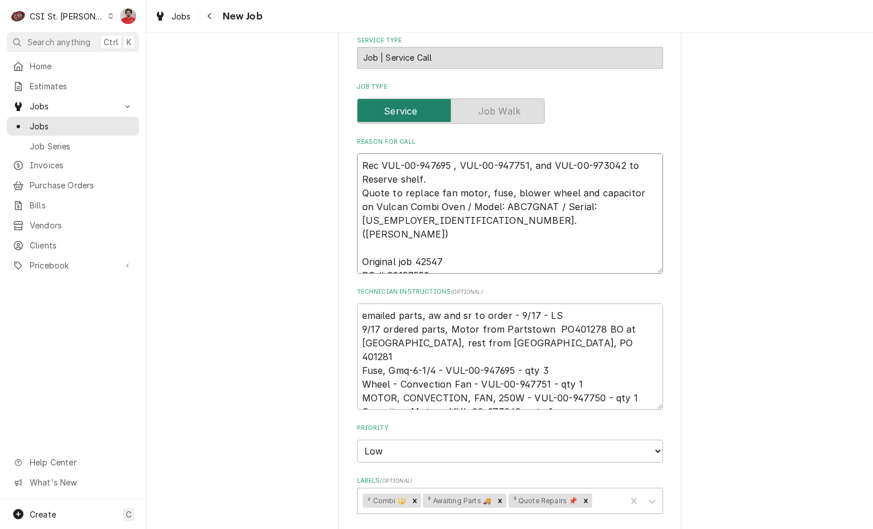
click at [568, 176] on textarea "Rec VUL-00-947695 , VUL-00-947751, and VUL-00-973042 to Reserve shelf. Quote to…" at bounding box center [510, 213] width 306 height 120
type textarea "x"
type textarea "Rec VUL-00-947695 , VUL-00-947751, and VUL-00-973042 to Reserve shelf Quote to …"
type textarea "x"
type textarea "Rec VUL-00-947695 , VUL-00-947751, and VUL-00-973042 to Reserve shelf, Quote to…"
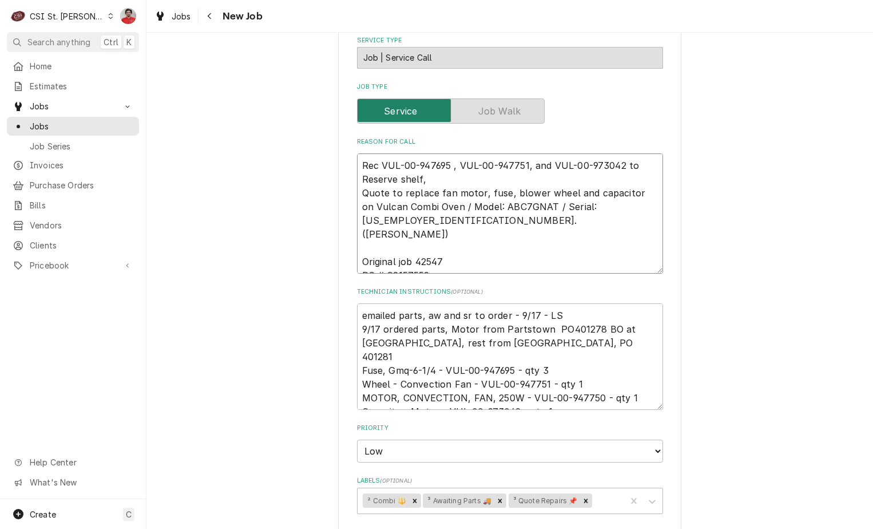
type textarea "x"
type textarea "Rec VUL-00-947695 , VUL-00-947751, and VUL-00-973042 to Reserve shelf, Quote to…"
type textarea "x"
type textarea "Rec VUL-00-947695 , VUL-00-947751, and VUL-00-973042 to Reserve shelf, a Quote …"
type textarea "x"
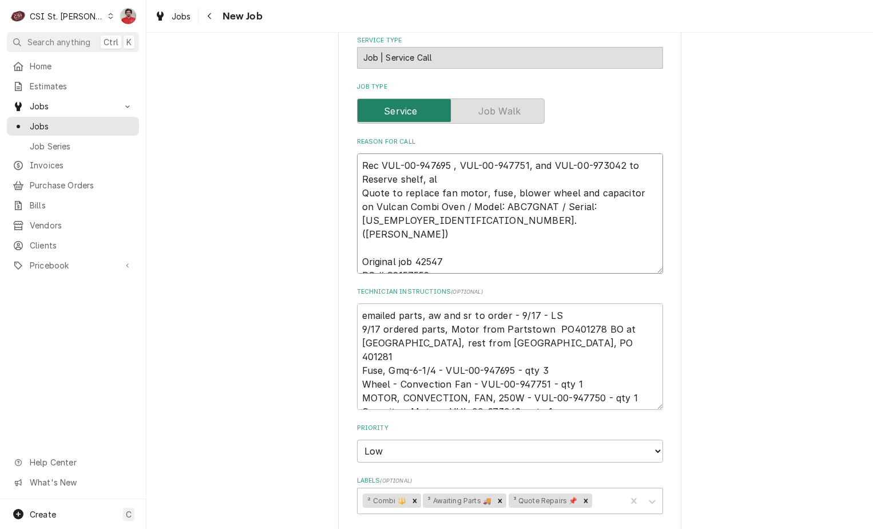
type textarea "Rec VUL-00-947695 , VUL-00-947751, and VUL-00-973042 to Reserve shelf, ald Quot…"
type textarea "x"
type textarea "Rec VUL-00-947695 , VUL-00-947751, and VUL-00-973042 to Reserve shelf, aldo Quo…"
type textarea "x"
type textarea "Rec VUL-00-947695 , VUL-00-947751, and VUL-00-973042 to Reserve shelf, aldon Qu…"
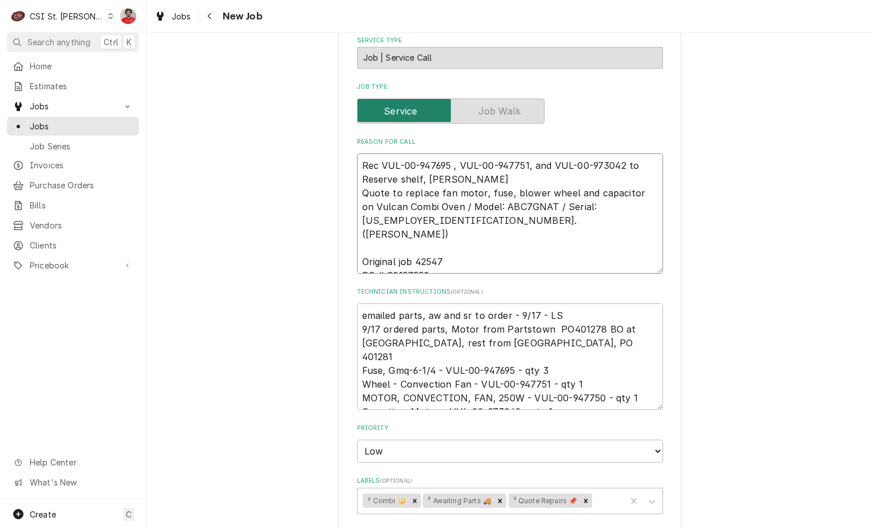
type textarea "x"
type textarea "Rec VUL-00-947695 , VUL-00-947751, and VUL-00-973042 to Reserve shelf, aldong Q…"
type textarea "x"
type textarea "Rec VUL-00-947695 , VUL-00-947751, and VUL-00-973042 to Reserve shelf, aldon Qu…"
type textarea "x"
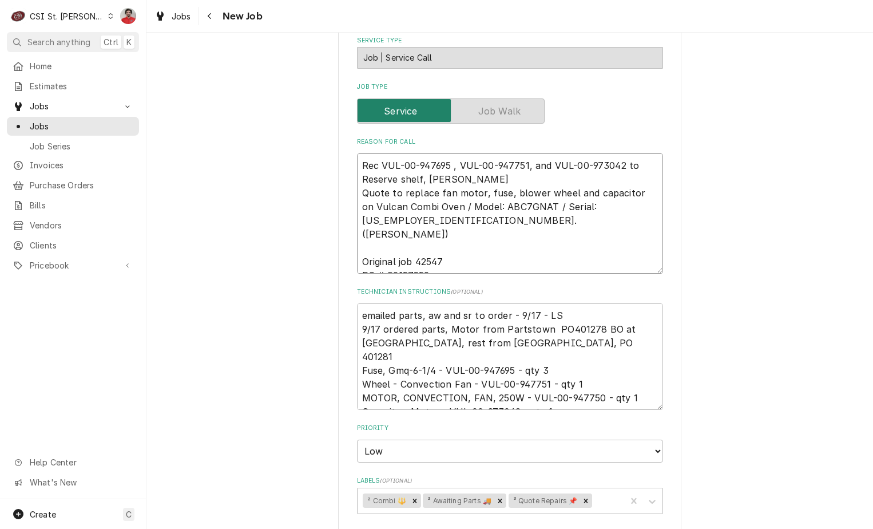
type textarea "Rec VUL-00-947695 , VUL-00-947751, and VUL-00-973042 to Reserve shelf, aldo Quo…"
type textarea "x"
type textarea "Rec VUL-00-947695 , VUL-00-947751, and VUL-00-973042 to Reserve shelf, ald Quot…"
type textarea "x"
type textarea "Rec VUL-00-947695 , VUL-00-947751, and VUL-00-973042 to Reserve shelf, al Quote…"
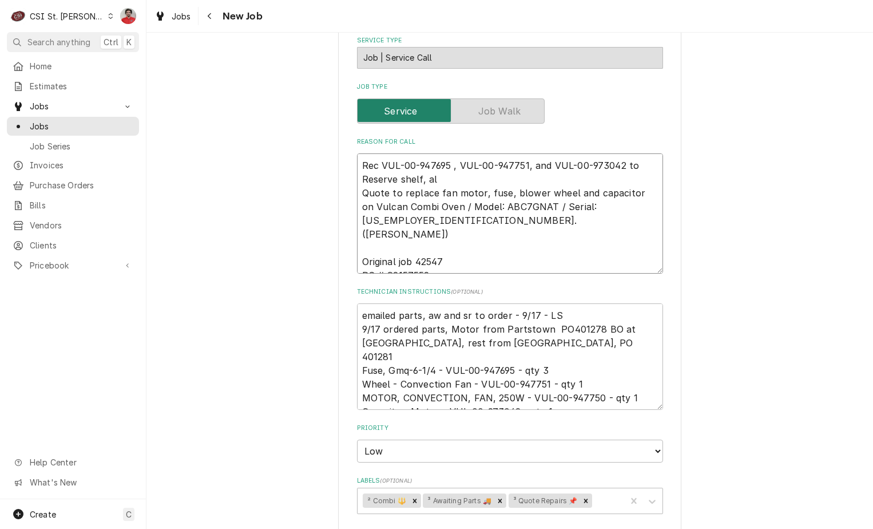
type textarea "x"
type textarea "Rec VUL-00-947695 , VUL-00-947751, and VUL-00-973042 to Reserve shelf, alo Quot…"
type textarea "x"
type textarea "Rec VUL-00-947695 , VUL-00-947751, and VUL-00-973042 to Reserve shelf, alon Quo…"
type textarea "x"
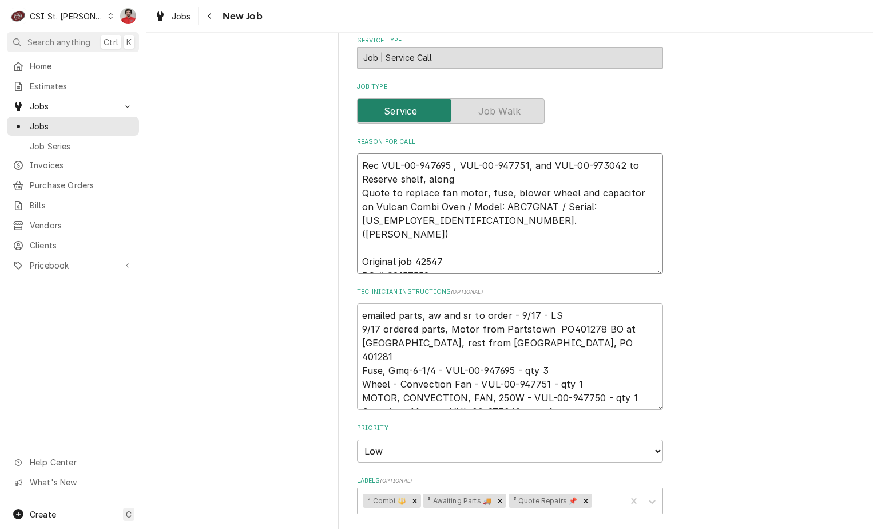
type textarea "Rec VUL-00-947695 , VUL-00-947751, and VUL-00-973042 to Reserve shelf, along Qu…"
type textarea "x"
type textarea "Rec VUL-00-947695 , VUL-00-947751, and VUL-00-973042 to Reserve shelf, along w …"
type textarea "x"
type textarea "Rec VUL-00-947695 , VUL-00-947751, and VUL-00-973042 to Reserve shelf, along wi…"
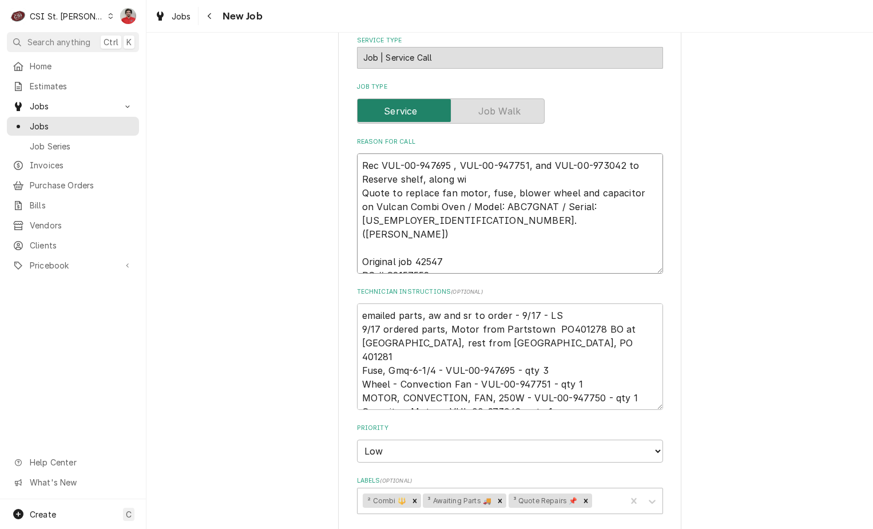
type textarea "x"
type textarea "Rec VUL-00-947695 , VUL-00-947751, and VUL-00-973042 to Reserve shelf, along wi…"
type textarea "x"
type textarea "Rec VUL-00-947695 , VUL-00-947751, and VUL-00-973042 to Reserve shelf, along wi…"
type textarea "x"
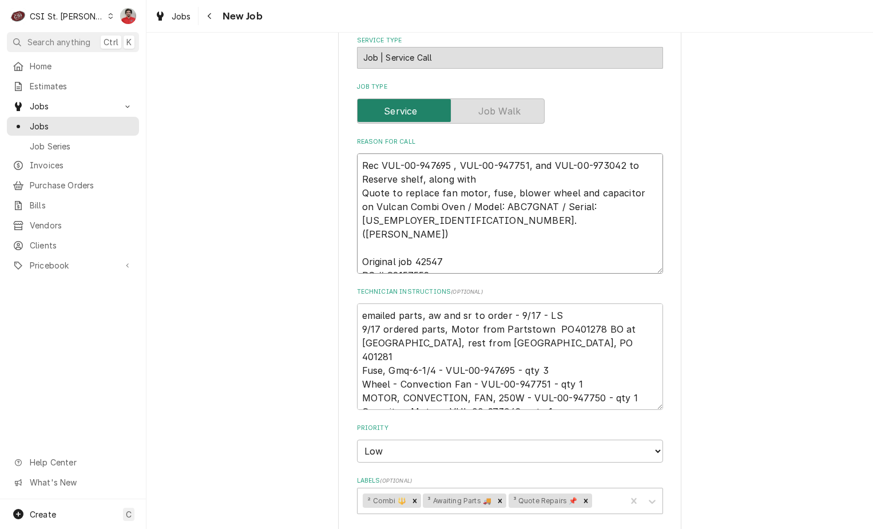
type textarea "Rec VUL-00-947695 , VUL-00-947751, and VUL-00-973042 to Reserve shelf, along wi…"
type textarea "x"
type textarea "Rec VUL-00-947695 , VUL-00-947751, and VUL-00-973042 to Reserve shelf, along wi…"
drag, startPoint x: 588, startPoint y: 386, endPoint x: 529, endPoint y: 389, distance: 59.6
click at [529, 389] on textarea "emailed parts, aw and sr to order - 9/17 - LS 9/17 ordered parts, Motor from Pa…" at bounding box center [510, 356] width 306 height 106
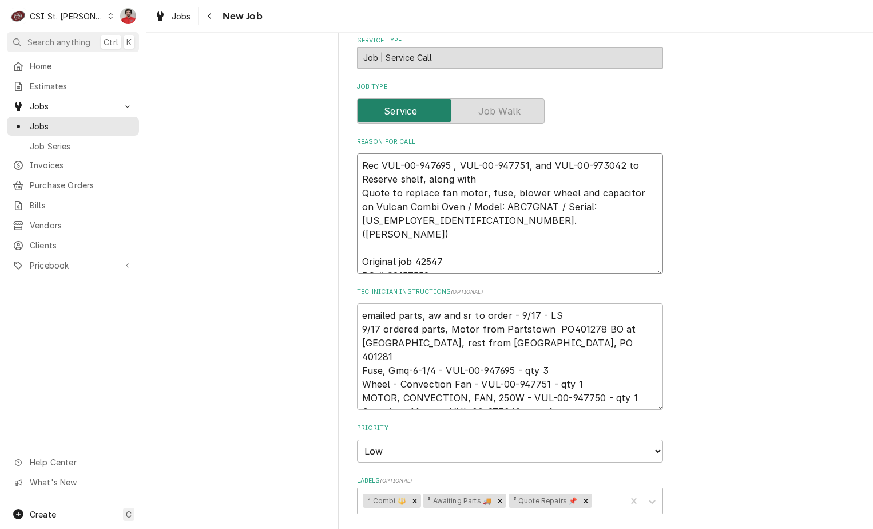
click at [489, 179] on textarea "Rec VUL-00-947695 , VUL-00-947751, and VUL-00-973042 to Reserve shelf, along wi…" at bounding box center [510, 213] width 306 height 120
paste textarea "VUL-00-947750"
type textarea "x"
type textarea "Rec VUL-00-947695 , VUL-00-947751, and VUL-00-973042 to Reserve shelf, along wi…"
type textarea "x"
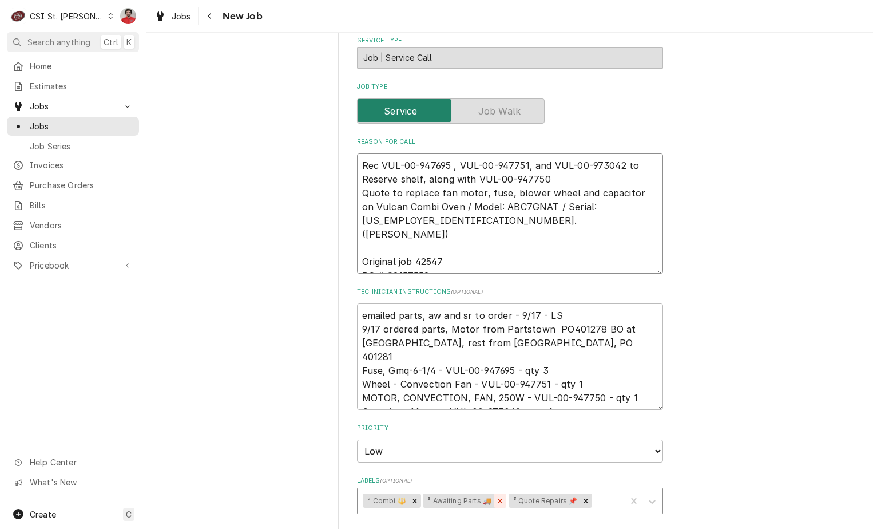
click at [497, 501] on icon "Remove ³ Awaiting Parts 🚚" at bounding box center [500, 501] width 8 height 8
type textarea "Rec VUL-00-947695 , VUL-00-947751, and VUL-00-973042 to Reserve shelf, along wi…"
click at [530, 498] on div "Labels" at bounding box center [565, 500] width 112 height 21
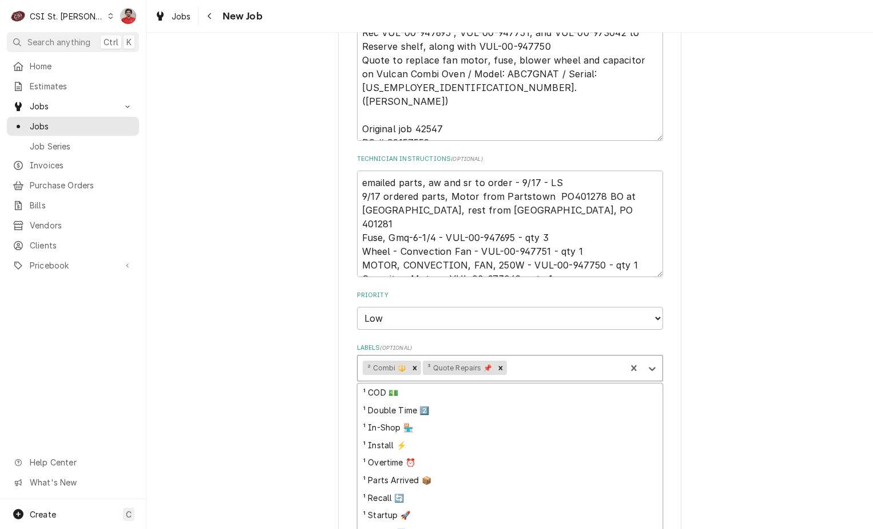
scroll to position [629, 0]
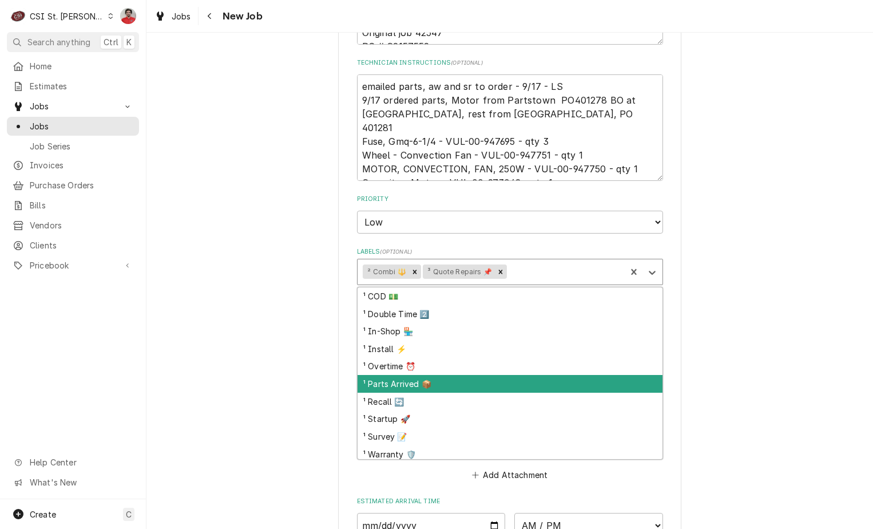
click at [500, 376] on div "¹ Parts Arrived 📦" at bounding box center [510, 384] width 305 height 18
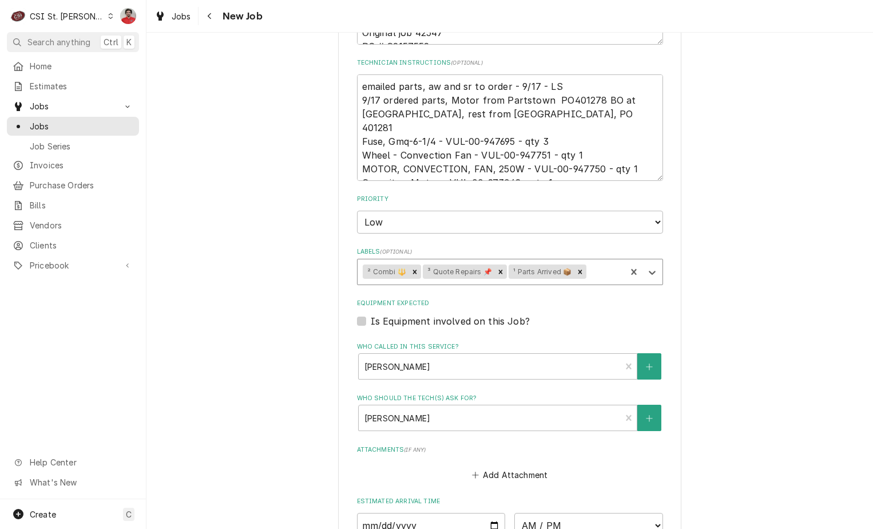
click at [730, 329] on div "Use the fields below to edit this job: Client Details Client River City Casino …" at bounding box center [509, 93] width 727 height 1357
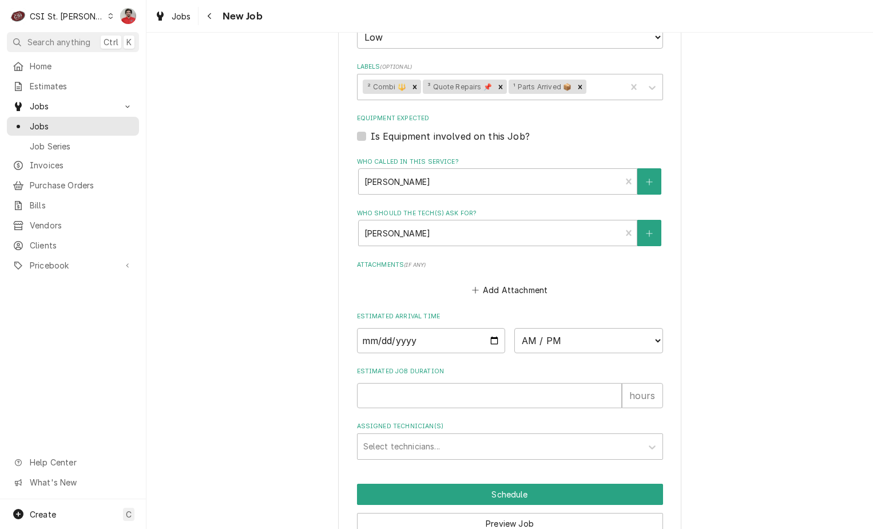
scroll to position [873, 0]
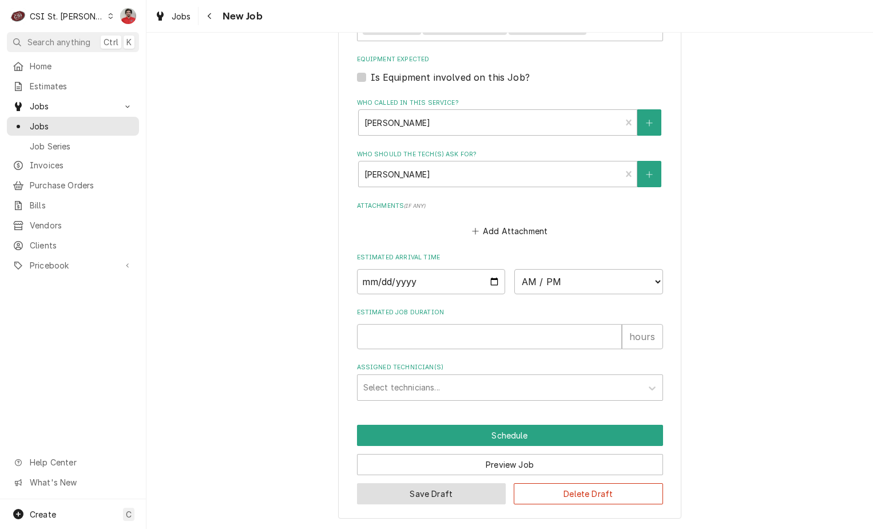
click at [445, 499] on button "Save Draft" at bounding box center [431, 493] width 149 height 21
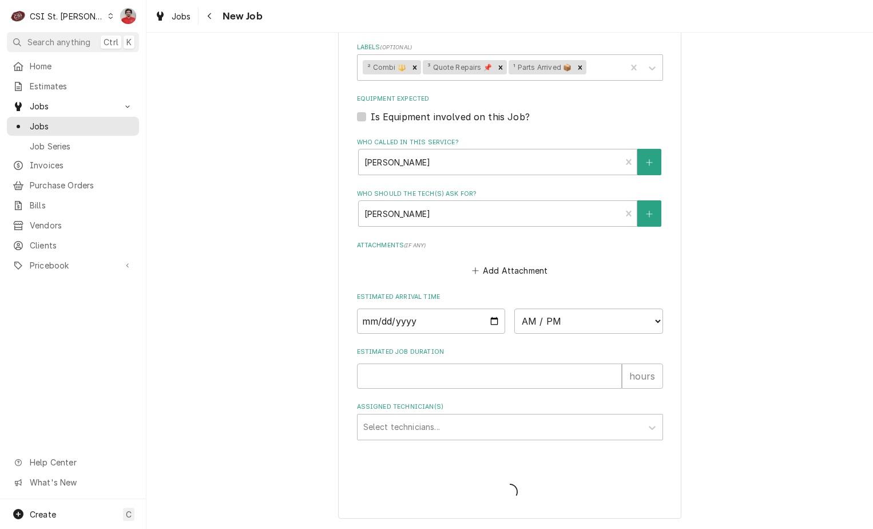
scroll to position [834, 0]
type textarea "x"
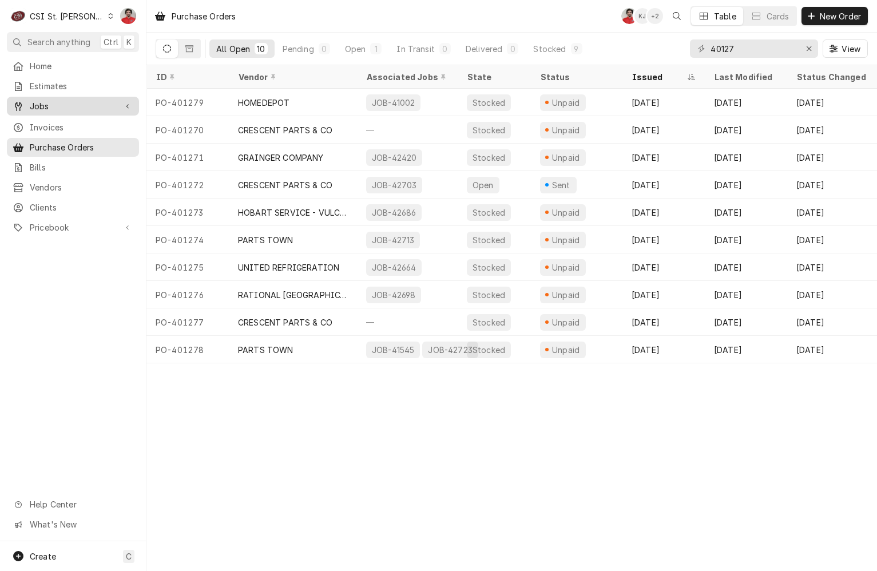
click at [113, 106] on span "Jobs" at bounding box center [73, 106] width 86 height 12
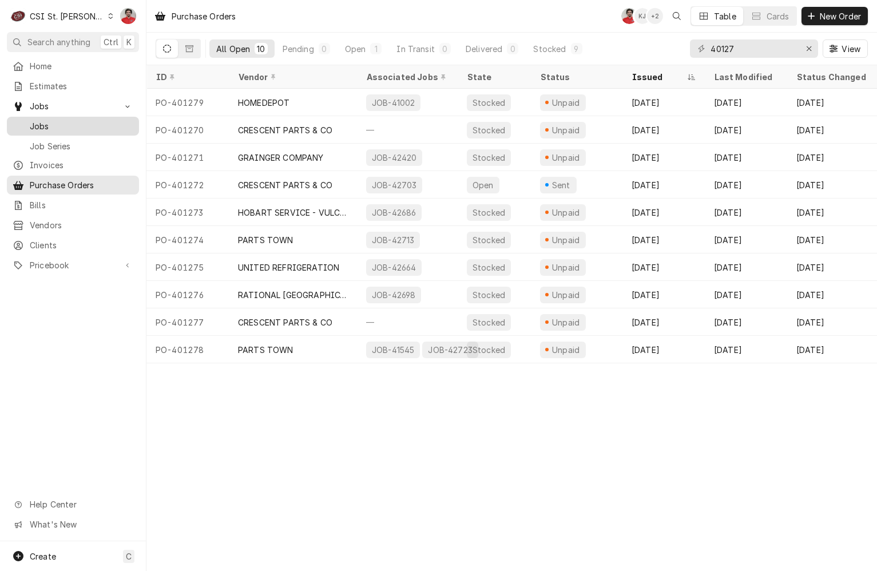
click at [106, 117] on link "Jobs" at bounding box center [73, 126] width 132 height 19
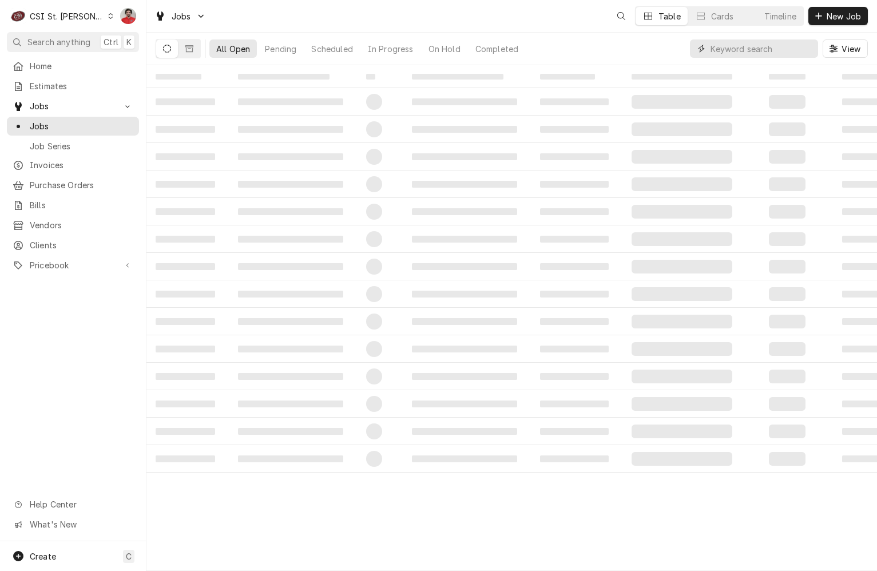
click at [758, 50] on input "Dynamic Content Wrapper" at bounding box center [762, 48] width 102 height 18
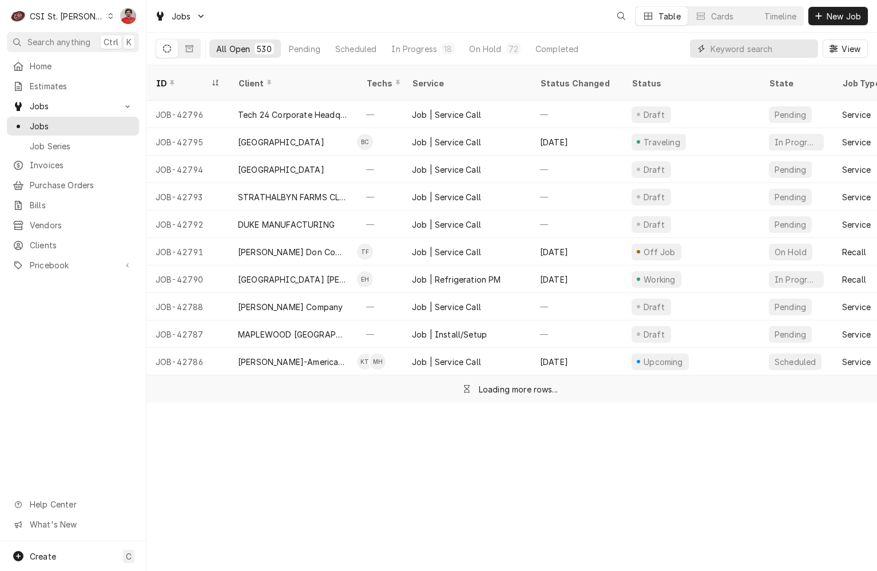
click at [758, 50] on input "Dynamic Content Wrapper" at bounding box center [762, 48] width 102 height 18
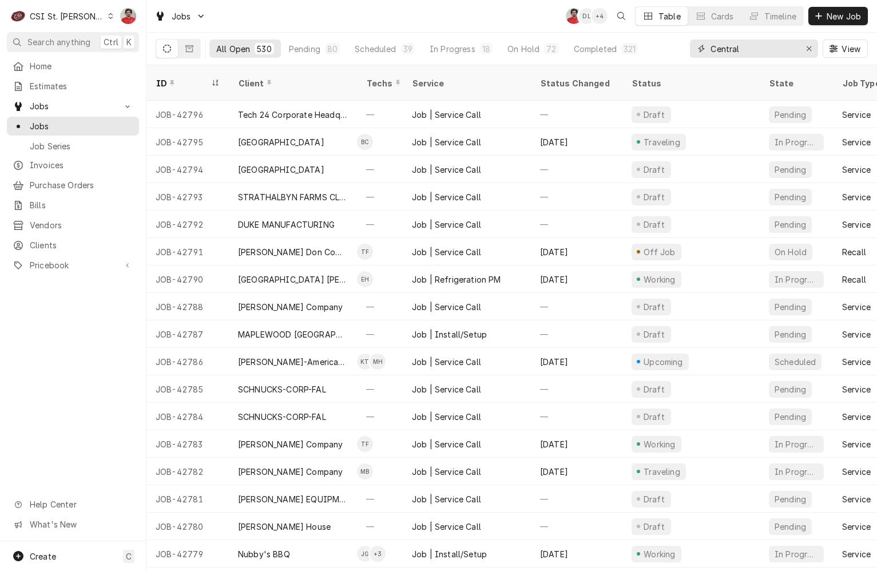
type input "Central"
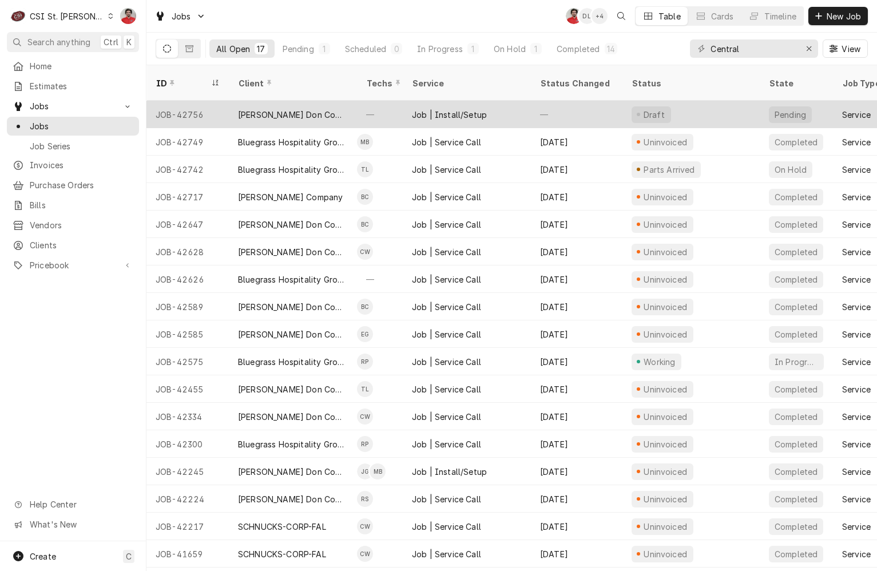
click at [578, 105] on div "—" at bounding box center [577, 114] width 92 height 27
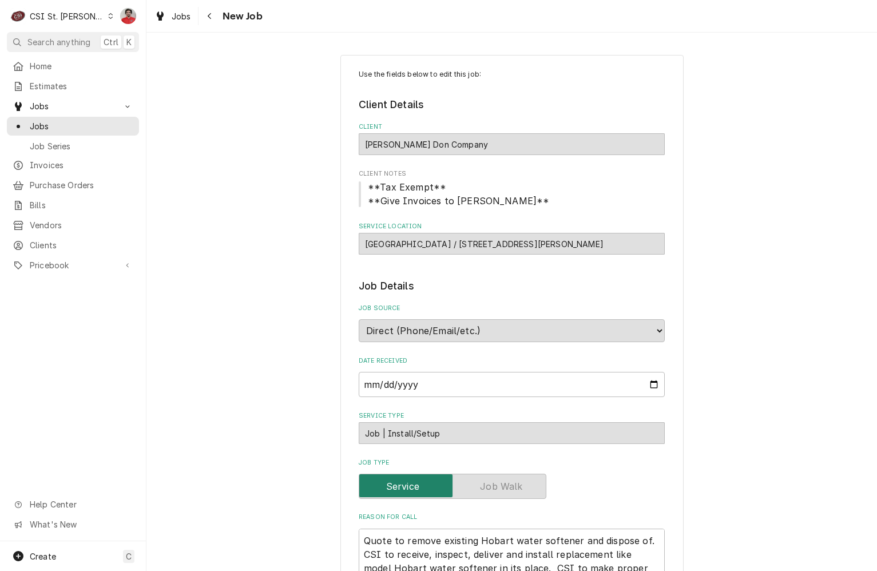
type textarea "x"
click at [212, 13] on div "Navigate back" at bounding box center [209, 15] width 11 height 11
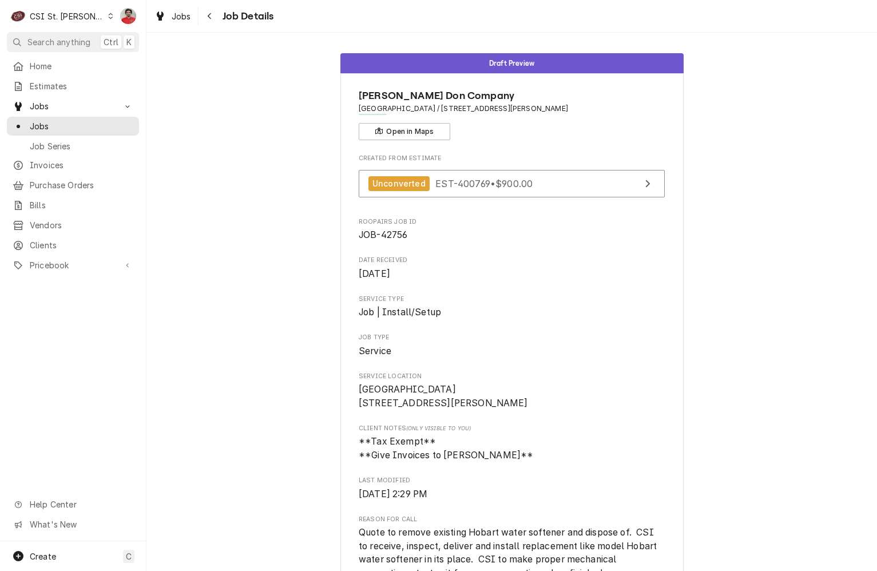
click at [82, 18] on div "C CSI St. [PERSON_NAME]" at bounding box center [62, 16] width 110 height 23
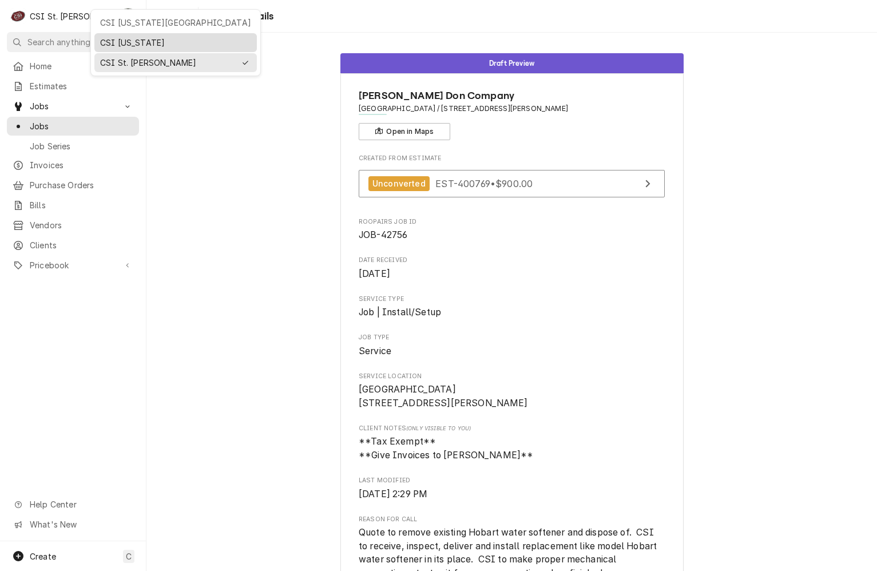
click at [136, 41] on div "CSI Kentucky" at bounding box center [175, 43] width 151 height 12
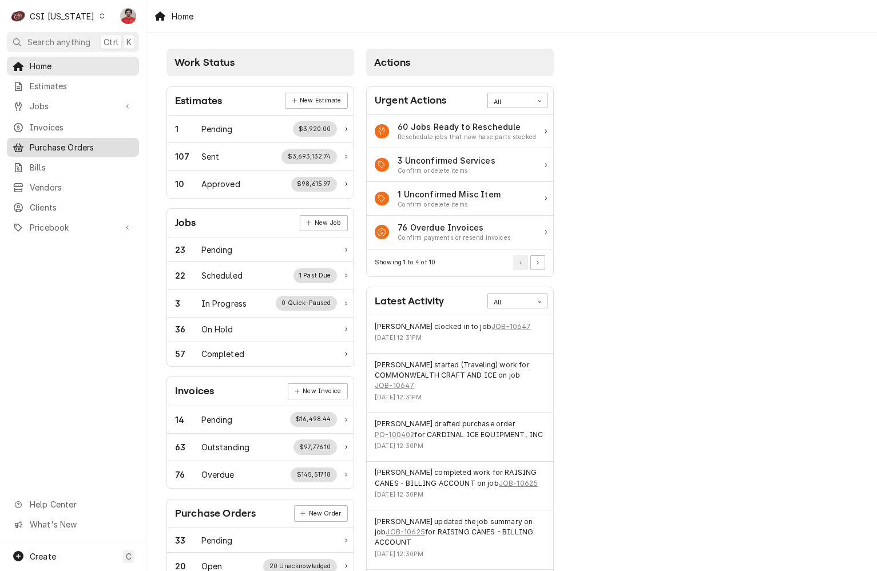
click at [81, 143] on span "Purchase Orders" at bounding box center [82, 147] width 104 height 12
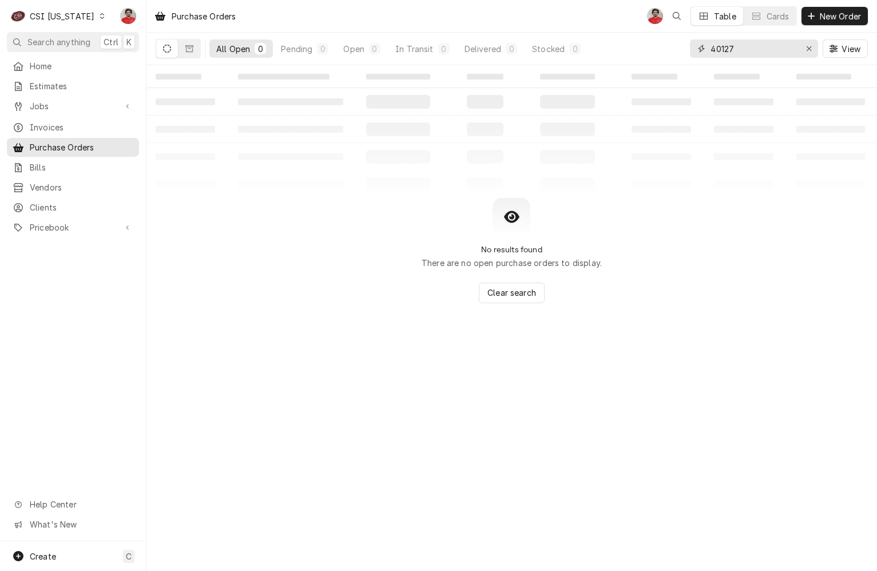
click at [765, 54] on input "40127" at bounding box center [754, 48] width 86 height 18
click at [764, 53] on input "40127" at bounding box center [754, 48] width 86 height 18
type input "100400"
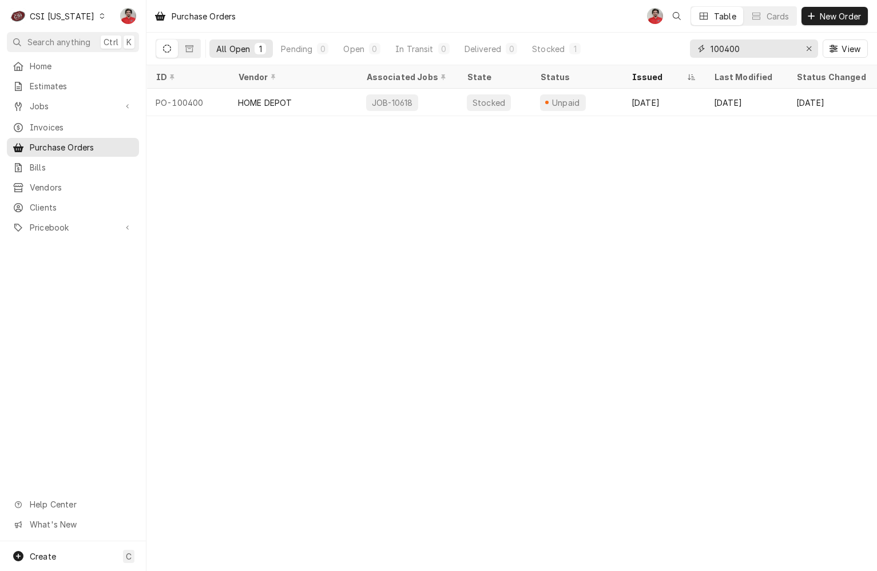
click at [739, 54] on input "100400" at bounding box center [754, 48] width 86 height 18
click at [92, 121] on span "Invoices" at bounding box center [82, 127] width 104 height 12
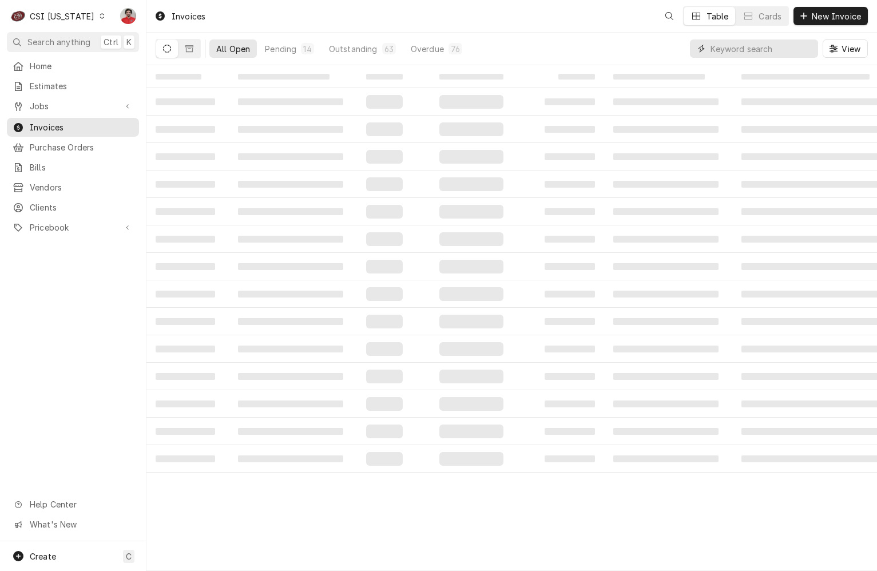
click at [739, 55] on input "Dynamic Content Wrapper" at bounding box center [762, 48] width 102 height 18
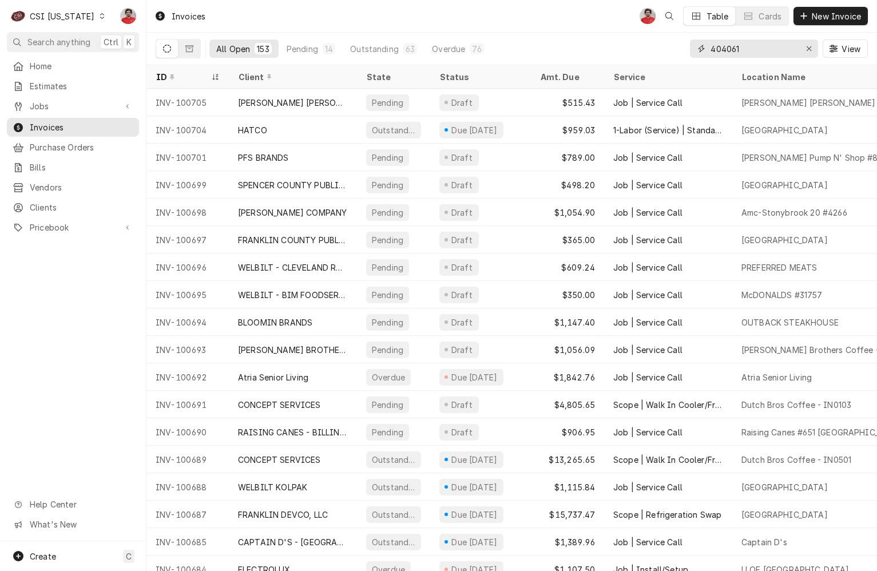
type input "404061"
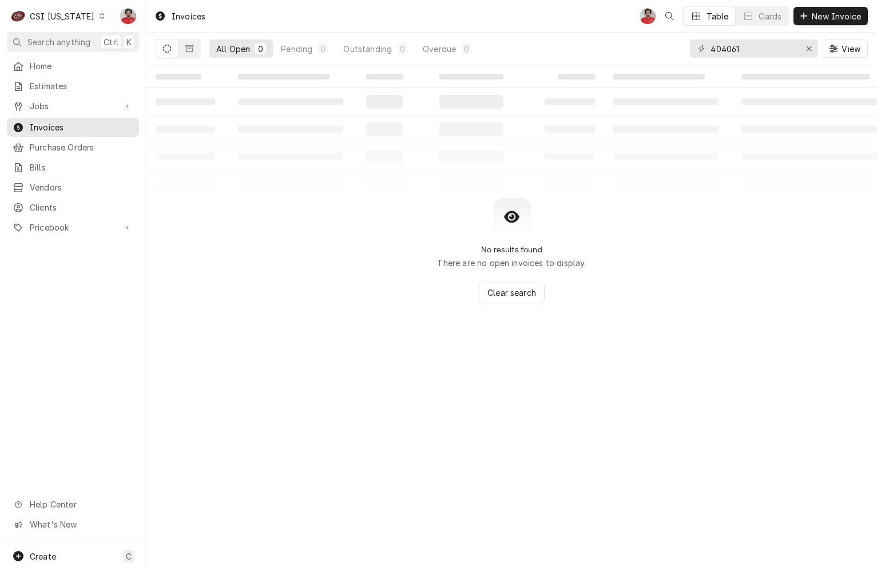
click at [84, 18] on div "C CSI Kentucky" at bounding box center [58, 16] width 102 height 23
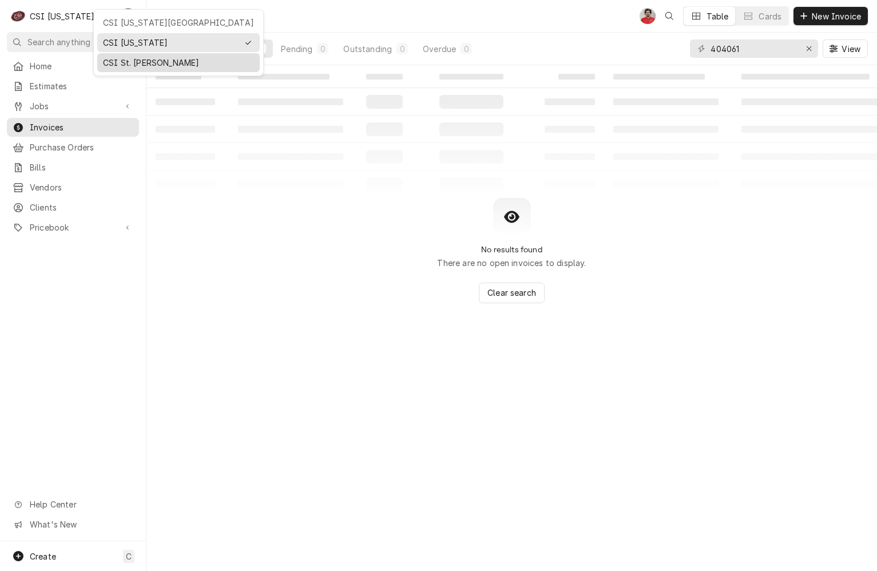
click at [120, 57] on div "CSI St. [PERSON_NAME]" at bounding box center [178, 63] width 151 height 12
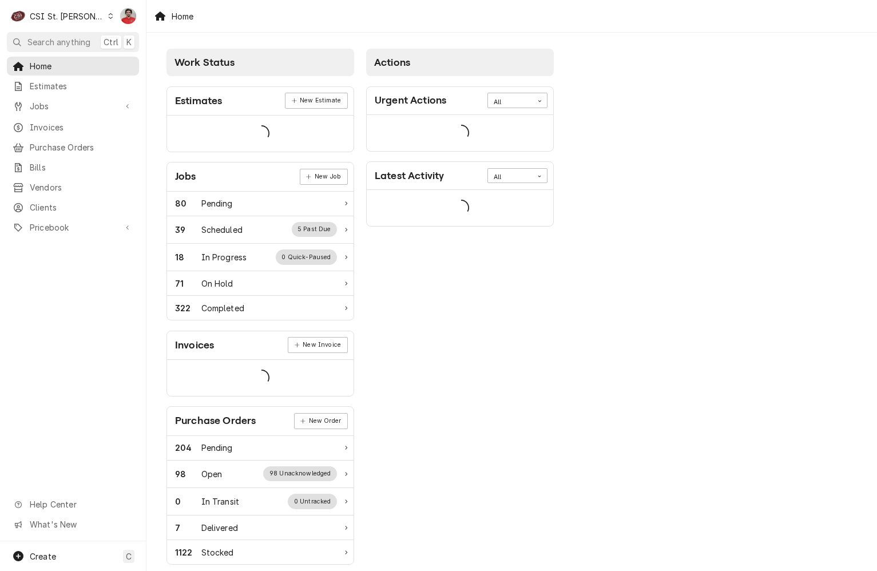
click at [59, 129] on div "Invoices" at bounding box center [73, 127] width 128 height 14
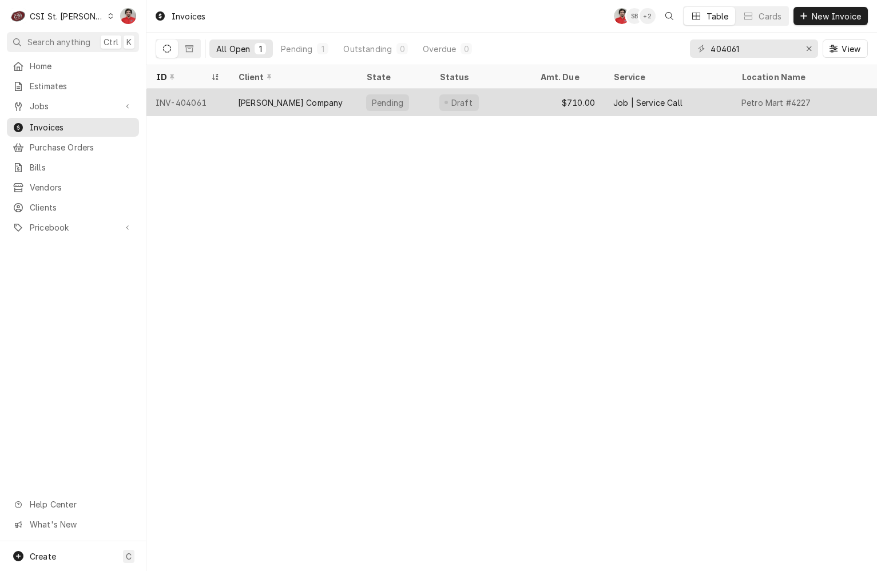
click at [315, 96] on div "[PERSON_NAME] Company" at bounding box center [293, 102] width 128 height 27
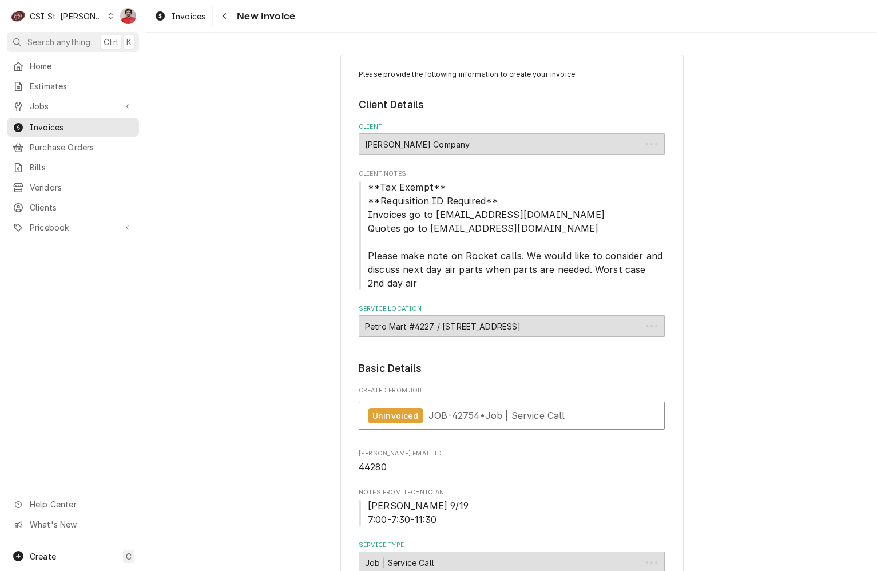
type textarea "x"
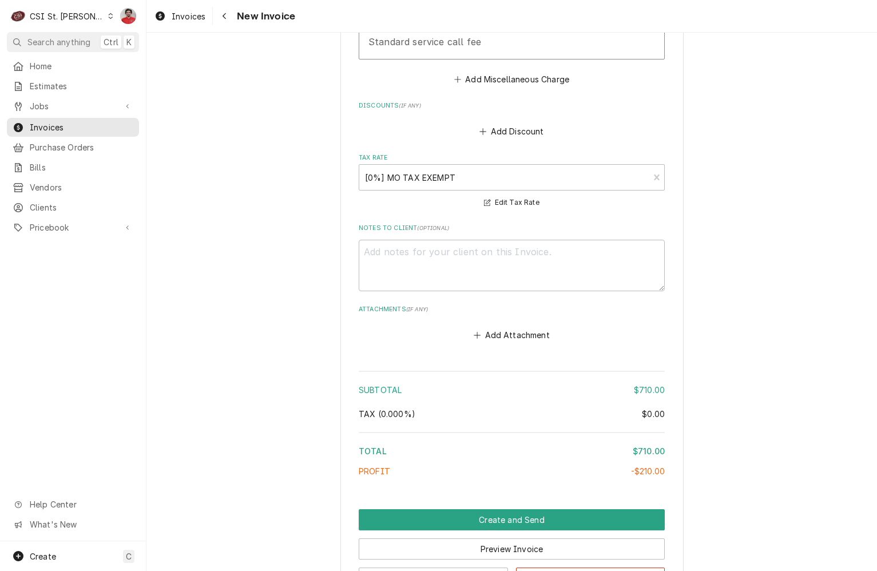
scroll to position [3056, 0]
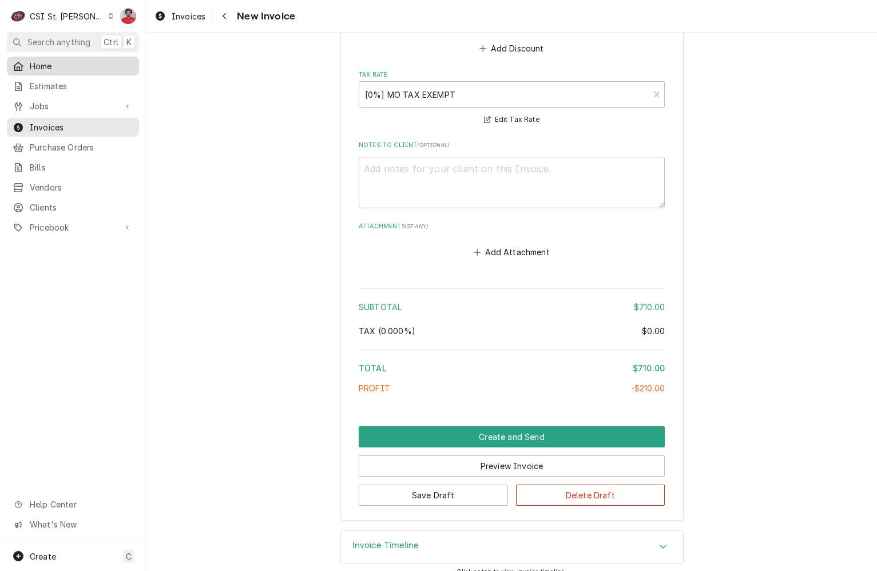
click at [60, 60] on span "Home" at bounding box center [82, 66] width 104 height 12
